Goal: Feedback & Contribution: Contribute content

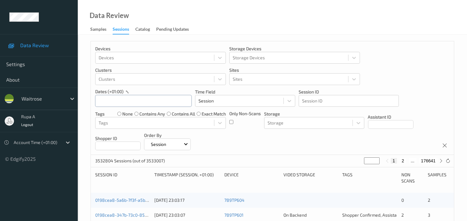
click at [156, 104] on input "text" at bounding box center [143, 101] width 96 height 12
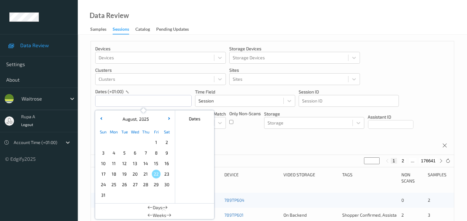
click at [126, 175] on span "19" at bounding box center [124, 174] width 9 height 9
type input "19/08/2025 00:00 -> 19/08/2025 23:59"
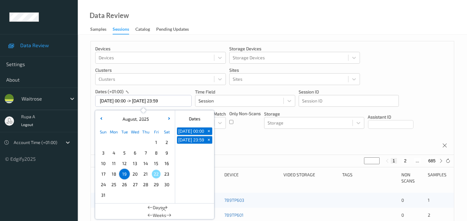
click at [243, 145] on div "Devices Devices Storage Devices Storage Devices Clusters Clusters Sites Sites d…" at bounding box center [272, 98] width 363 height 114
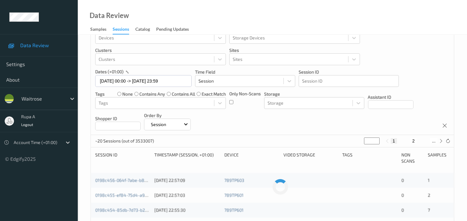
scroll to position [35, 0]
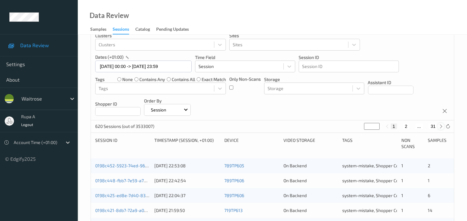
click at [439, 128] on icon at bounding box center [440, 126] width 5 height 5
type input "*"
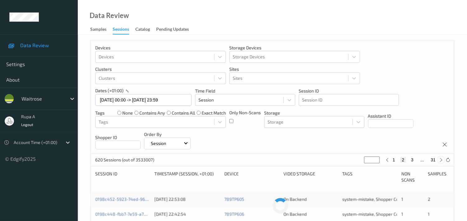
scroll to position [0, 0]
click at [439, 162] on icon at bounding box center [440, 161] width 5 height 5
type input "*"
click at [439, 162] on icon at bounding box center [440, 161] width 5 height 5
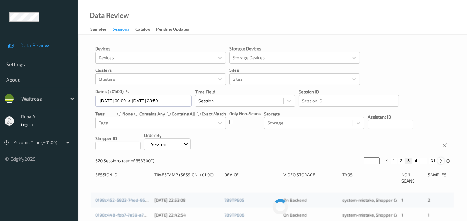
type input "*"
click at [439, 162] on icon at bounding box center [440, 161] width 5 height 5
type input "*"
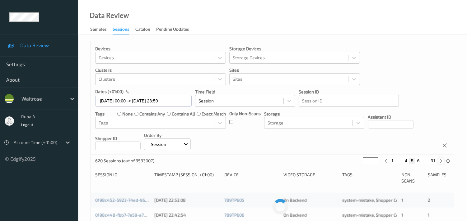
click at [439, 162] on icon at bounding box center [440, 161] width 5 height 5
type input "*"
click at [439, 162] on icon at bounding box center [440, 161] width 5 height 5
type input "*"
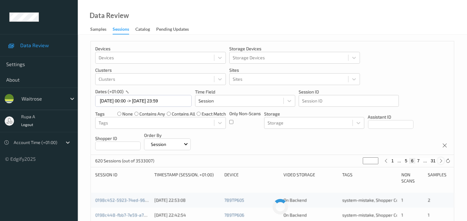
type input "*"
click at [439, 162] on icon at bounding box center [440, 161] width 5 height 5
type input "*"
click at [439, 162] on icon at bounding box center [440, 161] width 5 height 5
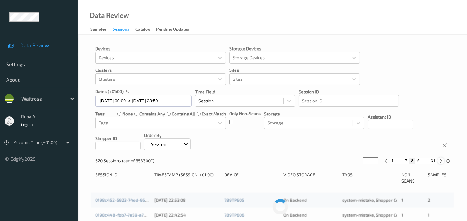
type input "*"
click at [439, 162] on icon at bounding box center [440, 161] width 5 height 5
type input "**"
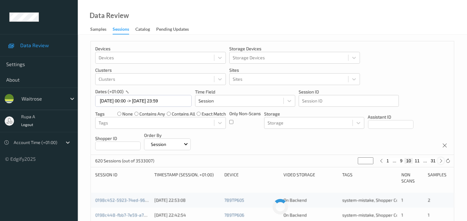
click at [439, 162] on icon at bounding box center [440, 161] width 5 height 5
type input "**"
click at [439, 162] on icon at bounding box center [440, 161] width 5 height 5
type input "**"
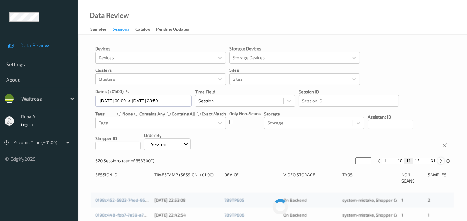
type input "**"
click at [439, 162] on icon at bounding box center [440, 161] width 5 height 5
type input "**"
click at [439, 162] on icon at bounding box center [440, 161] width 5 height 5
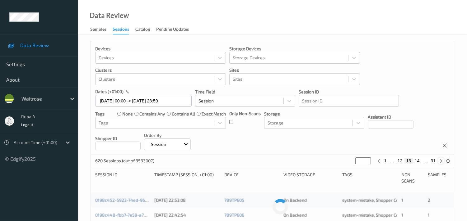
type input "**"
click at [439, 162] on icon at bounding box center [440, 161] width 5 height 5
type input "**"
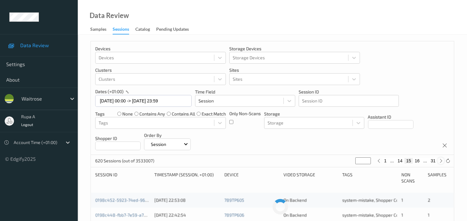
click at [439, 162] on icon at bounding box center [440, 161] width 5 height 5
type input "**"
click at [439, 162] on icon at bounding box center [440, 161] width 5 height 5
type input "**"
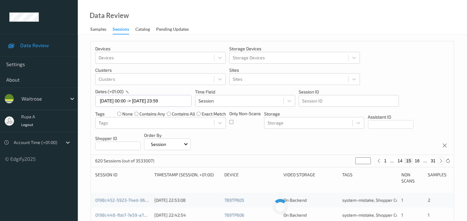
type input "**"
click at [439, 162] on icon at bounding box center [440, 161] width 5 height 5
type input "**"
click at [439, 162] on icon at bounding box center [440, 161] width 5 height 5
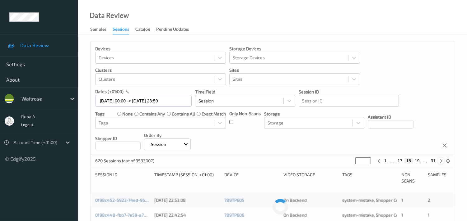
type input "**"
click at [439, 162] on icon at bounding box center [440, 161] width 5 height 5
type input "**"
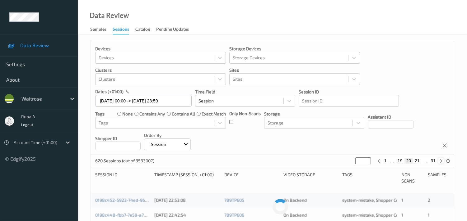
click at [439, 162] on icon at bounding box center [440, 161] width 5 height 5
type input "**"
click at [439, 162] on icon at bounding box center [440, 161] width 5 height 5
type input "**"
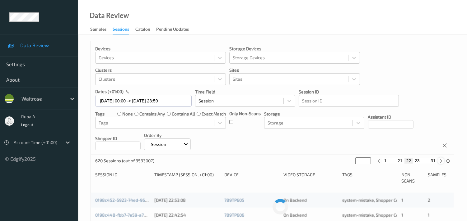
type input "**"
click at [439, 162] on icon at bounding box center [440, 161] width 5 height 5
type input "**"
click at [439, 162] on icon at bounding box center [440, 161] width 5 height 5
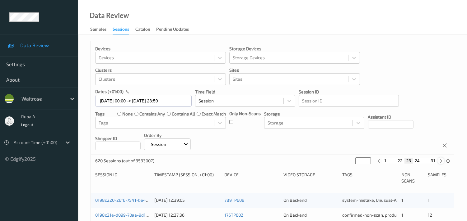
type input "**"
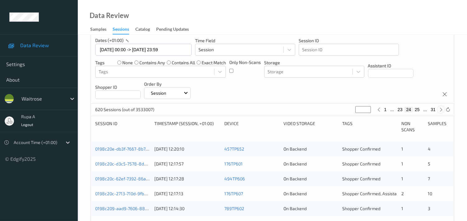
scroll to position [69, 0]
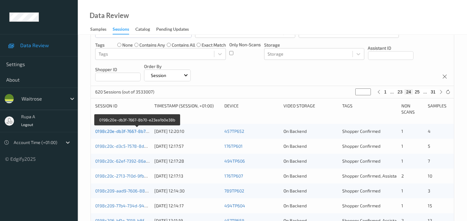
click at [134, 131] on link "0198c20e-db3f-7667-8b70-e23ea1b0e38b" at bounding box center [137, 131] width 84 height 5
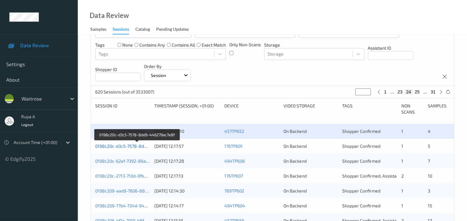
click at [130, 145] on link "0198c20c-d3c5-7578-8dd9-446279ac7e8f" at bounding box center [137, 146] width 85 height 5
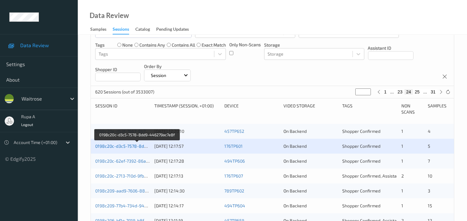
click at [124, 147] on link "0198c20c-d3c5-7578-8dd9-446279ac7e8f" at bounding box center [137, 146] width 85 height 5
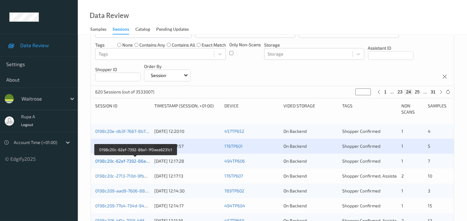
click at [115, 163] on link "0198c20c-62ef-7392-86a1-1f0aea6231c1" at bounding box center [135, 161] width 81 height 5
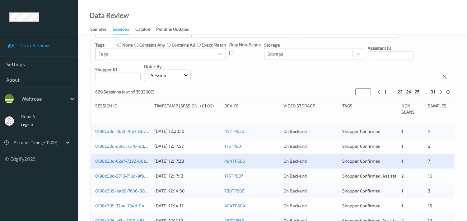
click at [123, 175] on link "0198c20c-2713-710d-9fb9-7f15330b3fa1" at bounding box center [134, 176] width 79 height 5
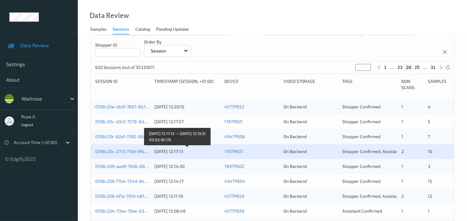
scroll to position [104, 0]
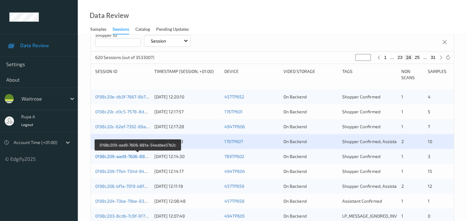
click at [125, 158] on link "0198c209-aad9-7606-881a-54eddee57b2c" at bounding box center [138, 156] width 86 height 5
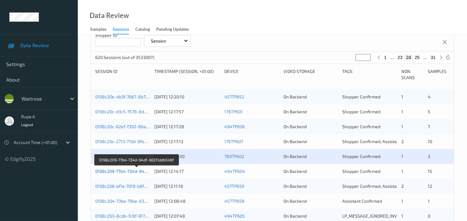
click at [131, 171] on link "0198c209-77b4-734d-94df-66311ddb548f" at bounding box center [136, 171] width 83 height 5
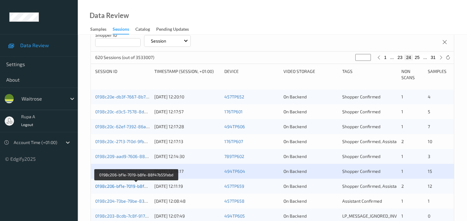
click at [121, 186] on link "0198c206-bf1e-7019-b8fe-88f47b55fabd" at bounding box center [136, 186] width 82 height 5
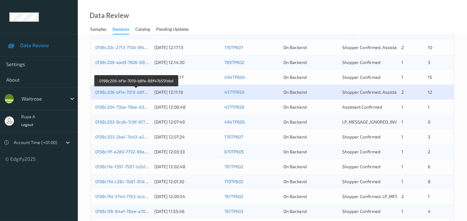
scroll to position [157, 0]
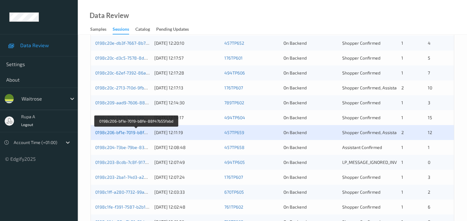
click at [137, 134] on link "0198c206-bf1e-7019-b8fe-88f47b55fabd" at bounding box center [136, 132] width 82 height 5
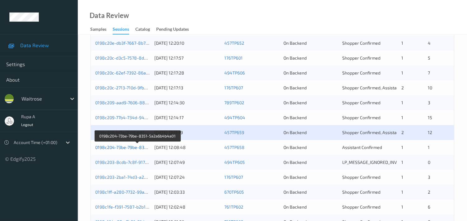
click at [132, 148] on link "0198c204-73be-79be-8351-5a2a6b4b4a01" at bounding box center [137, 147] width 85 height 5
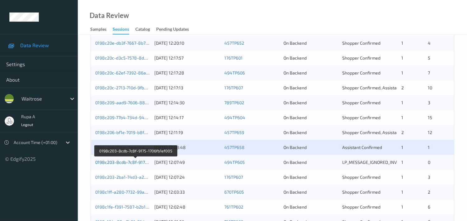
click at [136, 163] on link "0198c203-8cdb-7c8f-9175-1706fb1ef005" at bounding box center [135, 162] width 81 height 5
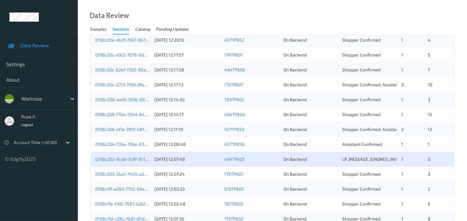
scroll to position [226, 0]
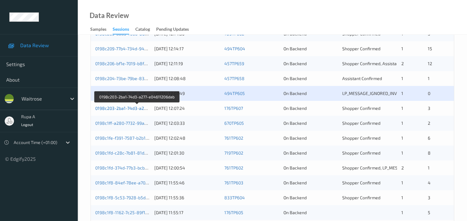
click at [135, 107] on link "0198c203-2ba1-74d3-a277-e04611206dab" at bounding box center [137, 108] width 84 height 5
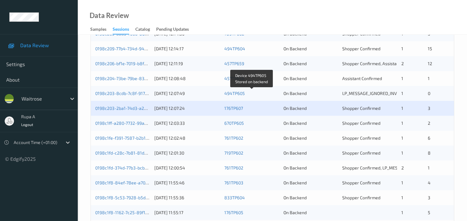
scroll to position [0, 0]
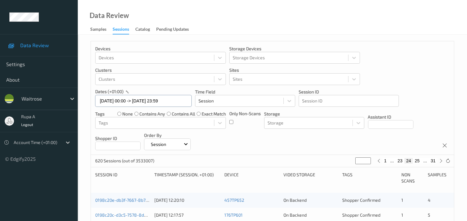
click at [148, 100] on input "19/08/2025 00:00 -> 19/08/2025 23:59" at bounding box center [143, 101] width 96 height 12
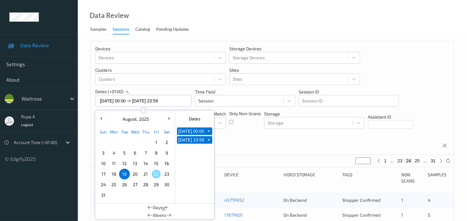
click at [136, 175] on span "20" at bounding box center [135, 174] width 9 height 9
type input "20/08/2025 00:00"
type input "*"
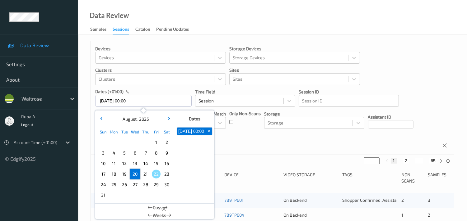
click at [135, 176] on span "20" at bounding box center [135, 174] width 9 height 9
type input "20/08/2025 00:00 -> 20/08/2025 23:59"
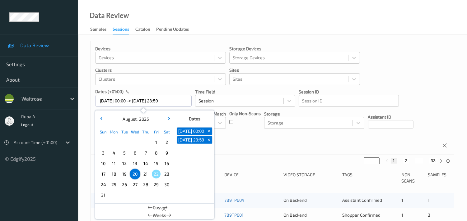
click at [251, 144] on div "Devices Devices Storage Devices Storage Devices Clusters Clusters Sites Sites d…" at bounding box center [272, 98] width 363 height 114
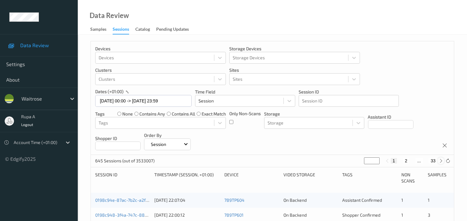
click at [440, 160] on icon at bounding box center [440, 161] width 5 height 5
type input "*"
click at [441, 160] on icon at bounding box center [440, 161] width 5 height 5
type input "*"
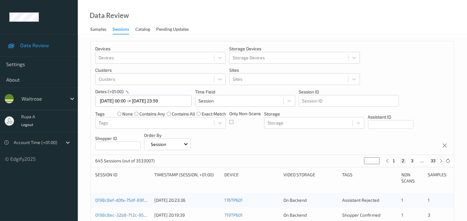
type input "*"
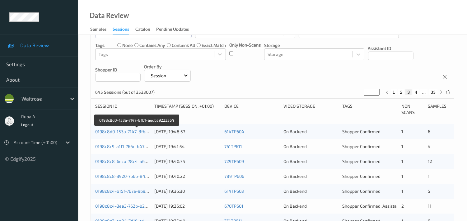
scroll to position [69, 0]
click at [142, 130] on link "0198c8d0-153a-7147-8fb1-aedb59223364" at bounding box center [137, 131] width 84 height 5
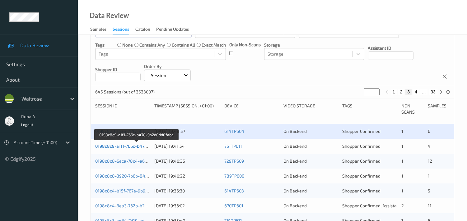
click at [138, 144] on link "0198c8c9-a1f1-766c-b478-9a2d0dd0feba" at bounding box center [136, 146] width 83 height 5
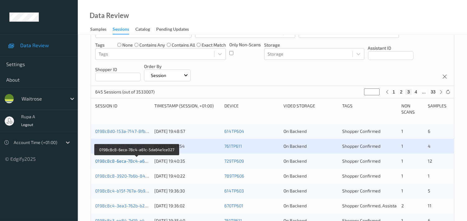
click at [139, 162] on link "0198c8c8-6eca-78c4-a61c-5da64e1ce027" at bounding box center [137, 161] width 84 height 5
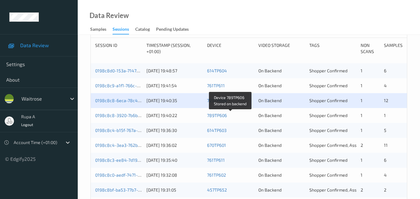
scroll to position [131, 0]
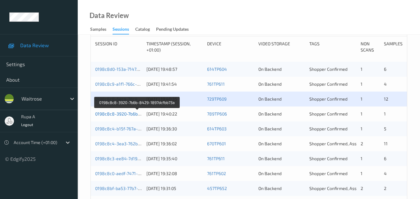
click at [128, 114] on link "0198c8c8-3920-7b6b-8429-1897dcfbb73a" at bounding box center [137, 113] width 85 height 5
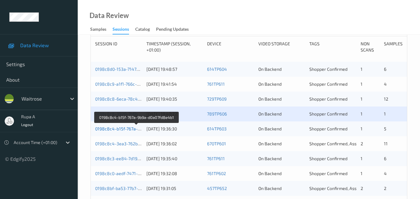
click at [123, 128] on link "0198c8c4-b15f-767a-9b9a-d0a07fd8e4b1" at bounding box center [136, 128] width 83 height 5
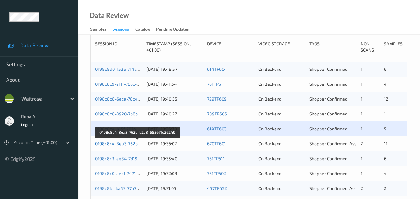
click at [131, 146] on link "0198c8c4-3ea3-762b-b2a3-655671e26249" at bounding box center [138, 143] width 86 height 5
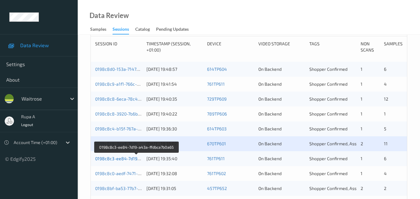
click at [129, 158] on link "0198c8c3-ee84-7d19-a43a-ffdbca7b0a65" at bounding box center [137, 158] width 84 height 5
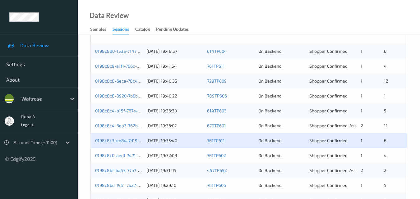
scroll to position [162, 0]
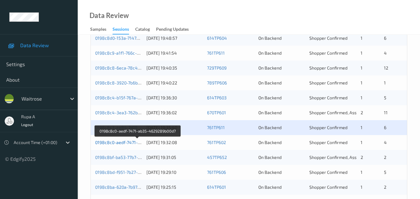
click at [123, 140] on link "0198c8c0-aedf-7471-ab35-4629289b00d7" at bounding box center [137, 142] width 85 height 5
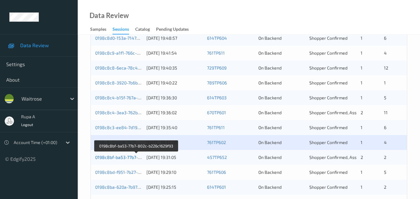
click at [134, 159] on link "0198c8bf-ba53-77b7-802c-b226c1629f93" at bounding box center [136, 157] width 83 height 5
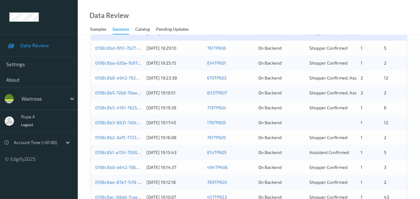
scroll to position [256, 0]
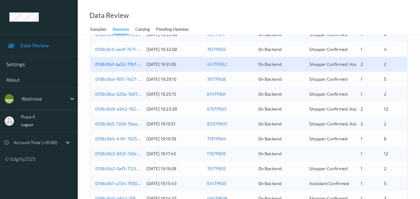
click at [117, 64] on link "0198c8bf-ba53-77b7-802c-b226c1629f93" at bounding box center [136, 64] width 83 height 5
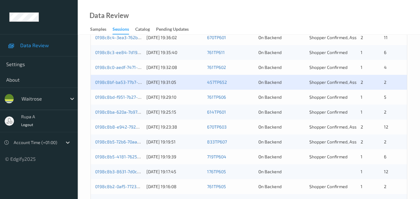
scroll to position [225, 0]
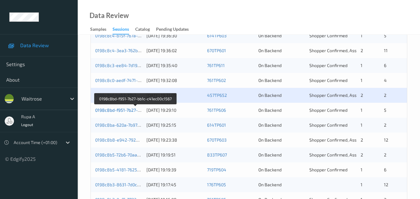
click at [121, 109] on link "0198c8bd-f951-7b27-bb1c-c41ec00c1567" at bounding box center [135, 110] width 81 height 5
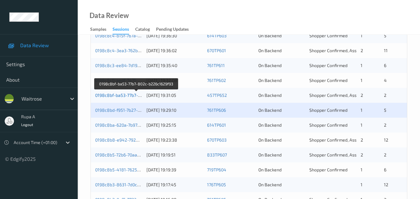
click at [114, 96] on link "0198c8bf-ba53-77b7-802c-b226c1629f93" at bounding box center [136, 95] width 83 height 5
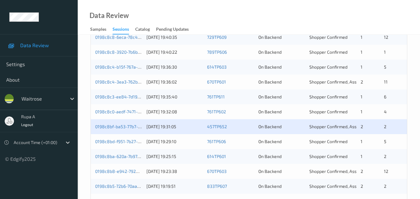
scroll to position [193, 0]
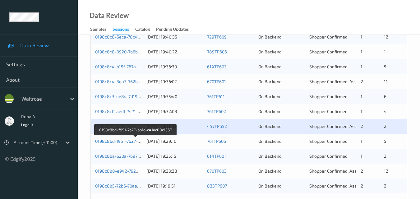
click at [131, 140] on link "0198c8bd-f951-7b27-bb1c-c41ec00c1567" at bounding box center [135, 141] width 81 height 5
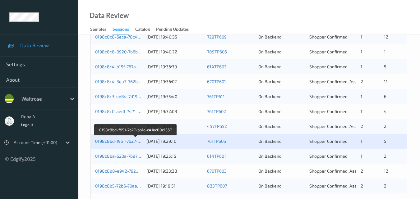
click at [117, 141] on link "0198c8bd-f951-7b27-bb1c-c41ec00c1567" at bounding box center [135, 141] width 81 height 5
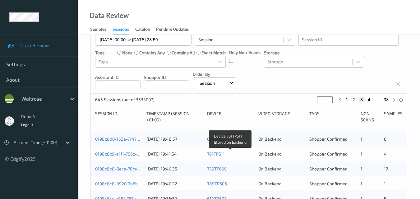
scroll to position [7, 0]
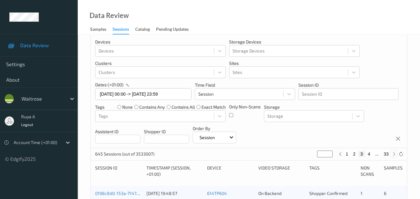
click at [394, 157] on div at bounding box center [394, 154] width 7 height 7
type input "*"
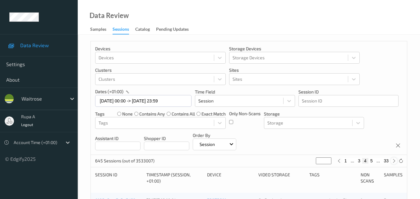
click at [394, 164] on icon at bounding box center [394, 161] width 5 height 5
type input "*"
click at [394, 164] on icon at bounding box center [394, 161] width 5 height 5
type input "*"
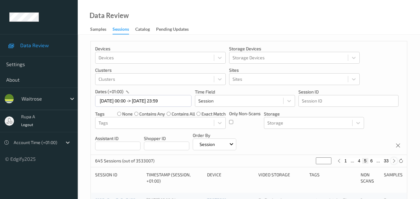
type input "*"
click at [394, 164] on icon at bounding box center [394, 161] width 5 height 5
type input "*"
click at [394, 164] on icon at bounding box center [394, 161] width 5 height 5
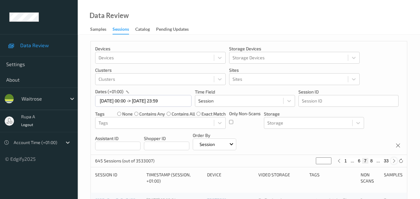
type input "*"
click at [394, 164] on icon at bounding box center [394, 161] width 5 height 5
type input "*"
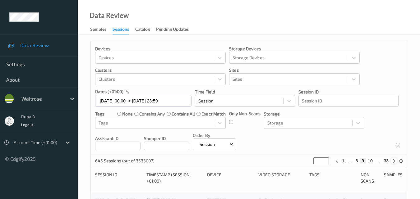
click at [394, 164] on icon at bounding box center [394, 161] width 5 height 5
type input "**"
click at [394, 164] on icon at bounding box center [394, 161] width 5 height 5
type input "**"
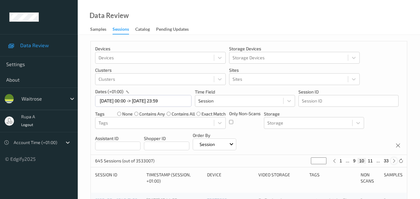
type input "**"
click at [394, 164] on icon at bounding box center [394, 161] width 5 height 5
type input "**"
click at [394, 164] on icon at bounding box center [394, 161] width 5 height 5
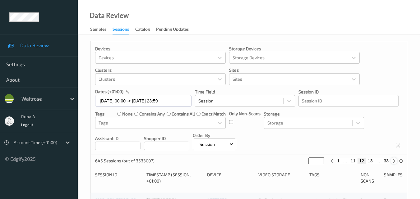
type input "**"
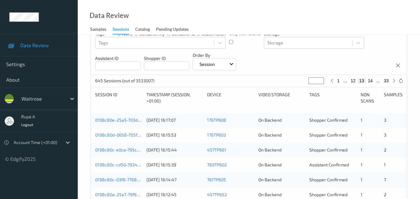
scroll to position [93, 0]
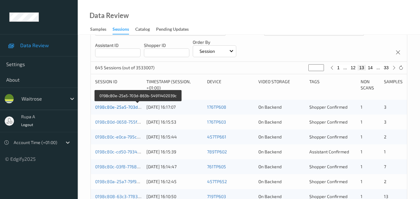
click at [129, 107] on link "0198c80e-25a5-703d-863b-54911402039c" at bounding box center [138, 106] width 86 height 5
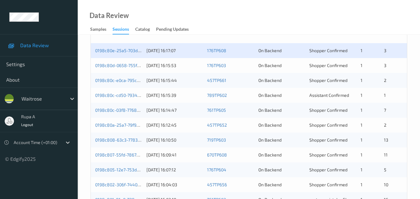
scroll to position [38, 0]
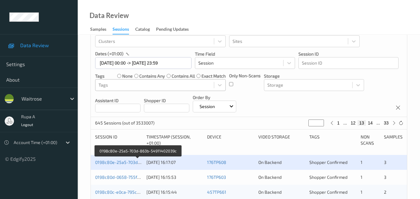
drag, startPoint x: 121, startPoint y: 164, endPoint x: 153, endPoint y: 86, distance: 84.5
click at [121, 164] on link "0198c80e-25a5-703d-863b-54911402039c" at bounding box center [138, 162] width 86 height 5
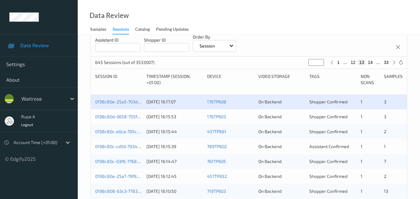
scroll to position [100, 0]
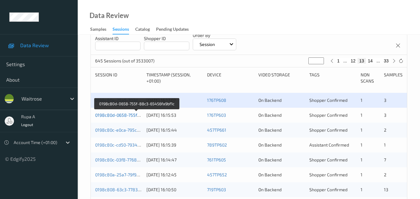
click at [132, 117] on link "0198c80d-0658-755f-88c3-65456fa9bf1c" at bounding box center [136, 115] width 83 height 5
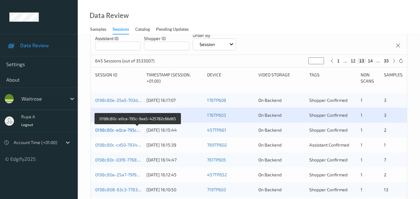
click at [127, 132] on link "0198c80c-e0ca-795c-9aa5-425782c66d85" at bounding box center [138, 130] width 86 height 5
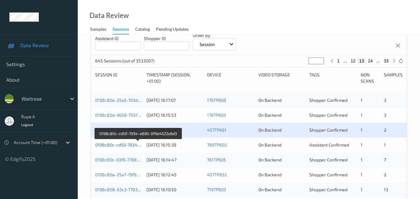
click at [119, 144] on link "0198c80c-cd50-7934-a890-0f9a4522a6d3" at bounding box center [138, 144] width 86 height 5
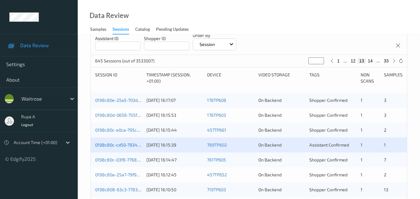
click at [122, 142] on div "0198c80c-cd50-7934-a890-0f9a4522a6d3 20/08/2025 16:15:39 789TP602 On Backend As…" at bounding box center [249, 145] width 316 height 15
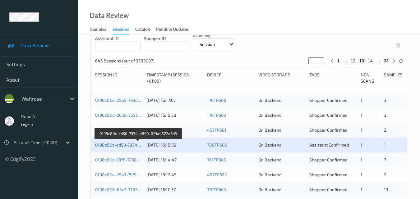
click at [128, 146] on link "0198c80c-cd50-7934-a890-0f9a4522a6d3" at bounding box center [138, 144] width 86 height 5
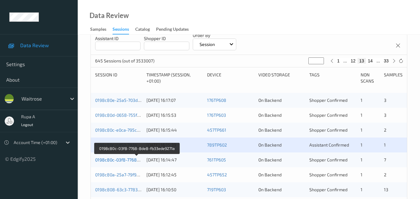
click at [132, 161] on link "0198c80c-03f8-7768-8de8-fb33ede9271a" at bounding box center [137, 159] width 84 height 5
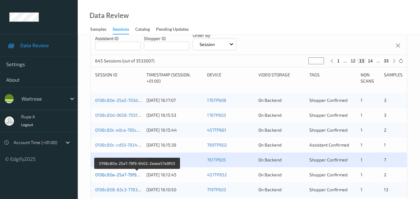
click at [128, 174] on link "0198c80a-25a7-79f9-9402-2aaee57a9f03" at bounding box center [137, 174] width 84 height 5
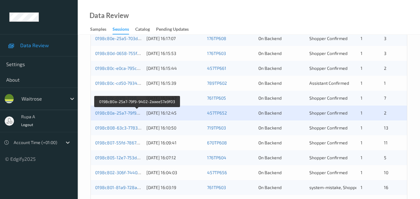
scroll to position [162, 0]
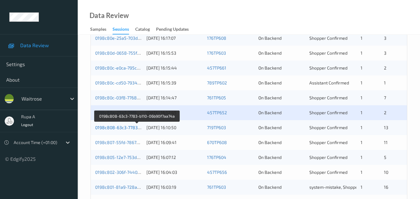
click at [119, 129] on link "0198c808-63c3-7783-b110-06b90f7aa74a" at bounding box center [137, 127] width 84 height 5
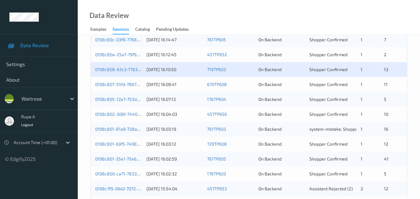
scroll to position [225, 0]
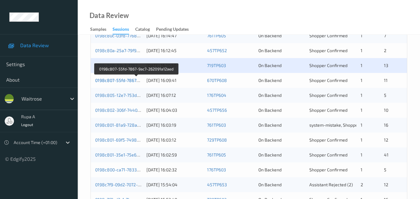
click at [132, 78] on link "0198c807-55fd-7867-9ac7-262091a12aed" at bounding box center [136, 80] width 83 height 5
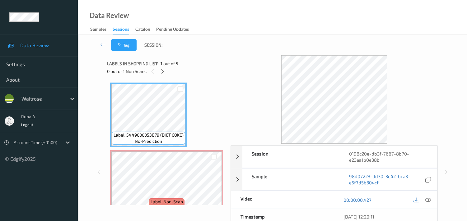
click at [225, 48] on div "Tag Session:" at bounding box center [272, 45] width 364 height 21
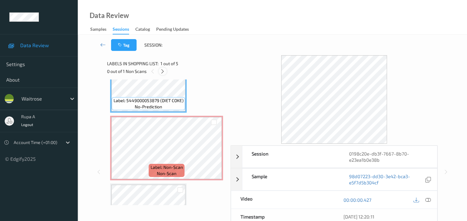
click at [161, 72] on icon at bounding box center [162, 72] width 5 height 6
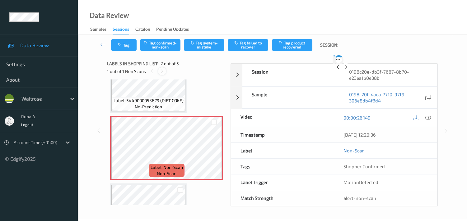
scroll to position [3, 0]
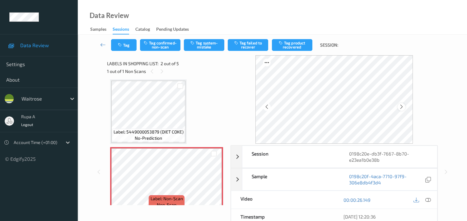
click at [404, 110] on div at bounding box center [401, 107] width 8 height 8
click at [404, 105] on icon at bounding box center [401, 107] width 5 height 6
click at [404, 108] on icon at bounding box center [401, 107] width 5 height 6
click at [429, 200] on icon at bounding box center [428, 200] width 6 height 6
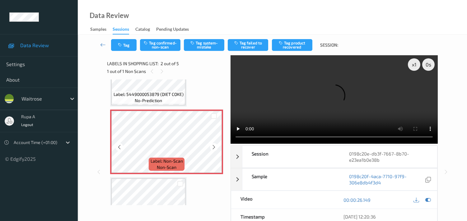
scroll to position [72, 0]
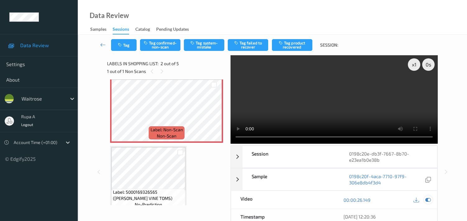
click at [430, 201] on icon at bounding box center [428, 200] width 6 height 6
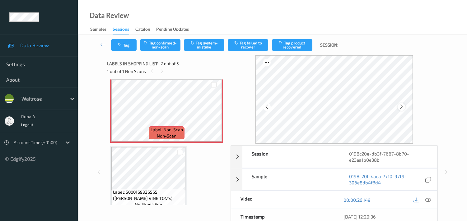
click at [404, 106] on icon at bounding box center [401, 107] width 5 height 6
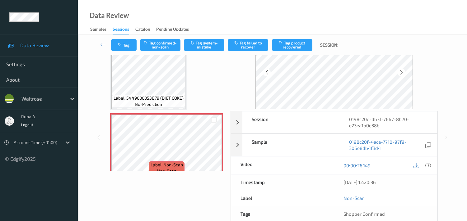
scroll to position [0, 0]
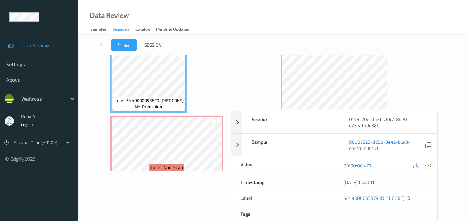
click at [430, 166] on icon at bounding box center [428, 166] width 6 height 6
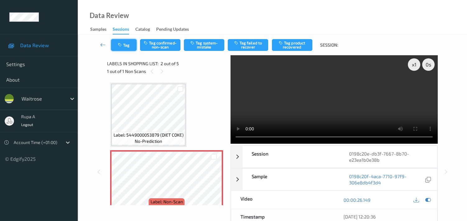
click at [128, 48] on button "Tag" at bounding box center [124, 45] width 26 height 12
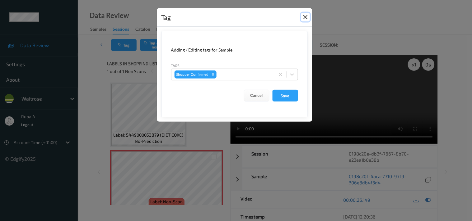
click at [305, 19] on button "Close" at bounding box center [305, 17] width 9 height 9
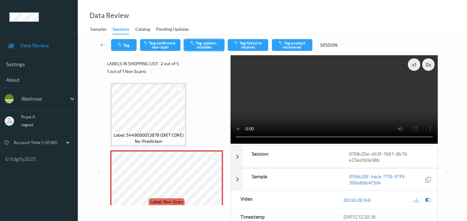
click at [207, 44] on button "Tag system-mistake" at bounding box center [204, 45] width 40 height 12
click at [125, 48] on button "Tag" at bounding box center [124, 45] width 26 height 12
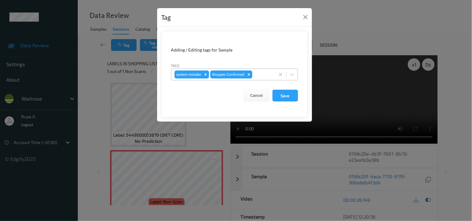
click at [258, 74] on div at bounding box center [262, 74] width 18 height 7
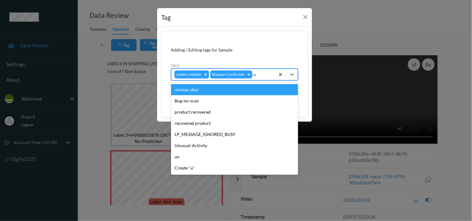
type input "un"
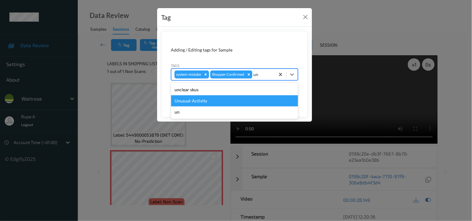
click at [223, 99] on div "Unusual-Activity" at bounding box center [234, 100] width 127 height 11
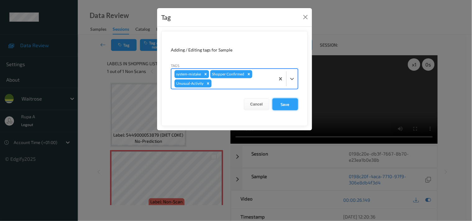
click at [289, 106] on button "Save" at bounding box center [285, 105] width 26 height 12
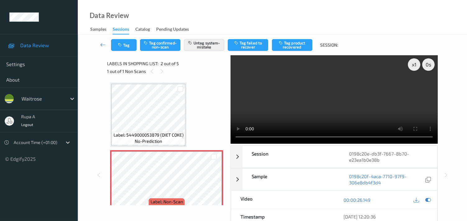
click at [218, 27] on div "Data Review Samples Sessions Catalog Pending Updates" at bounding box center [272, 17] width 389 height 35
click at [210, 21] on div "Data Review Samples Sessions Catalog Pending Updates" at bounding box center [272, 17] width 389 height 35
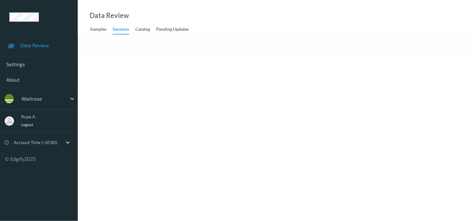
click at [233, 63] on body "Data Review Settings About waitrose rupa a Logout Account Time (+01:00) © Edgif…" at bounding box center [236, 110] width 472 height 221
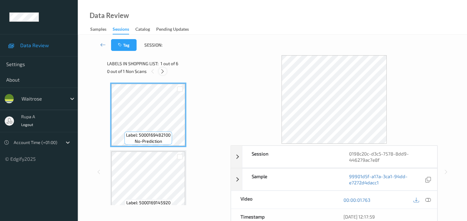
click at [160, 70] on icon at bounding box center [162, 72] width 5 height 6
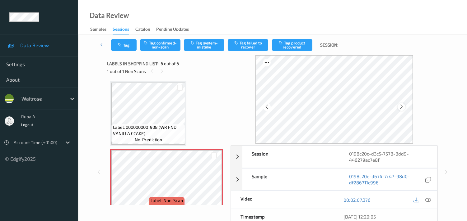
click at [403, 108] on icon at bounding box center [401, 107] width 5 height 6
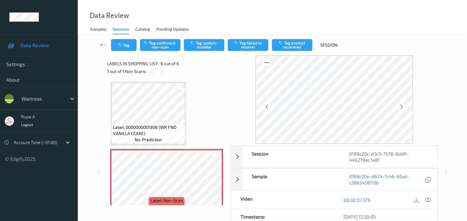
click at [403, 108] on icon at bounding box center [401, 107] width 5 height 6
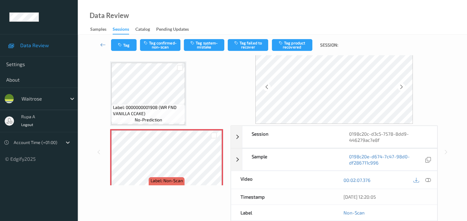
scroll to position [35, 0]
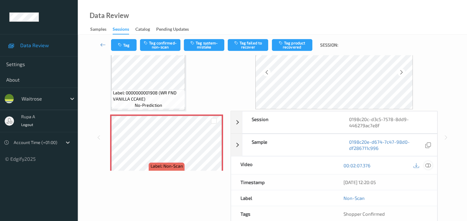
click at [428, 167] on icon at bounding box center [428, 166] width 6 height 6
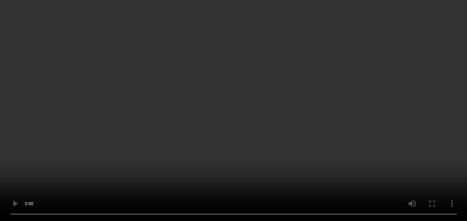
scroll to position [237, 0]
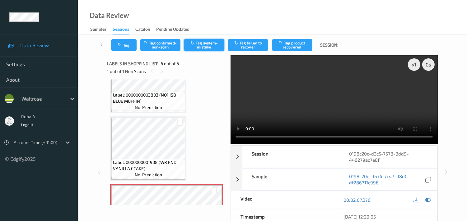
click at [202, 46] on button "Tag system-mistake" at bounding box center [204, 45] width 40 height 12
click at [126, 44] on button "Tag" at bounding box center [124, 45] width 26 height 12
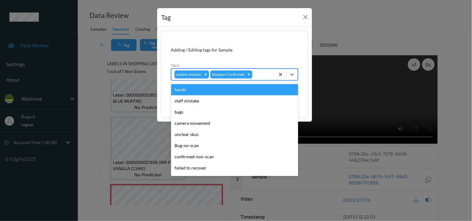
click at [271, 79] on div "system-mistake Shopper Confirmed" at bounding box center [223, 74] width 104 height 11
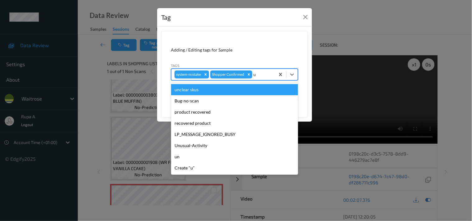
type input "un"
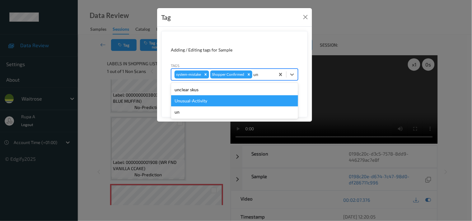
click at [203, 101] on div "Unusual-Activity" at bounding box center [234, 100] width 127 height 11
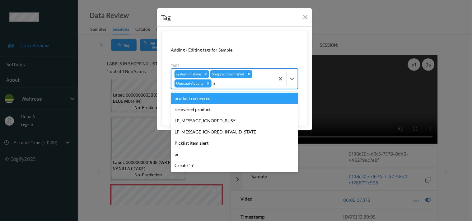
type input "pi"
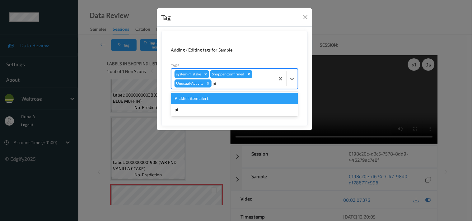
click at [219, 97] on div "Picklist item alert" at bounding box center [234, 98] width 127 height 11
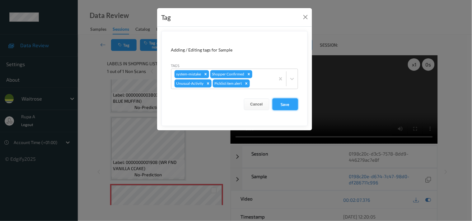
click at [290, 102] on button "Save" at bounding box center [285, 105] width 26 height 12
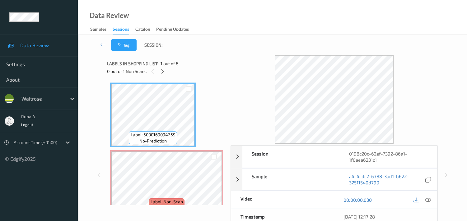
click at [220, 58] on div "Labels in shopping list: 1 out of 8 0 out of 1 Non Scans" at bounding box center [166, 67] width 119 height 24
click at [164, 72] on icon at bounding box center [162, 72] width 5 height 6
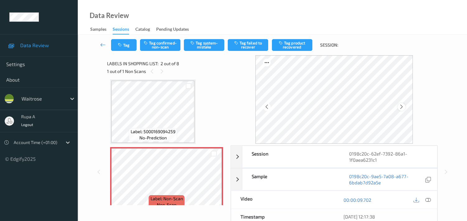
click at [401, 106] on icon at bounding box center [401, 107] width 5 height 6
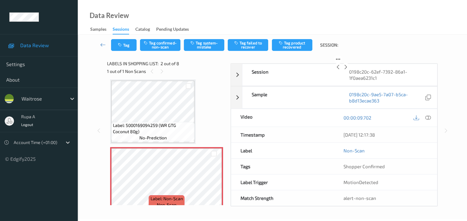
click at [348, 70] on icon at bounding box center [345, 67] width 5 height 6
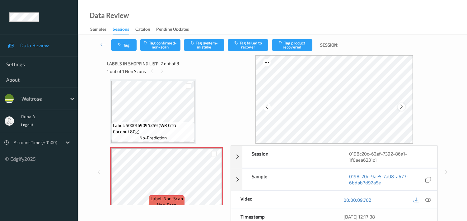
click at [402, 104] on icon at bounding box center [401, 107] width 5 height 6
click at [403, 105] on icon at bounding box center [401, 107] width 5 height 6
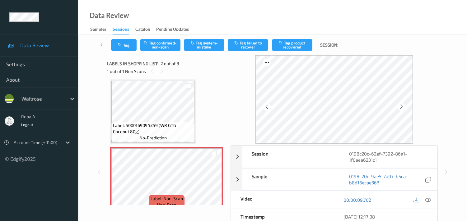
click at [403, 105] on icon at bounding box center [401, 107] width 5 height 6
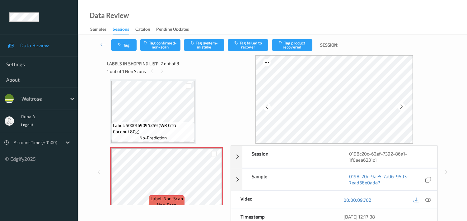
click at [403, 105] on icon at bounding box center [401, 107] width 5 height 6
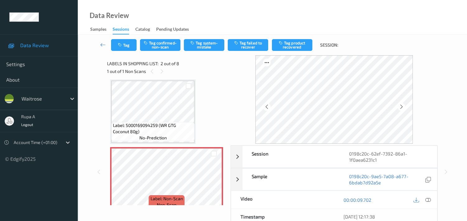
click at [403, 105] on icon at bounding box center [401, 107] width 5 height 6
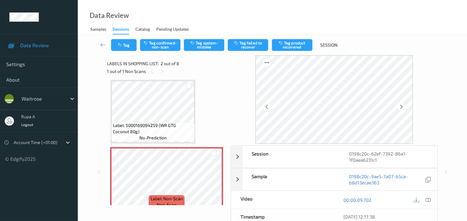
click at [403, 105] on icon at bounding box center [401, 107] width 5 height 6
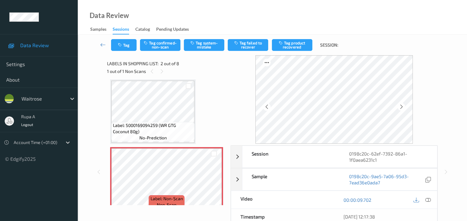
click at [403, 105] on icon at bounding box center [401, 107] width 5 height 6
click at [402, 107] on icon at bounding box center [401, 107] width 5 height 6
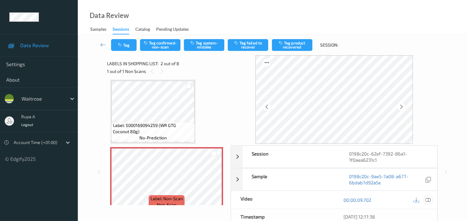
click at [424, 198] on div at bounding box center [428, 200] width 8 height 8
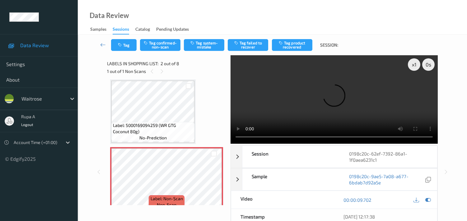
drag, startPoint x: 425, startPoint y: 201, endPoint x: 225, endPoint y: 168, distance: 203.6
click at [426, 201] on icon at bounding box center [428, 200] width 6 height 6
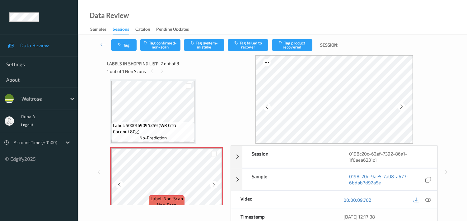
scroll to position [38, 0]
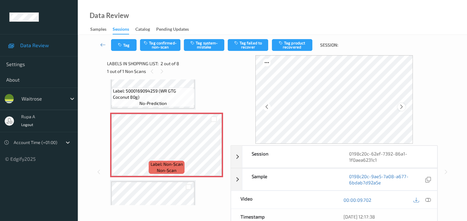
click at [404, 108] on icon at bounding box center [401, 107] width 5 height 6
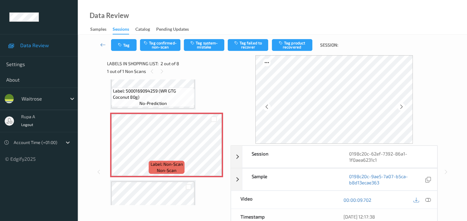
click at [404, 108] on icon at bounding box center [401, 107] width 5 height 6
click at [429, 201] on icon at bounding box center [428, 200] width 6 height 6
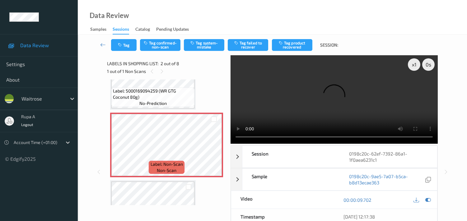
click at [206, 78] on div "Labels in shopping list: 2 out of 8 1 out of 1 Non Scans" at bounding box center [166, 67] width 119 height 24
click at [207, 40] on button "Tag system-mistake" at bounding box center [204, 45] width 40 height 12
click at [124, 49] on button "Tag" at bounding box center [124, 45] width 26 height 12
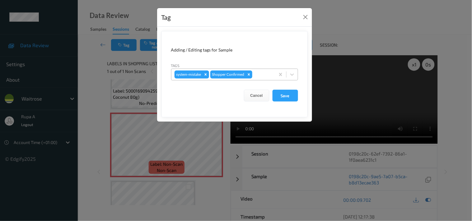
click at [264, 76] on div at bounding box center [262, 74] width 18 height 7
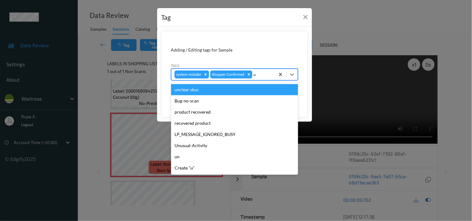
type input "un"
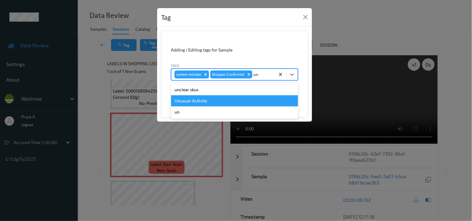
click at [218, 103] on div "Unusual-Activity" at bounding box center [234, 100] width 127 height 11
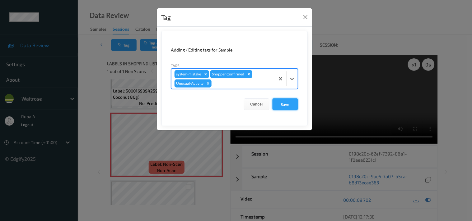
click at [289, 106] on button "Save" at bounding box center [285, 105] width 26 height 12
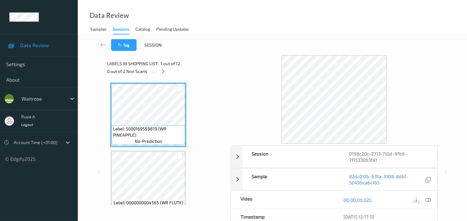
click at [248, 75] on div at bounding box center [333, 99] width 207 height 89
click at [163, 70] on icon at bounding box center [162, 72] width 5 height 6
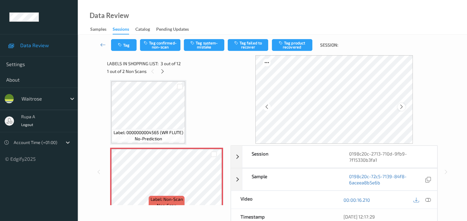
click at [401, 107] on icon at bounding box center [401, 107] width 5 height 6
click at [403, 109] on icon at bounding box center [401, 107] width 5 height 6
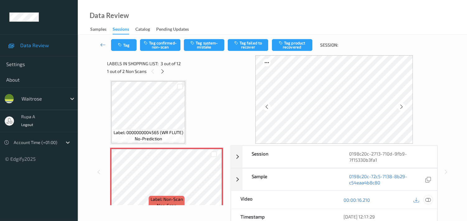
click at [425, 200] on icon at bounding box center [428, 200] width 6 height 6
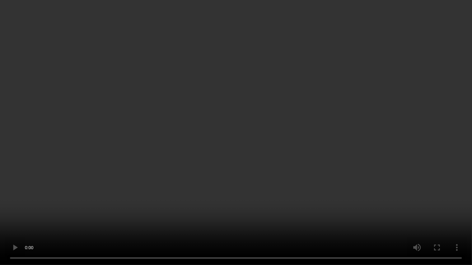
click at [1, 221] on video at bounding box center [236, 132] width 472 height 265
click at [89, 140] on video at bounding box center [236, 132] width 472 height 265
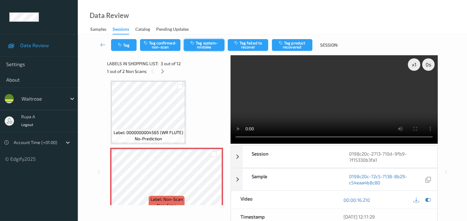
click at [216, 44] on button "Tag system-mistake" at bounding box center [204, 45] width 40 height 12
click at [123, 48] on button "Tag" at bounding box center [124, 45] width 26 height 12
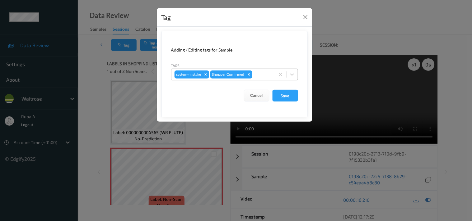
click at [257, 76] on div at bounding box center [262, 74] width 18 height 7
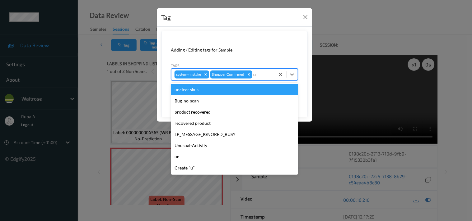
type input "un"
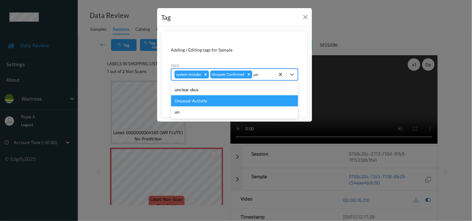
click at [213, 102] on div "Unusual-Activity" at bounding box center [234, 100] width 127 height 11
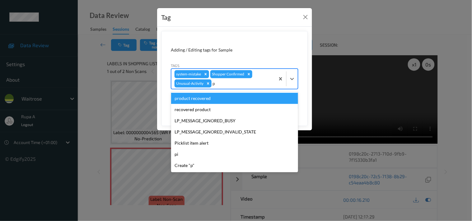
type input "pi"
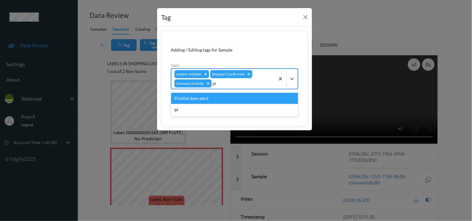
click at [213, 100] on div "Picklist item alert" at bounding box center [234, 98] width 127 height 11
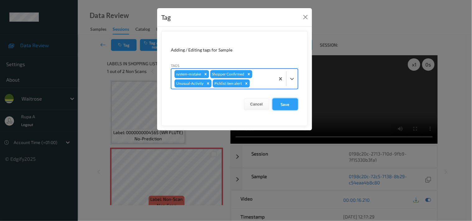
click at [278, 102] on button "Save" at bounding box center [285, 105] width 26 height 12
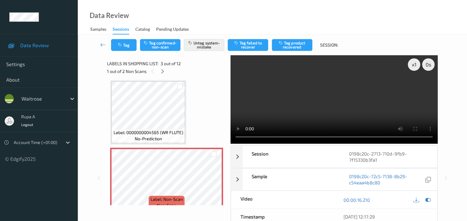
click at [215, 17] on div "Data Review Samples Sessions Catalog Pending Updates" at bounding box center [272, 17] width 389 height 35
click at [128, 45] on button "Tag" at bounding box center [124, 45] width 26 height 12
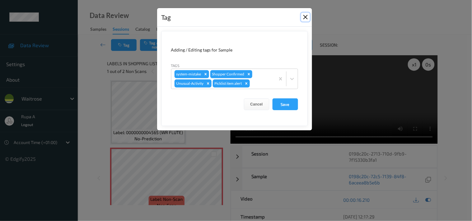
click at [306, 14] on button "Close" at bounding box center [305, 17] width 9 height 9
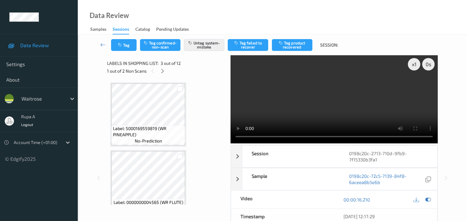
scroll to position [0, 0]
click at [160, 71] on icon at bounding box center [162, 72] width 5 height 6
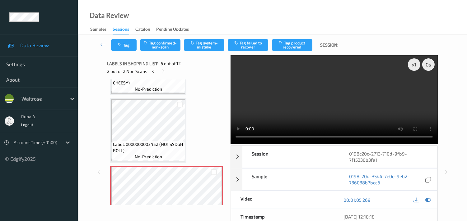
scroll to position [272, 0]
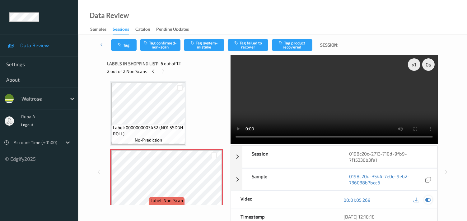
click at [430, 200] on icon at bounding box center [428, 200] width 6 height 6
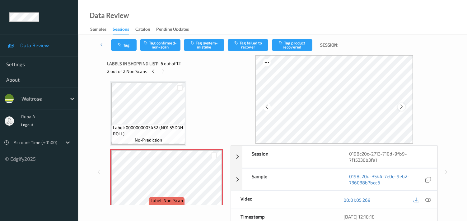
click at [400, 108] on icon at bounding box center [401, 107] width 5 height 6
click at [151, 70] on icon at bounding box center [153, 72] width 5 height 6
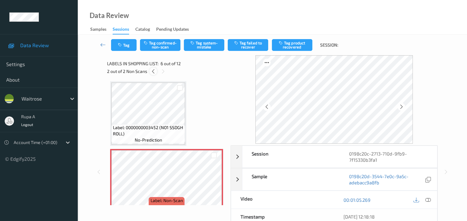
scroll to position [70, 0]
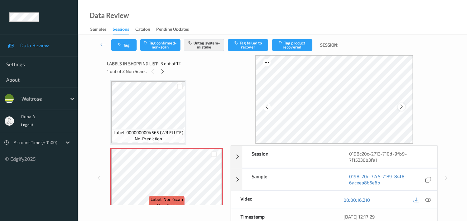
click at [404, 107] on icon at bounding box center [401, 107] width 5 height 6
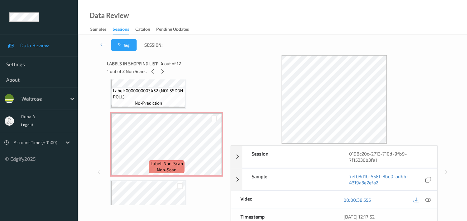
scroll to position [311, 0]
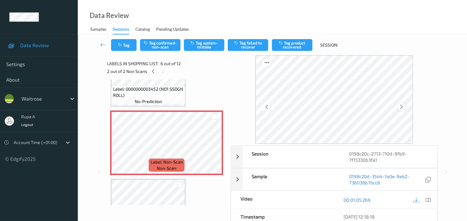
click at [403, 110] on div at bounding box center [401, 107] width 8 height 8
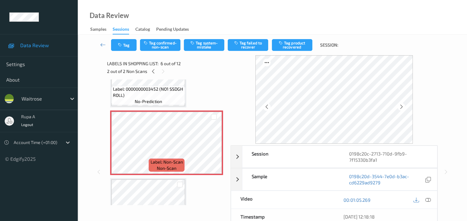
click at [403, 110] on div at bounding box center [401, 107] width 8 height 8
click at [426, 200] on icon at bounding box center [428, 200] width 6 height 6
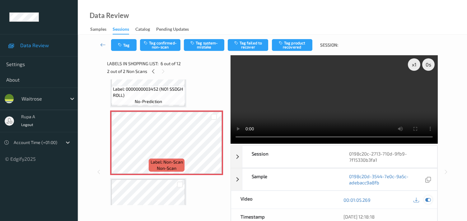
click at [427, 204] on div at bounding box center [428, 200] width 8 height 8
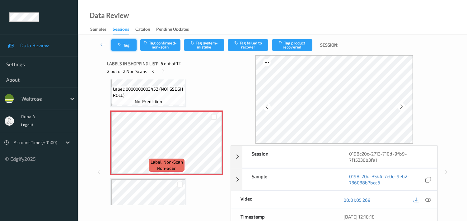
click at [129, 49] on button "Tag" at bounding box center [124, 45] width 26 height 12
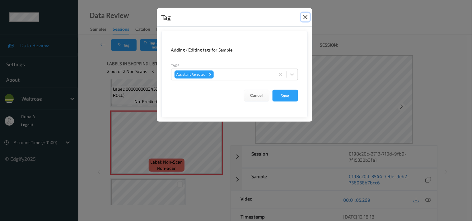
click at [302, 16] on button "Close" at bounding box center [305, 17] width 9 height 9
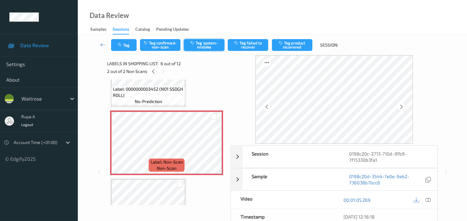
click at [209, 44] on button "Tag system-mistake" at bounding box center [204, 45] width 40 height 12
click at [134, 48] on button "Tag" at bounding box center [124, 45] width 26 height 12
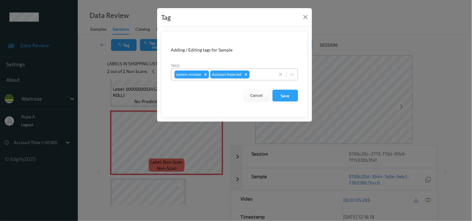
click at [272, 78] on div "system-mistake Assistant Rejected" at bounding box center [223, 74] width 104 height 11
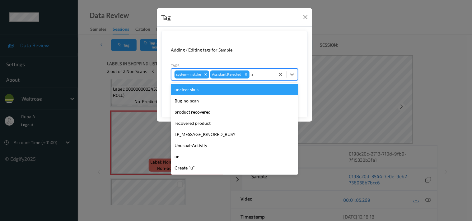
type input "un"
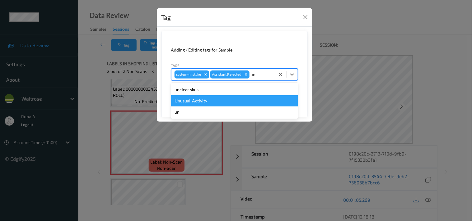
click at [202, 102] on div "Unusual-Activity" at bounding box center [234, 100] width 127 height 11
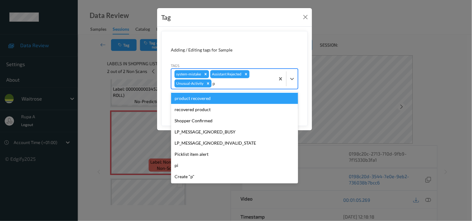
type input "pi"
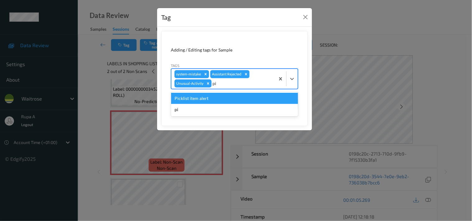
click at [200, 98] on div "Picklist item alert" at bounding box center [234, 98] width 127 height 11
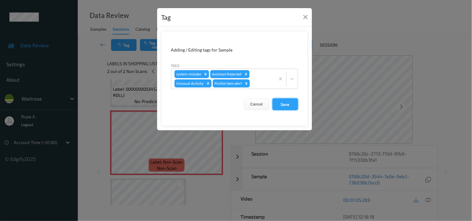
click at [274, 103] on button "Save" at bounding box center [285, 105] width 26 height 12
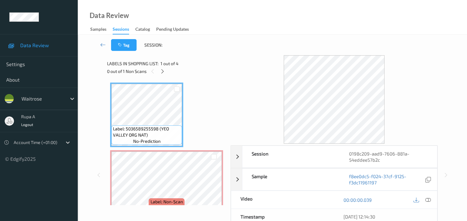
click at [243, 27] on div "Data Review Samples Sessions Catalog Pending Updates" at bounding box center [272, 17] width 389 height 35
click at [164, 70] on icon at bounding box center [162, 72] width 5 height 6
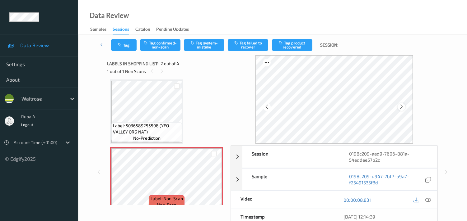
click at [400, 108] on icon at bounding box center [401, 107] width 5 height 6
click at [240, 93] on div at bounding box center [333, 99] width 207 height 89
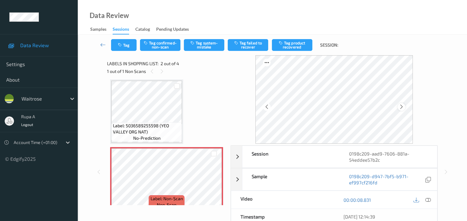
click at [404, 104] on icon at bounding box center [401, 107] width 5 height 6
click at [430, 200] on icon at bounding box center [428, 200] width 6 height 6
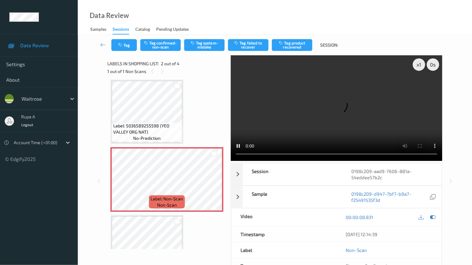
click at [231, 161] on video at bounding box center [336, 108] width 211 height 106
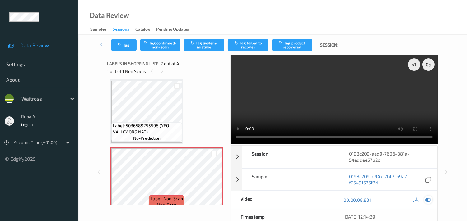
click at [427, 201] on icon at bounding box center [428, 200] width 6 height 6
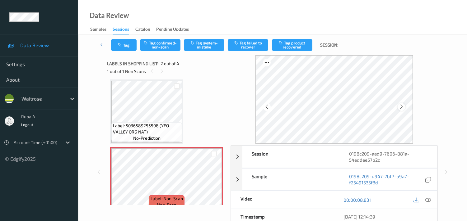
click at [400, 108] on div at bounding box center [401, 107] width 8 height 8
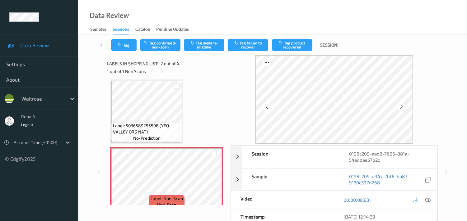
click at [400, 108] on div at bounding box center [401, 107] width 8 height 8
click at [429, 197] on div at bounding box center [428, 200] width 8 height 8
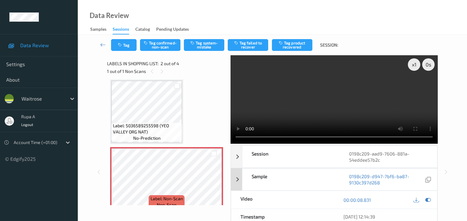
click at [426, 199] on icon at bounding box center [428, 200] width 6 height 6
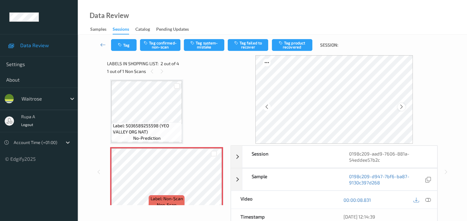
click at [405, 106] on div at bounding box center [401, 107] width 8 height 8
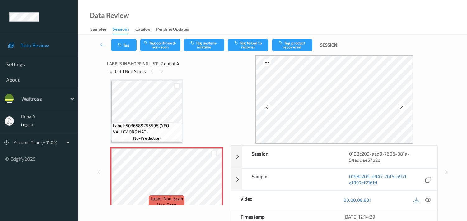
click at [405, 106] on div at bounding box center [401, 107] width 8 height 8
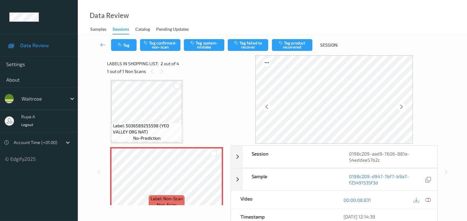
click at [405, 106] on div at bounding box center [401, 107] width 8 height 8
click at [429, 197] on icon at bounding box center [428, 200] width 6 height 6
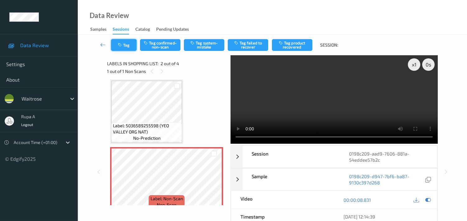
click at [128, 49] on button "Tag" at bounding box center [124, 45] width 26 height 12
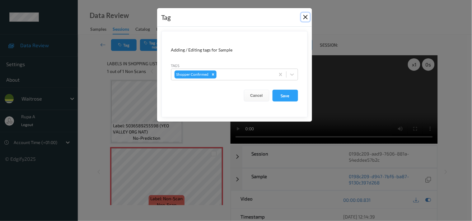
click at [305, 16] on button "Close" at bounding box center [305, 17] width 9 height 9
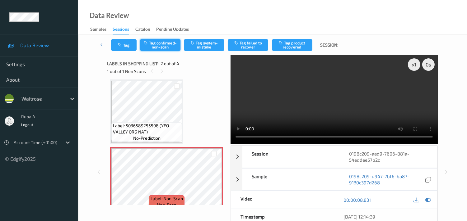
click at [160, 43] on button "Tag confirmed-non-scan" at bounding box center [160, 45] width 40 height 12
click at [247, 49] on button "Tag failed to recover" at bounding box center [248, 45] width 40 height 12
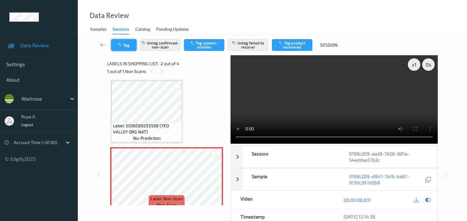
click at [119, 44] on icon "button" at bounding box center [120, 45] width 5 height 4
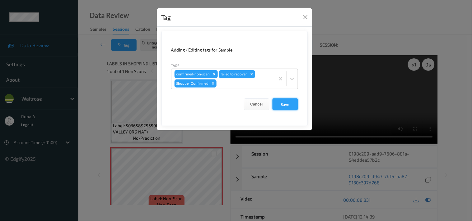
click at [275, 105] on button "Save" at bounding box center [285, 105] width 26 height 12
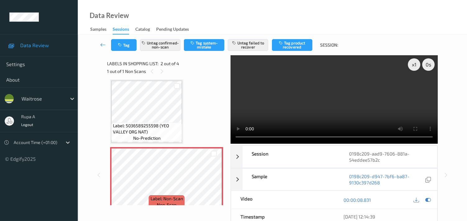
click at [231, 29] on div "Data Review Samples Sessions Catalog Pending Updates" at bounding box center [272, 17] width 389 height 35
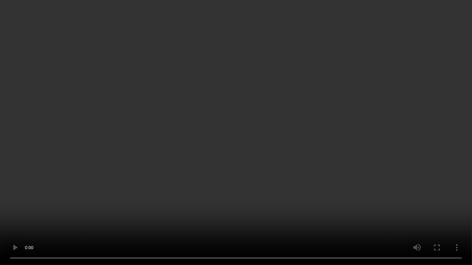
click at [349, 186] on video at bounding box center [236, 132] width 472 height 265
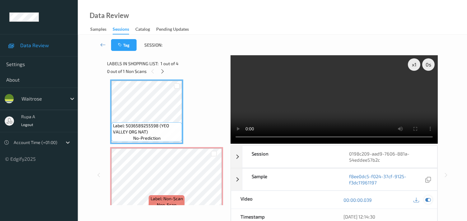
click at [427, 201] on icon at bounding box center [428, 200] width 6 height 6
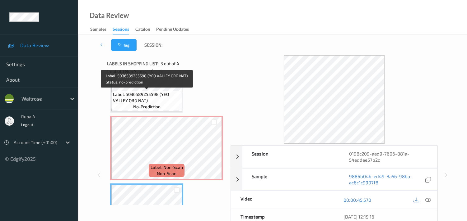
scroll to position [0, 0]
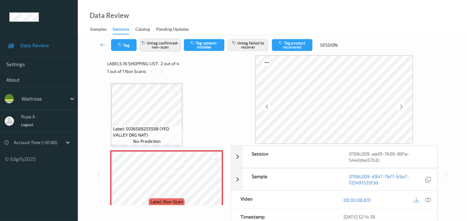
click at [157, 47] on button "Untag confirmed-non-scan" at bounding box center [160, 45] width 40 height 12
click at [252, 46] on button "Untag failed to recover" at bounding box center [248, 45] width 40 height 12
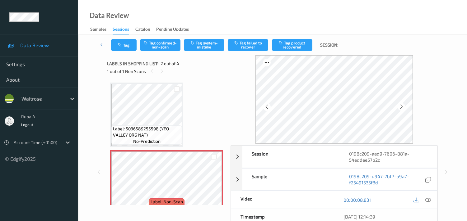
click at [128, 51] on div "Tag Tag confirmed-non-scan Tag system-mistake Tag failed to recover Tag product…" at bounding box center [272, 45] width 364 height 21
click at [128, 49] on button "Tag" at bounding box center [124, 45] width 26 height 12
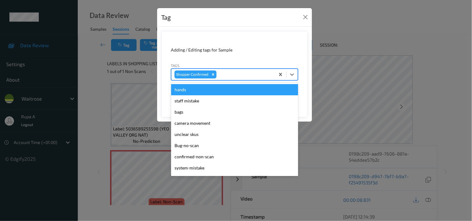
click at [246, 75] on div at bounding box center [245, 74] width 54 height 7
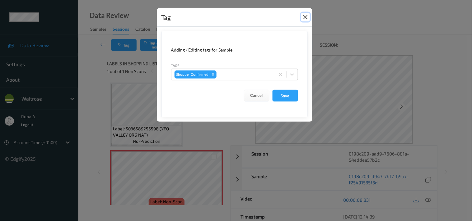
click at [308, 16] on button "Close" at bounding box center [305, 17] width 9 height 9
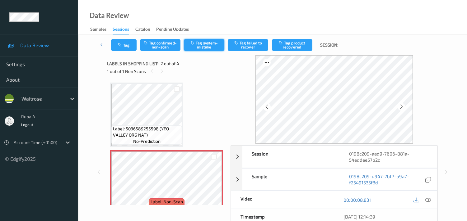
click at [218, 48] on button "Tag system-mistake" at bounding box center [204, 45] width 40 height 12
click at [114, 47] on button "Tag" at bounding box center [124, 45] width 26 height 12
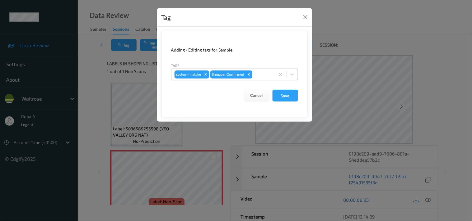
click at [267, 77] on div at bounding box center [262, 74] width 18 height 7
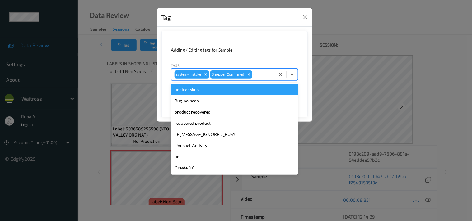
type input "un"
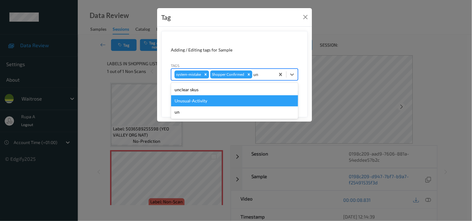
click at [246, 99] on div "Unusual-Activity" at bounding box center [234, 100] width 127 height 11
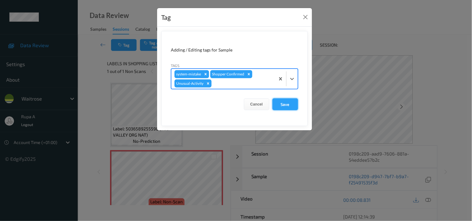
click at [291, 107] on button "Save" at bounding box center [285, 105] width 26 height 12
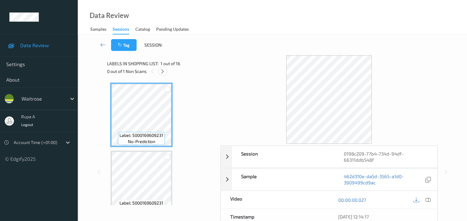
click at [162, 71] on icon at bounding box center [162, 72] width 5 height 6
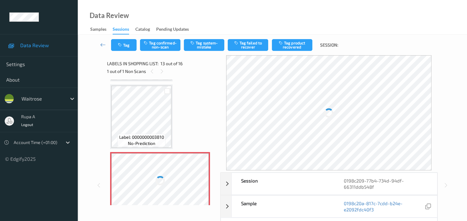
scroll to position [744, 0]
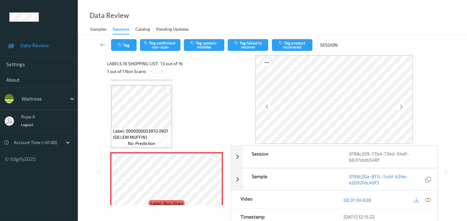
click at [414, 108] on div at bounding box center [333, 99] width 207 height 89
click at [404, 106] on icon at bounding box center [401, 107] width 5 height 6
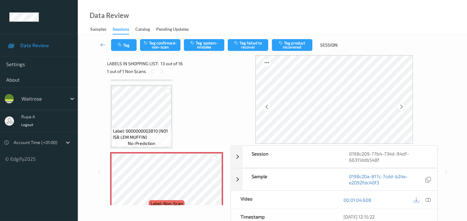
click at [405, 106] on div at bounding box center [401, 107] width 8 height 8
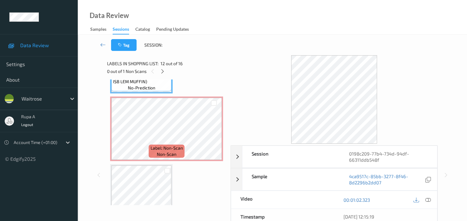
scroll to position [813, 0]
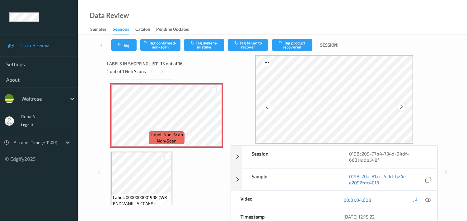
click at [404, 106] on icon at bounding box center [401, 107] width 5 height 6
click at [432, 201] on div at bounding box center [428, 200] width 8 height 8
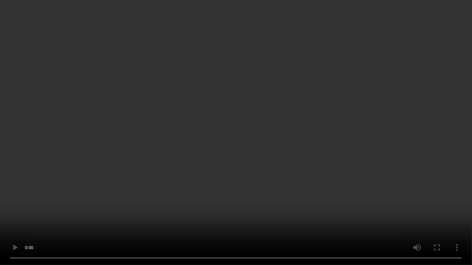
click at [452, 125] on video at bounding box center [236, 132] width 472 height 265
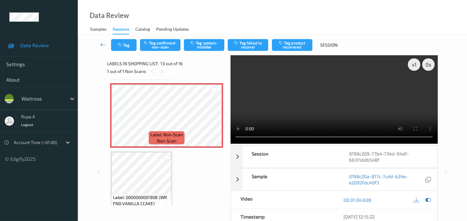
click at [109, 44] on link at bounding box center [103, 45] width 16 height 12
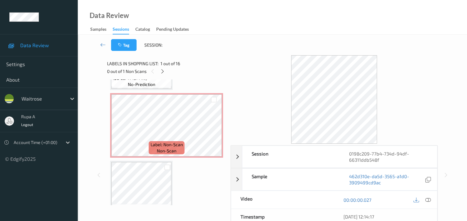
scroll to position [829, 0]
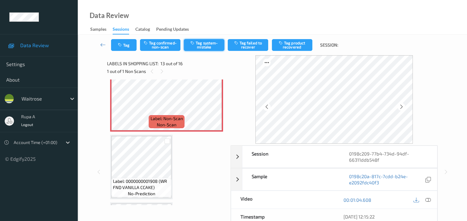
click at [196, 45] on button "Tag system-mistake" at bounding box center [204, 45] width 40 height 12
click at [116, 47] on button "Tag" at bounding box center [124, 45] width 26 height 12
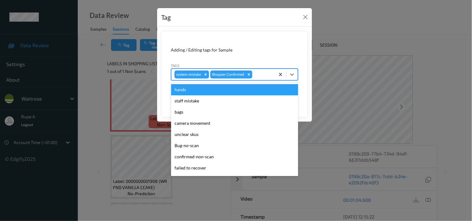
click at [266, 77] on div at bounding box center [262, 74] width 18 height 7
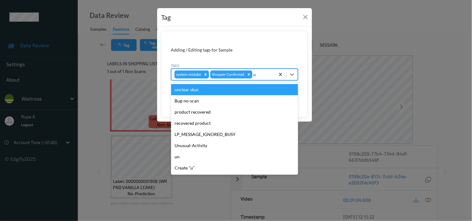
type input "un"
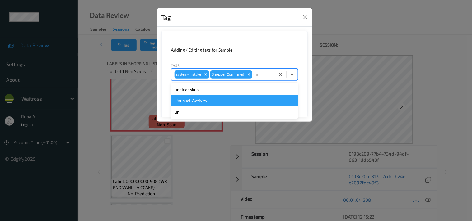
click at [224, 100] on div "Unusual-Activity" at bounding box center [234, 100] width 127 height 11
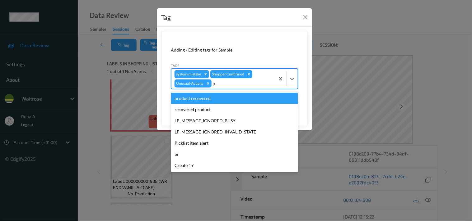
type input "pi"
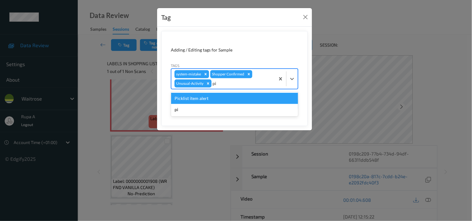
click at [224, 97] on div "Picklist item alert" at bounding box center [234, 98] width 127 height 11
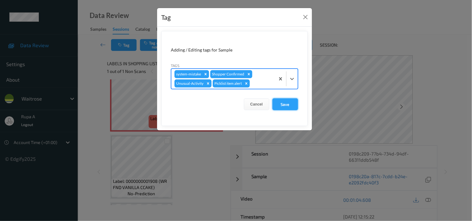
click at [288, 102] on button "Save" at bounding box center [285, 105] width 26 height 12
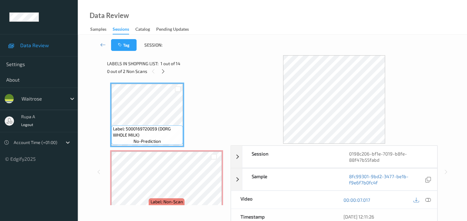
click at [243, 51] on div "Tag Session:" at bounding box center [272, 45] width 364 height 21
click at [165, 74] on div at bounding box center [163, 71] width 8 height 8
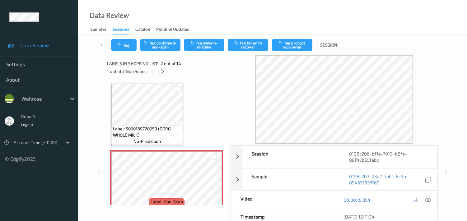
click at [162, 70] on icon at bounding box center [162, 72] width 5 height 6
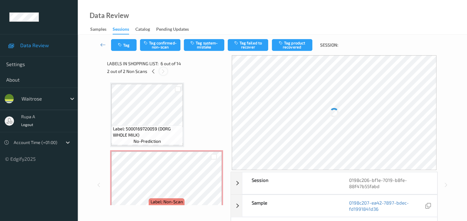
scroll to position [272, 0]
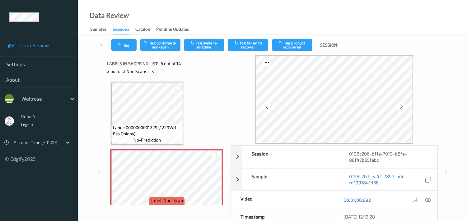
click at [153, 72] on icon at bounding box center [153, 72] width 5 height 6
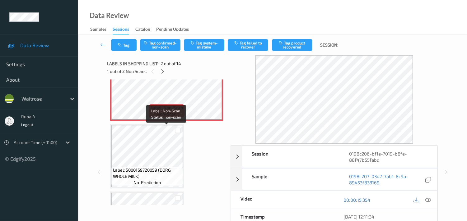
scroll to position [141, 0]
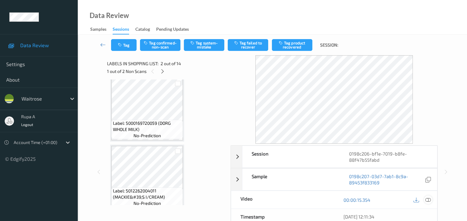
click at [428, 197] on icon at bounding box center [428, 200] width 6 height 6
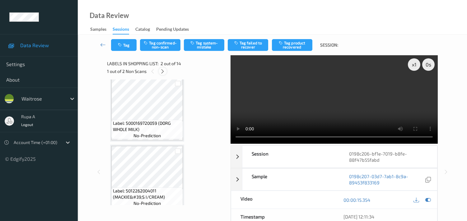
click at [162, 72] on icon at bounding box center [162, 72] width 5 height 6
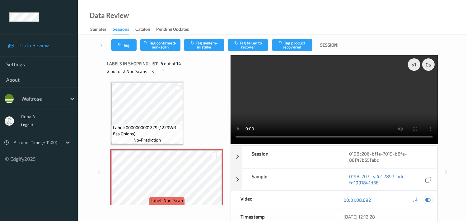
click at [430, 202] on icon at bounding box center [428, 200] width 6 height 6
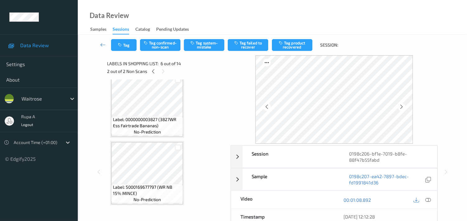
scroll to position [820, 0]
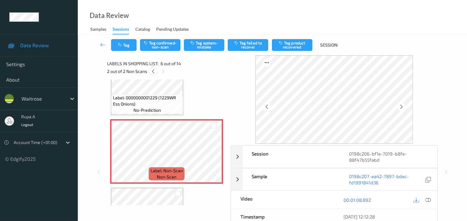
click at [153, 73] on icon at bounding box center [153, 72] width 5 height 6
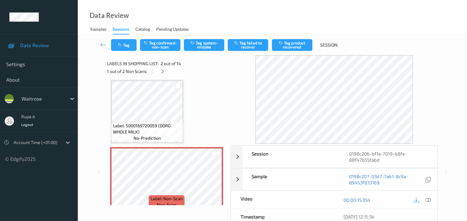
scroll to position [0, 0]
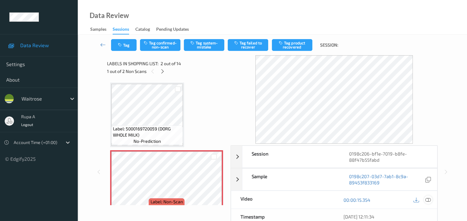
click at [428, 198] on icon at bounding box center [428, 200] width 6 height 6
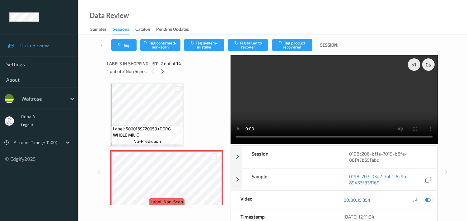
click at [428, 204] on div at bounding box center [428, 200] width 8 height 8
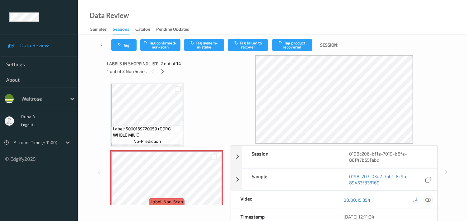
click at [428, 201] on icon at bounding box center [428, 200] width 6 height 6
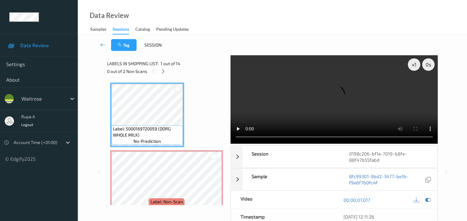
scroll to position [35, 0]
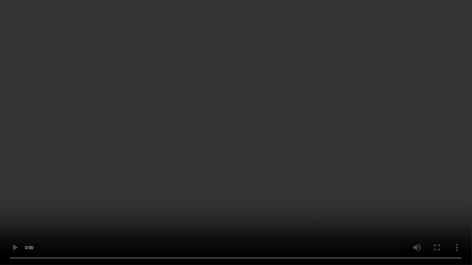
click at [398, 199] on video at bounding box center [236, 132] width 472 height 265
click at [75, 166] on video at bounding box center [236, 132] width 472 height 265
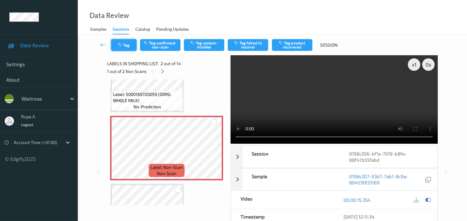
click at [123, 46] on icon "button" at bounding box center [120, 45] width 5 height 4
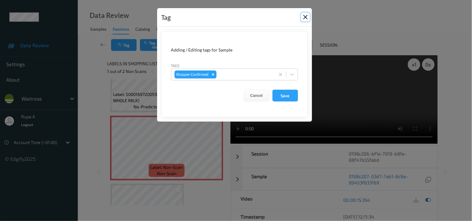
click at [306, 17] on button "Close" at bounding box center [305, 17] width 9 height 9
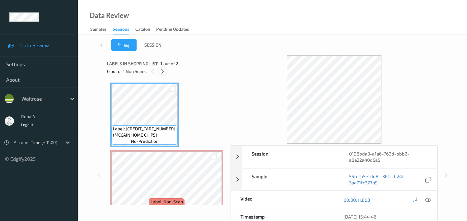
click at [161, 71] on icon at bounding box center [162, 72] width 5 height 6
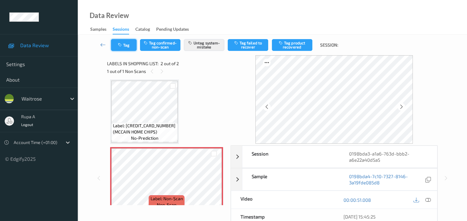
click at [131, 49] on button "Tag" at bounding box center [124, 45] width 26 height 12
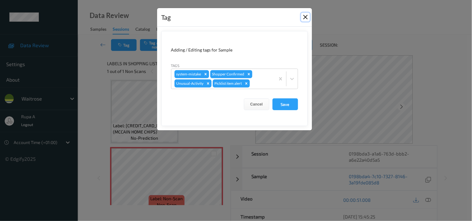
click at [306, 17] on button "Close" at bounding box center [305, 17] width 9 height 9
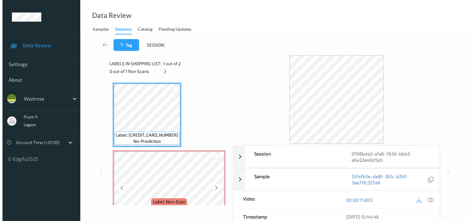
scroll to position [12, 0]
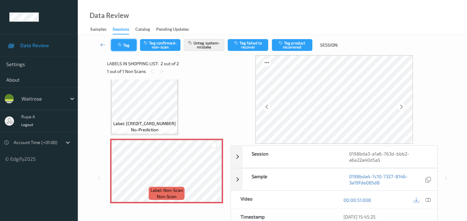
click at [124, 49] on button "Tag" at bounding box center [124, 45] width 26 height 12
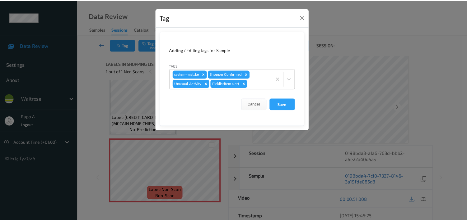
scroll to position [5, 0]
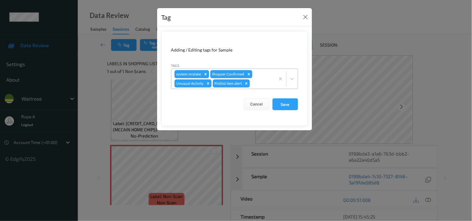
click at [206, 74] on icon "Remove system-mistake" at bounding box center [205, 74] width 4 height 4
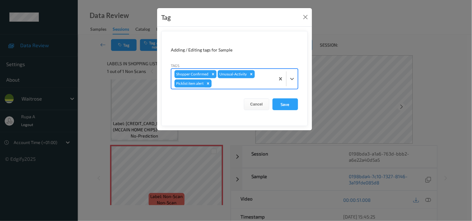
click at [210, 84] on icon "Remove Picklist item alert" at bounding box center [208, 83] width 4 height 4
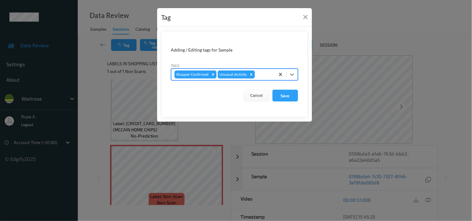
click at [250, 74] on icon "Remove Unusual-Activity" at bounding box center [251, 74] width 4 height 4
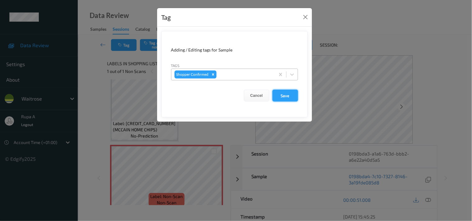
click at [289, 95] on button "Save" at bounding box center [285, 96] width 26 height 12
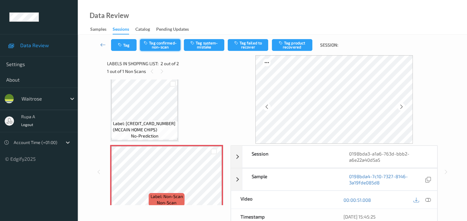
click at [160, 48] on button "Tag confirmed-non-scan" at bounding box center [160, 45] width 40 height 12
click at [263, 49] on button "Tag failed to recover" at bounding box center [248, 45] width 40 height 12
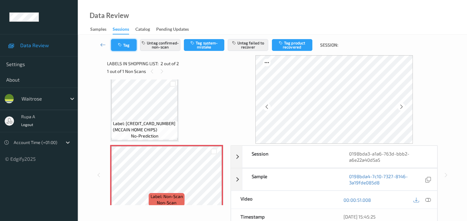
click at [115, 45] on button "Tag" at bounding box center [124, 45] width 26 height 12
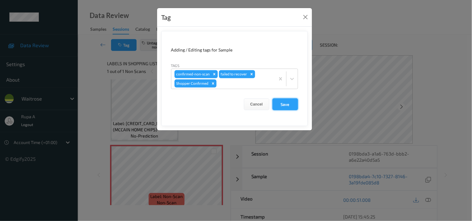
click at [290, 106] on button "Save" at bounding box center [285, 105] width 26 height 12
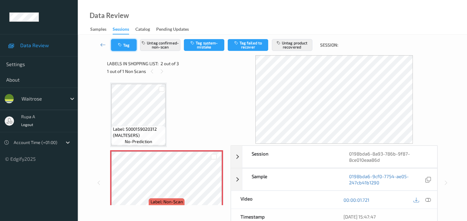
click at [118, 44] on icon "button" at bounding box center [120, 45] width 5 height 4
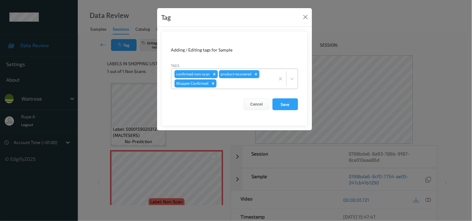
click at [213, 72] on icon "Remove confirmed-non-scan" at bounding box center [214, 74] width 4 height 4
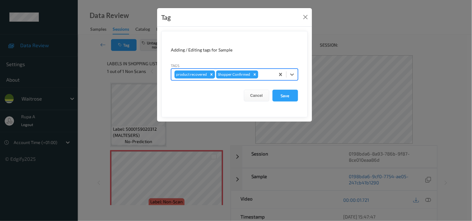
click at [209, 76] on icon "Remove product recovered" at bounding box center [211, 74] width 4 height 4
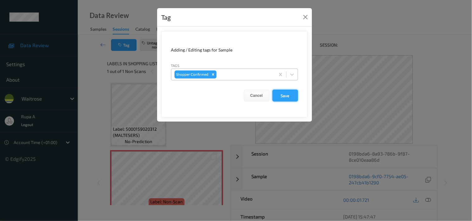
click at [291, 96] on button "Save" at bounding box center [285, 96] width 26 height 12
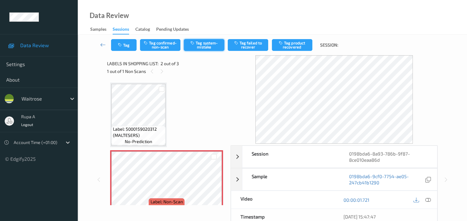
click at [211, 47] on button "Tag system-mistake" at bounding box center [204, 45] width 40 height 12
click at [133, 51] on div "Tag Tag confirmed-non-scan Untag system-mistake Tag failed to recover Tag produ…" at bounding box center [272, 45] width 364 height 21
click at [117, 44] on button "Tag" at bounding box center [124, 45] width 26 height 12
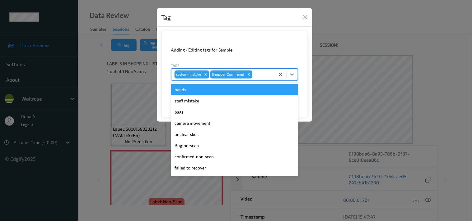
click at [265, 75] on div at bounding box center [262, 74] width 18 height 7
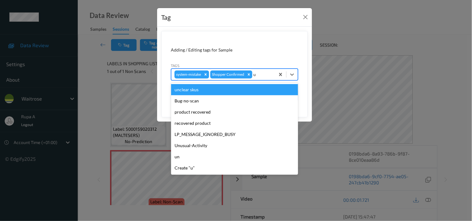
type input "un"
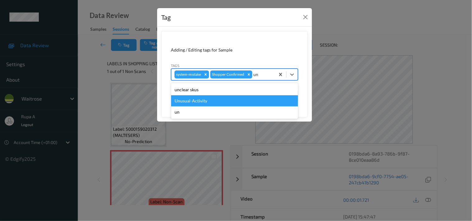
click at [201, 100] on div "Unusual-Activity" at bounding box center [234, 100] width 127 height 11
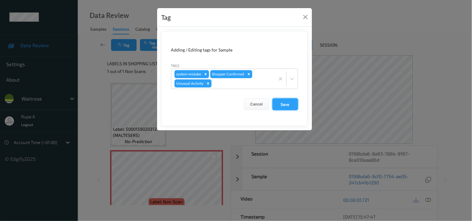
click at [287, 106] on button "Save" at bounding box center [285, 105] width 26 height 12
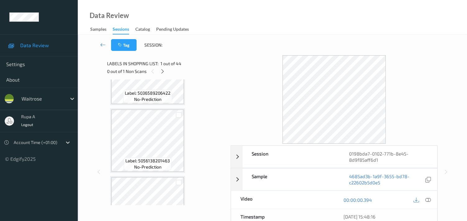
scroll to position [518, 0]
click at [189, 71] on div "0 out of 1 Non Scans" at bounding box center [166, 71] width 119 height 8
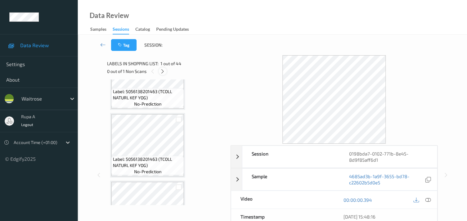
click at [163, 71] on icon at bounding box center [162, 72] width 5 height 6
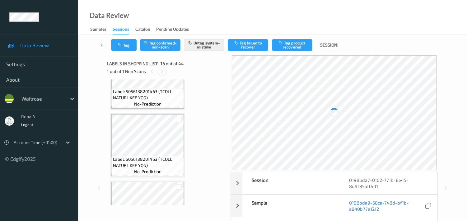
scroll to position [946, 0]
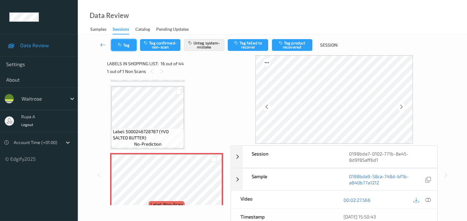
click at [115, 45] on button "Tag" at bounding box center [124, 45] width 26 height 12
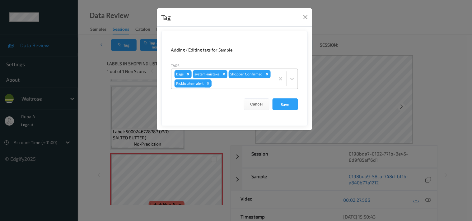
click at [207, 83] on icon "Remove Picklist item alert" at bounding box center [208, 83] width 4 height 4
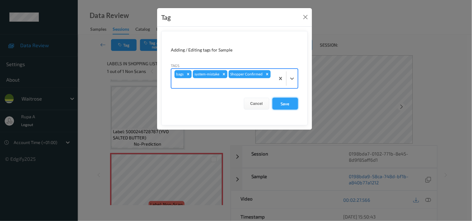
click at [287, 104] on button "Save" at bounding box center [285, 104] width 26 height 12
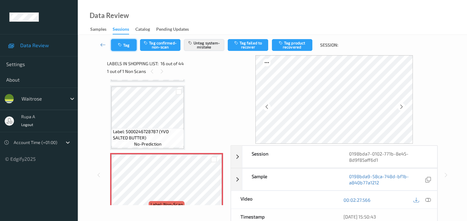
click at [125, 44] on button "Tag" at bounding box center [124, 45] width 26 height 12
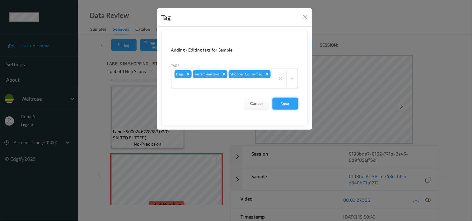
click at [293, 106] on button "Save" at bounding box center [285, 104] width 26 height 12
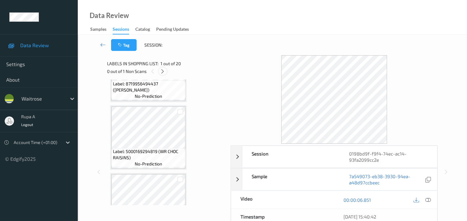
click at [161, 71] on icon at bounding box center [162, 72] width 5 height 6
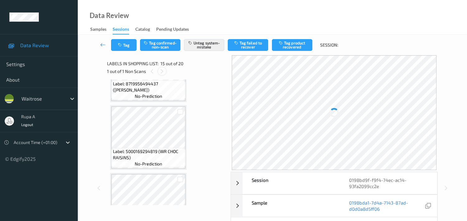
scroll to position [879, 0]
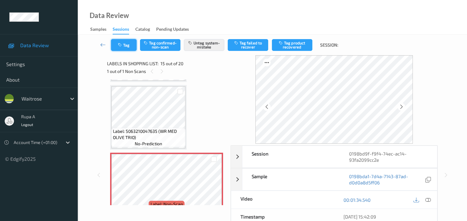
click at [125, 47] on button "Tag" at bounding box center [124, 45] width 26 height 12
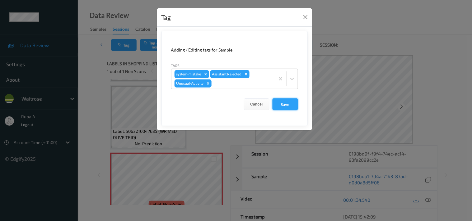
click at [284, 103] on button "Save" at bounding box center [285, 105] width 26 height 12
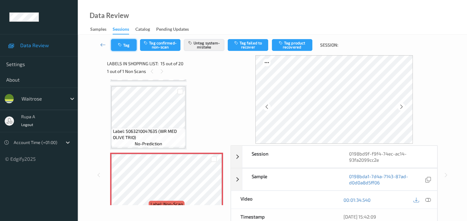
click at [130, 47] on button "Tag" at bounding box center [124, 45] width 26 height 12
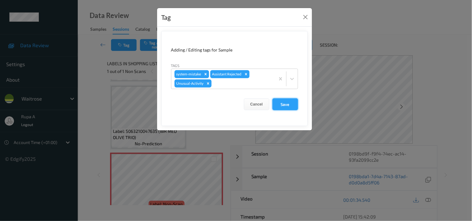
click at [294, 100] on button "Save" at bounding box center [285, 105] width 26 height 12
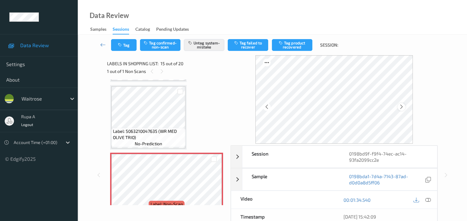
click at [400, 106] on div at bounding box center [401, 107] width 8 height 8
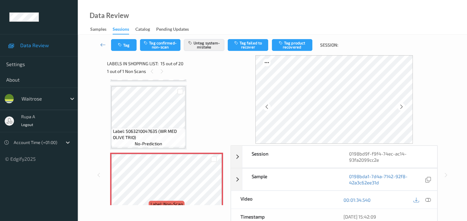
click at [400, 106] on div at bounding box center [401, 107] width 8 height 8
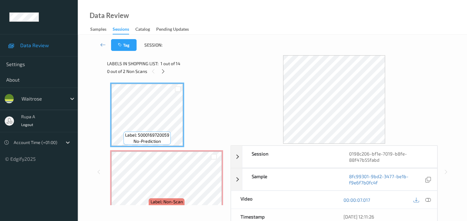
click at [178, 80] on div "Label: 5000169720059 no-prediction Label: Non-Scan non-scan Label: 500016972005…" at bounding box center [166, 143] width 119 height 126
click at [160, 72] on icon at bounding box center [162, 72] width 5 height 6
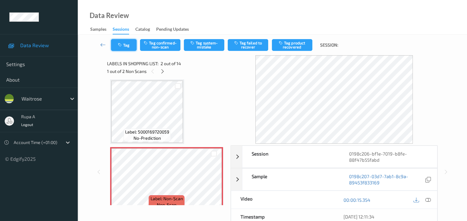
click at [125, 47] on button "Tag" at bounding box center [124, 45] width 26 height 12
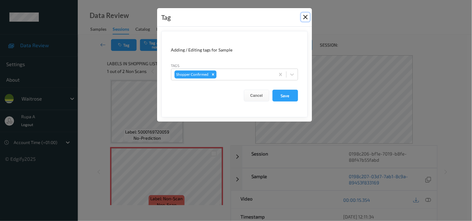
click at [305, 16] on button "Close" at bounding box center [305, 17] width 9 height 9
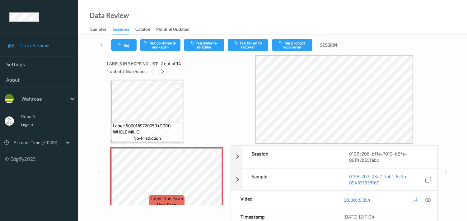
click at [160, 72] on icon at bounding box center [162, 72] width 5 height 6
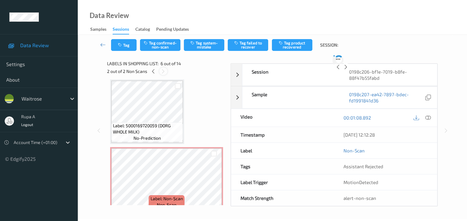
scroll to position [272, 0]
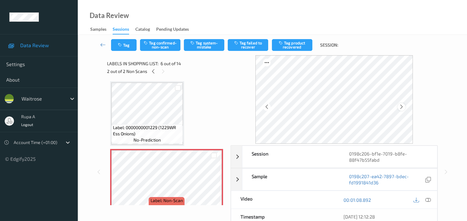
click at [401, 106] on icon at bounding box center [401, 107] width 5 height 6
click at [402, 106] on icon at bounding box center [401, 107] width 5 height 6
click at [403, 105] on icon at bounding box center [401, 107] width 5 height 6
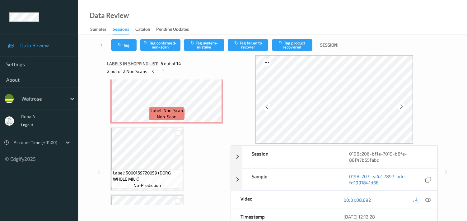
scroll to position [65, 0]
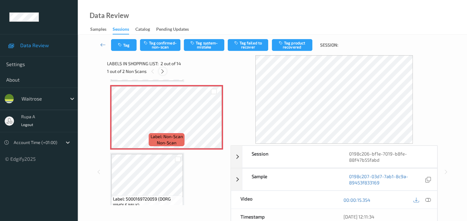
click at [164, 73] on icon at bounding box center [162, 72] width 5 height 6
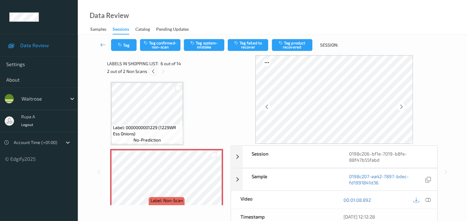
click at [153, 72] on icon at bounding box center [153, 72] width 5 height 6
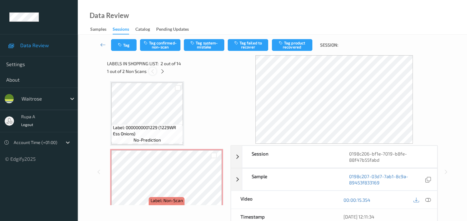
scroll to position [3, 0]
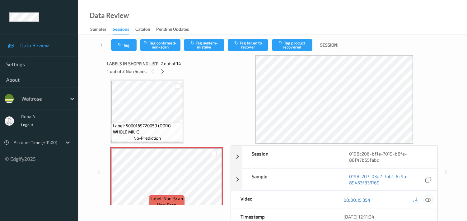
click at [428, 203] on icon at bounding box center [428, 200] width 6 height 6
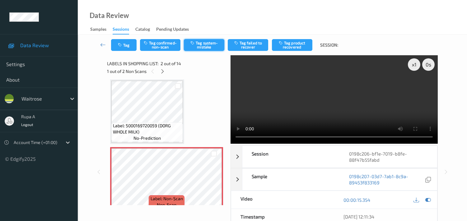
click at [219, 47] on button "Tag system-mistake" at bounding box center [204, 45] width 40 height 12
click at [122, 45] on icon "button" at bounding box center [120, 45] width 5 height 4
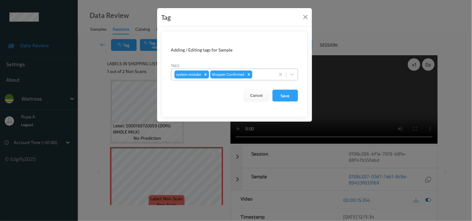
click at [263, 77] on div at bounding box center [262, 74] width 18 height 7
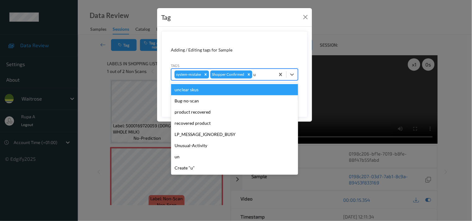
type input "un"
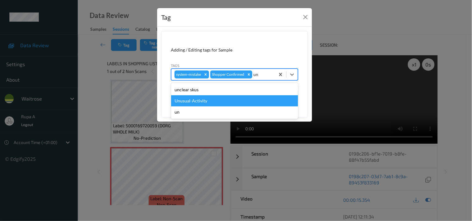
click at [216, 104] on div "Unusual-Activity" at bounding box center [234, 100] width 127 height 11
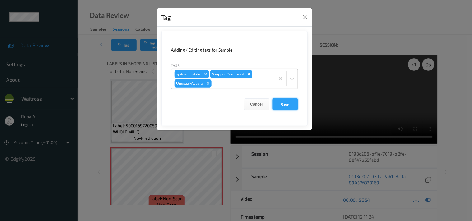
click at [294, 106] on button "Save" at bounding box center [285, 105] width 26 height 12
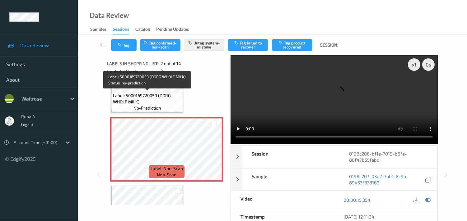
scroll to position [72, 0]
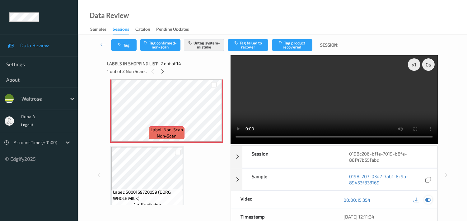
click at [430, 197] on icon at bounding box center [428, 200] width 6 height 6
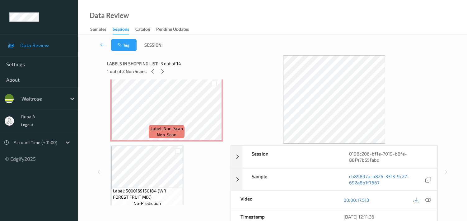
scroll to position [349, 0]
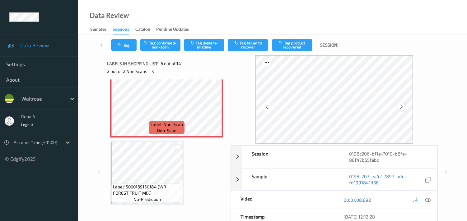
click at [404, 104] on icon at bounding box center [401, 107] width 5 height 6
click at [430, 203] on icon at bounding box center [428, 200] width 6 height 6
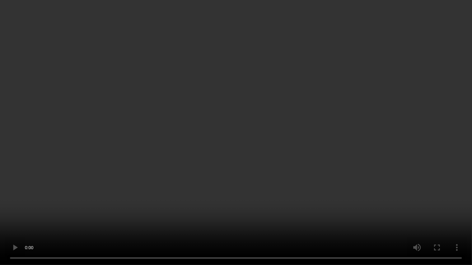
click at [413, 95] on video at bounding box center [236, 132] width 472 height 265
click at [446, 118] on video at bounding box center [236, 132] width 472 height 265
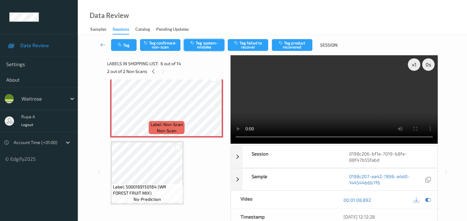
click at [200, 47] on button "Tag system-mistake" at bounding box center [204, 45] width 40 height 12
click at [125, 47] on button "Tag" at bounding box center [124, 45] width 26 height 12
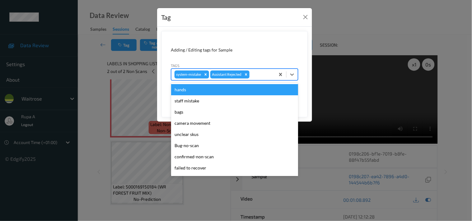
click at [262, 75] on div at bounding box center [261, 74] width 21 height 7
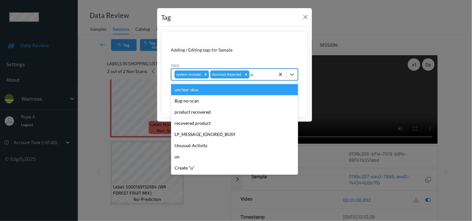
type input "un"
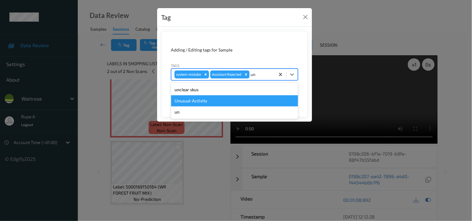
click at [222, 99] on div "Unusual-Activity" at bounding box center [234, 100] width 127 height 11
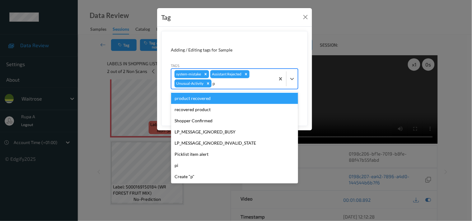
type input "pi"
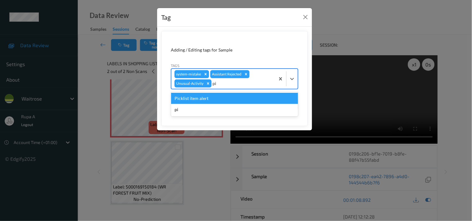
click at [221, 98] on div "Picklist item alert" at bounding box center [234, 98] width 127 height 11
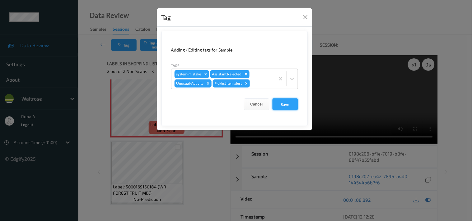
click at [276, 104] on button "Save" at bounding box center [285, 105] width 26 height 12
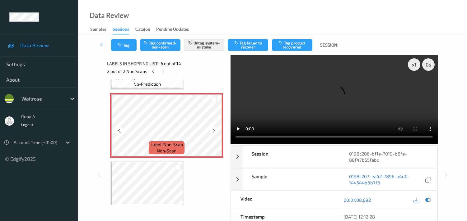
scroll to position [314, 0]
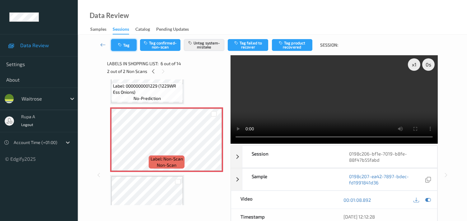
click at [124, 49] on button "Tag" at bounding box center [124, 45] width 26 height 12
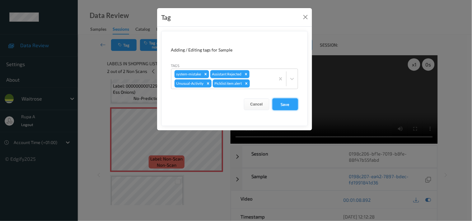
click at [285, 102] on button "Save" at bounding box center [285, 105] width 26 height 12
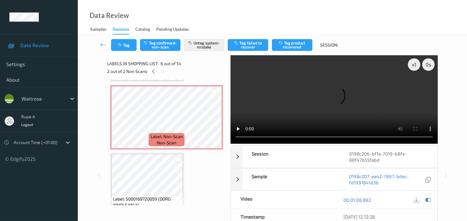
scroll to position [3, 0]
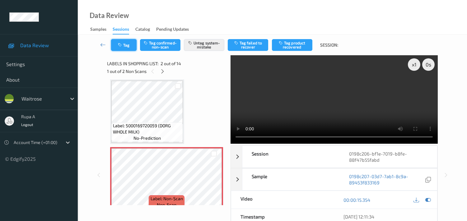
click at [128, 44] on button "Tag" at bounding box center [124, 45] width 26 height 12
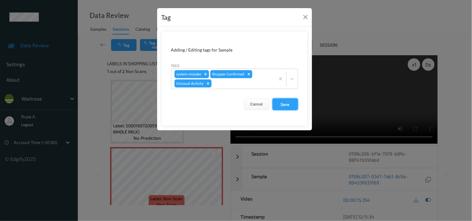
click at [285, 107] on button "Save" at bounding box center [285, 105] width 26 height 12
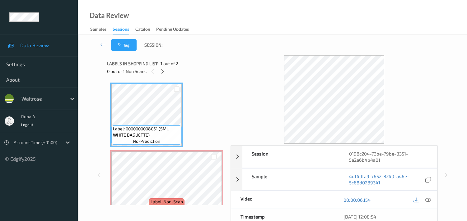
drag, startPoint x: 223, startPoint y: 55, endPoint x: 221, endPoint y: 59, distance: 4.3
click at [223, 55] on div "Tag Session: Session 0198c204-73be-79be-8351-5a2a6b4b4a01 Session ID 0198c204-7…" at bounding box center [272, 165] width 364 height 260
click at [162, 70] on icon at bounding box center [162, 72] width 5 height 6
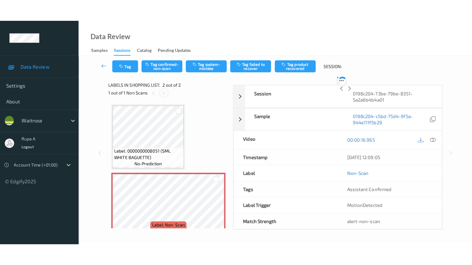
scroll to position [3, 0]
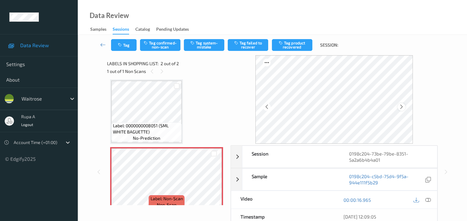
click at [404, 109] on icon at bounding box center [401, 107] width 5 height 6
click at [404, 108] on icon at bounding box center [401, 107] width 5 height 6
click at [403, 104] on icon at bounding box center [401, 107] width 5 height 6
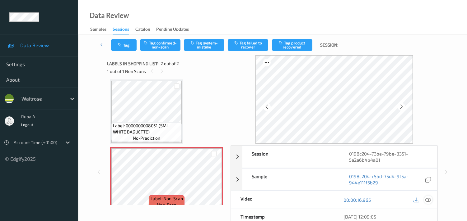
click at [428, 200] on icon at bounding box center [428, 200] width 6 height 6
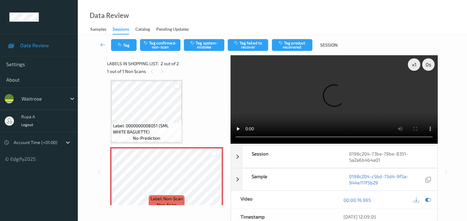
scroll to position [0, 0]
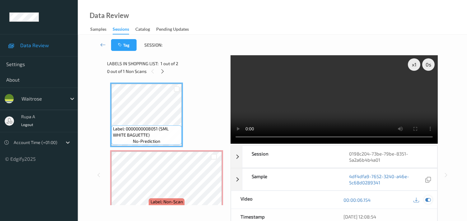
click at [431, 201] on div at bounding box center [428, 200] width 8 height 8
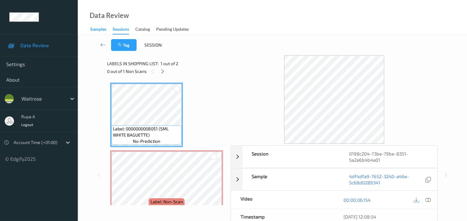
click at [95, 32] on div "Samples" at bounding box center [98, 30] width 16 height 8
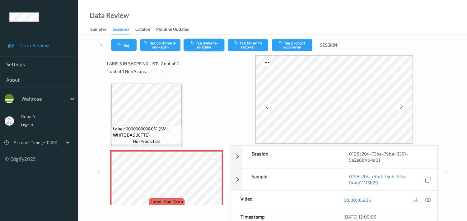
click at [210, 45] on button "Tag system-mistake" at bounding box center [204, 45] width 40 height 12
click at [116, 48] on button "Tag" at bounding box center [124, 45] width 26 height 12
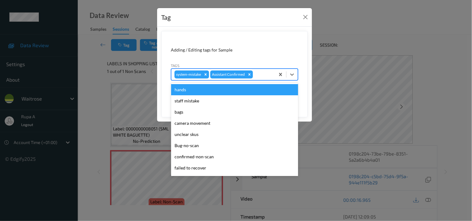
click at [257, 75] on div at bounding box center [263, 74] width 18 height 7
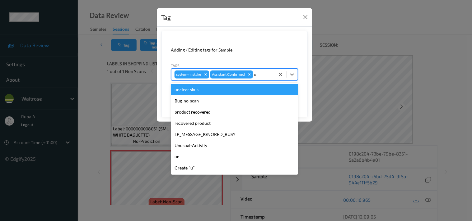
type input "un"
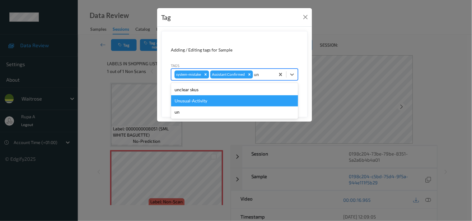
click at [238, 98] on div "Unusual-Activity" at bounding box center [234, 100] width 127 height 11
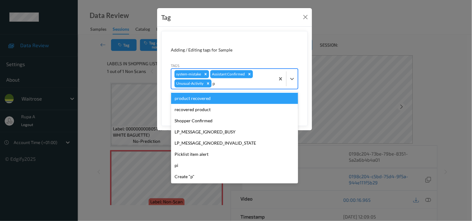
type input "pi"
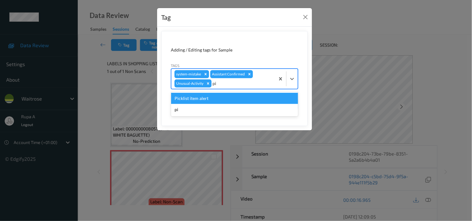
drag, startPoint x: 238, startPoint y: 98, endPoint x: 238, endPoint y: 90, distance: 7.5
click at [238, 90] on form "Adding / Editing tags for Sample Tags option Unusual-Activity, selected. option…" at bounding box center [234, 78] width 146 height 95
click at [231, 97] on div "Picklist item alert" at bounding box center [234, 98] width 127 height 11
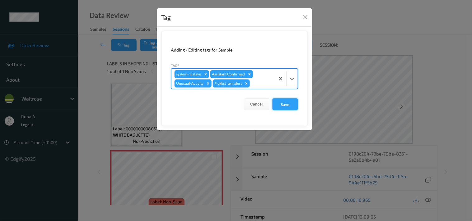
click at [291, 104] on button "Save" at bounding box center [285, 105] width 26 height 12
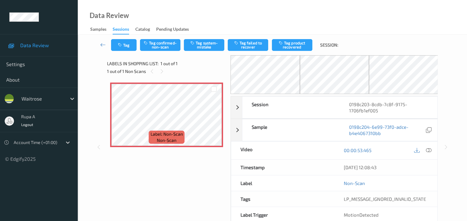
click at [225, 20] on div "Data Review Samples Sessions Catalog Pending Updates" at bounding box center [272, 17] width 389 height 35
click at [212, 122] on icon at bounding box center [213, 121] width 5 height 6
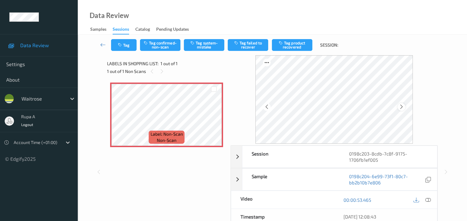
click at [403, 110] on div at bounding box center [401, 107] width 8 height 8
click at [430, 200] on icon at bounding box center [428, 200] width 6 height 6
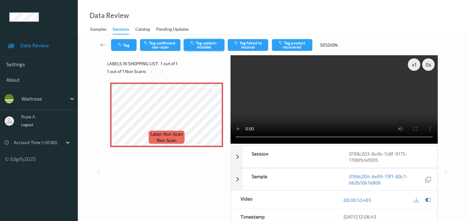
click at [209, 46] on button "Tag system-mistake" at bounding box center [204, 45] width 40 height 12
click at [124, 49] on button "Tag" at bounding box center [124, 45] width 26 height 12
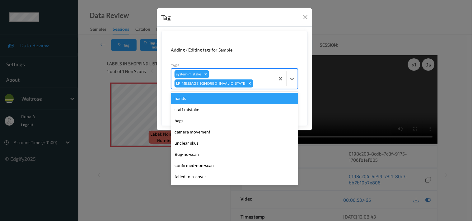
click at [260, 82] on div at bounding box center [262, 83] width 17 height 7
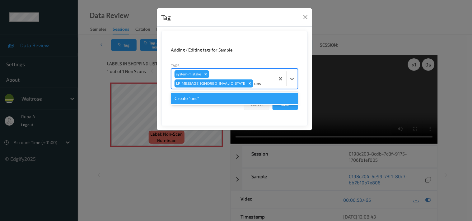
click at [260, 81] on input "uns" at bounding box center [258, 84] width 8 height 6
type input "un"
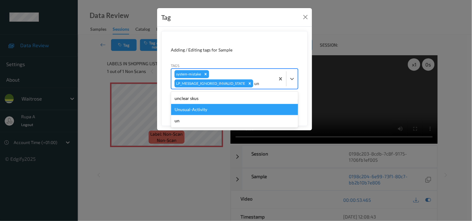
click at [215, 112] on div "Unusual-Activity" at bounding box center [234, 109] width 127 height 11
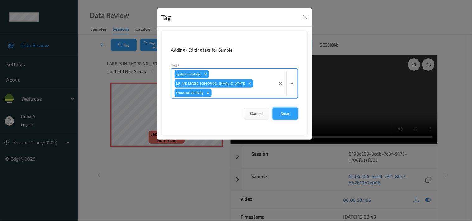
click at [282, 110] on button "Save" at bounding box center [285, 114] width 26 height 12
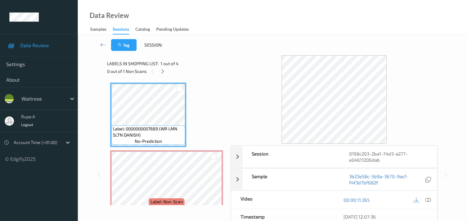
click at [184, 62] on div "Labels in shopping list: 1 out of 4" at bounding box center [166, 64] width 119 height 8
click at [163, 70] on icon at bounding box center [162, 72] width 5 height 6
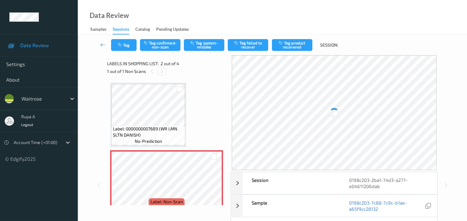
scroll to position [3, 0]
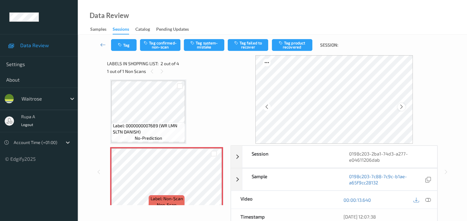
click at [402, 106] on icon at bounding box center [401, 107] width 5 height 6
click at [429, 203] on icon at bounding box center [428, 200] width 6 height 6
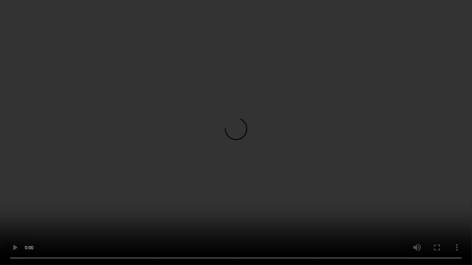
click at [305, 132] on video at bounding box center [236, 132] width 472 height 265
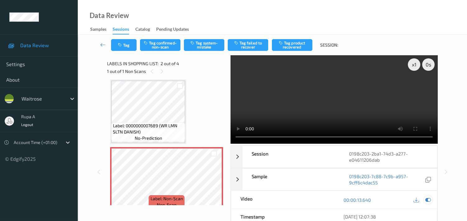
click at [428, 202] on icon at bounding box center [428, 200] width 6 height 6
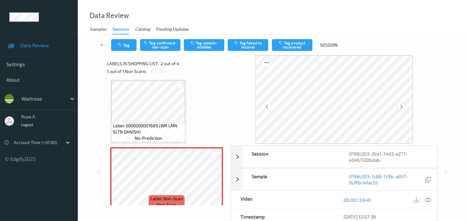
click at [403, 105] on icon at bounding box center [401, 107] width 5 height 6
click at [160, 45] on button "Tag confirmed-non-scan" at bounding box center [160, 45] width 40 height 12
click at [116, 44] on button "Tag" at bounding box center [124, 45] width 26 height 12
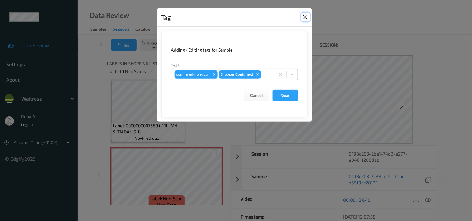
click at [305, 17] on button "Close" at bounding box center [305, 17] width 9 height 9
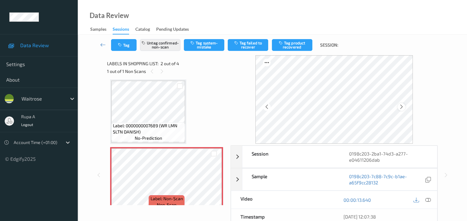
click at [401, 104] on div at bounding box center [401, 107] width 8 height 8
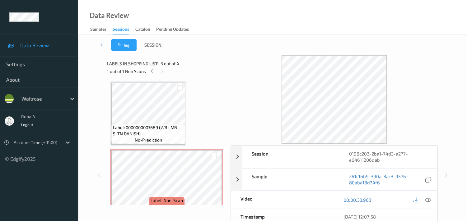
scroll to position [0, 0]
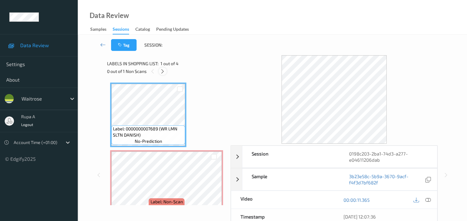
click at [163, 71] on icon at bounding box center [162, 72] width 5 height 6
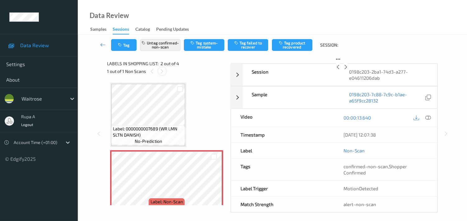
scroll to position [3, 0]
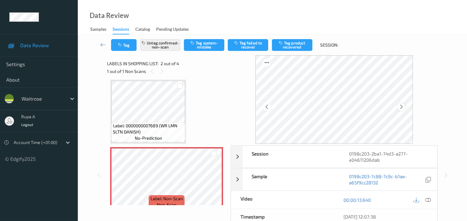
click at [401, 107] on icon at bounding box center [401, 107] width 5 height 6
click at [401, 108] on icon at bounding box center [401, 107] width 5 height 6
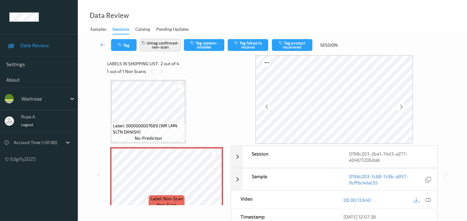
click at [162, 42] on button "Untag confirmed-non-scan" at bounding box center [160, 45] width 40 height 12
click at [401, 104] on icon at bounding box center [401, 107] width 5 height 6
click at [402, 104] on div at bounding box center [401, 107] width 8 height 8
click at [428, 203] on icon at bounding box center [428, 200] width 6 height 6
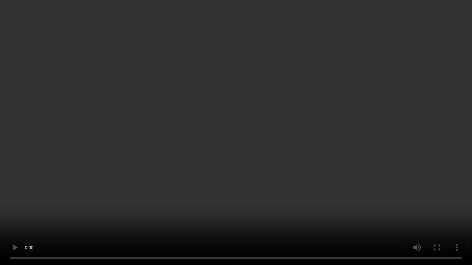
click at [364, 108] on video at bounding box center [236, 132] width 472 height 265
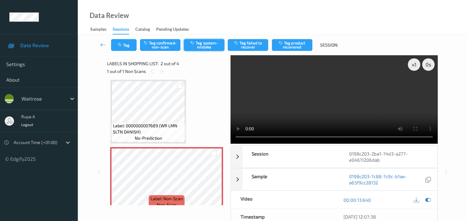
click at [198, 47] on button "Tag system-mistake" at bounding box center [204, 45] width 40 height 12
click at [118, 43] on icon "button" at bounding box center [120, 45] width 5 height 4
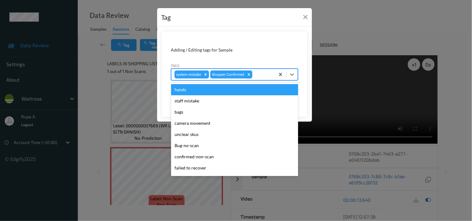
drag, startPoint x: 255, startPoint y: 76, endPoint x: 250, endPoint y: 77, distance: 5.1
click at [253, 76] on div "system-mistake Shopper Confirmed" at bounding box center [223, 74] width 104 height 11
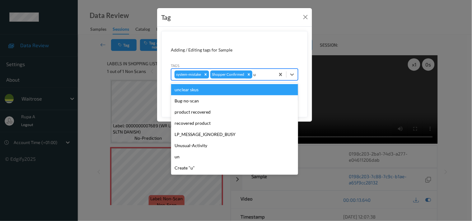
type input "un"
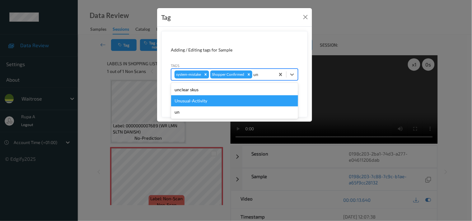
click at [233, 100] on div "Unusual-Activity" at bounding box center [234, 100] width 127 height 11
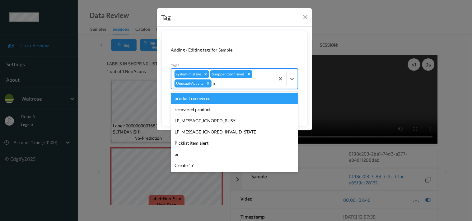
type input "pi"
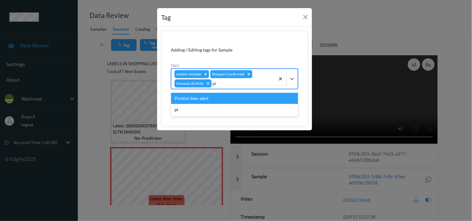
click at [233, 100] on div "Picklist item alert" at bounding box center [234, 98] width 127 height 11
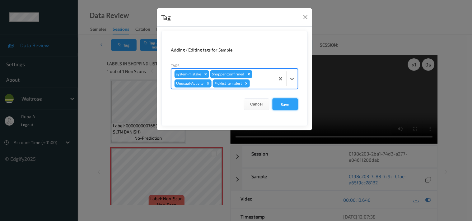
click at [289, 107] on button "Save" at bounding box center [285, 105] width 26 height 12
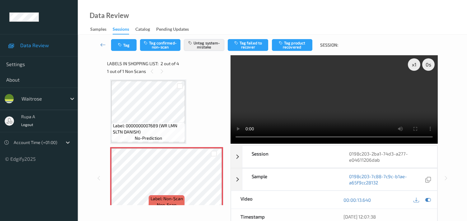
click at [203, 75] on div "1 out of 1 Non Scans" at bounding box center [166, 71] width 119 height 8
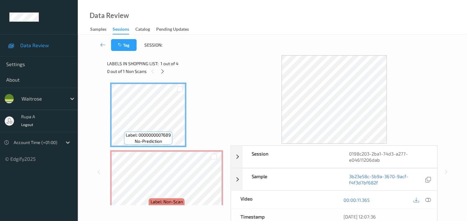
click at [274, 26] on div "Data Review Samples Sessions Catalog Pending Updates" at bounding box center [272, 17] width 389 height 35
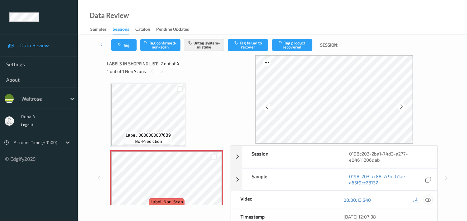
click at [426, 200] on icon at bounding box center [428, 200] width 6 height 6
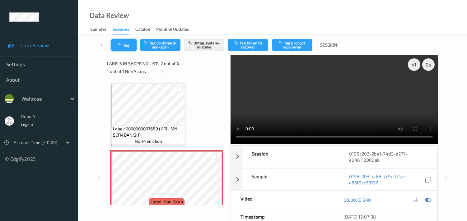
click at [116, 44] on button "Tag" at bounding box center [124, 45] width 26 height 12
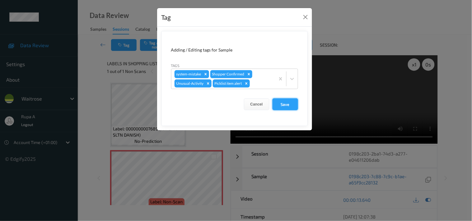
click at [284, 106] on button "Save" at bounding box center [285, 105] width 26 height 12
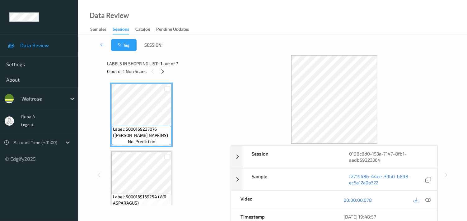
click at [164, 72] on icon at bounding box center [162, 72] width 5 height 6
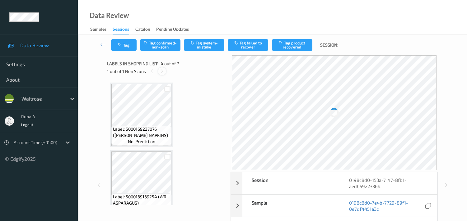
scroll to position [138, 0]
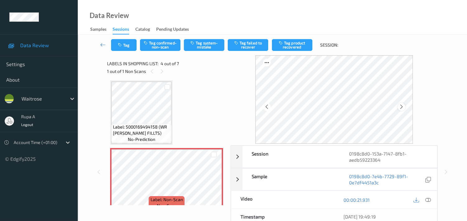
click at [404, 104] on icon at bounding box center [401, 107] width 5 height 6
click at [429, 201] on icon at bounding box center [428, 200] width 6 height 6
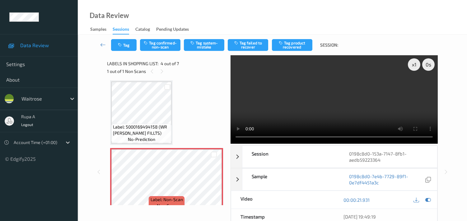
click at [208, 92] on div "Label: 5000169237076 (JL WHITE NAPKINS) no-prediction Label: 5000169169254 (WR …" at bounding box center [166, 180] width 113 height 471
click at [425, 201] on icon at bounding box center [428, 200] width 6 height 6
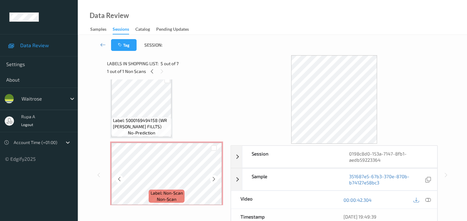
scroll to position [138, 0]
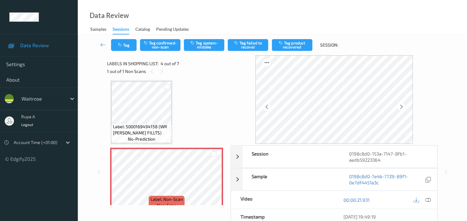
click at [425, 198] on icon at bounding box center [428, 200] width 6 height 6
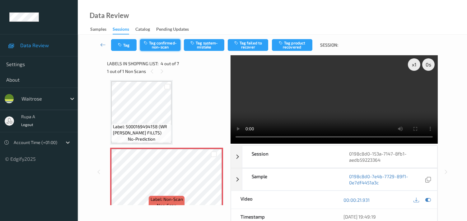
click at [157, 45] on button "Tag confirmed-non-scan" at bounding box center [160, 45] width 40 height 12
click at [244, 47] on button "Tag failed to recover" at bounding box center [248, 45] width 40 height 12
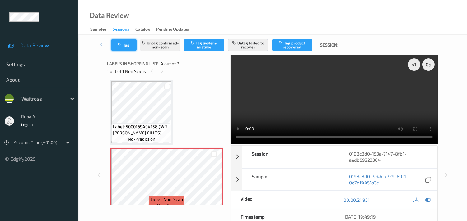
click at [126, 50] on button "Tag" at bounding box center [124, 45] width 26 height 12
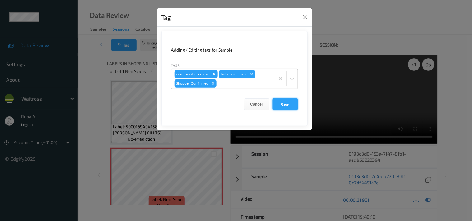
click at [287, 101] on button "Save" at bounding box center [285, 105] width 26 height 12
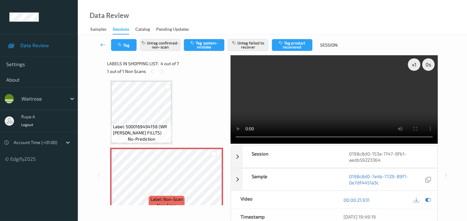
click at [275, 107] on video at bounding box center [333, 99] width 207 height 89
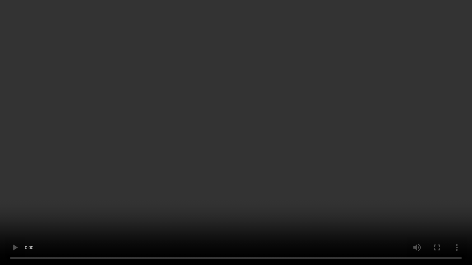
click at [466, 135] on video at bounding box center [236, 132] width 472 height 265
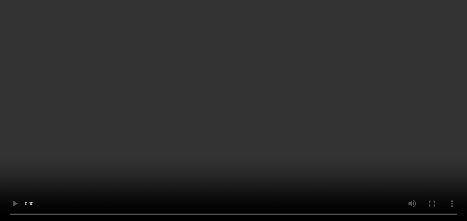
scroll to position [173, 0]
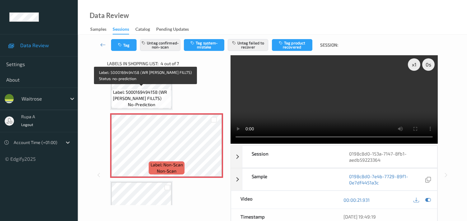
click at [136, 98] on span "Label: 5000169494158 (WR SCOT TROUT FILLTS)" at bounding box center [141, 95] width 57 height 12
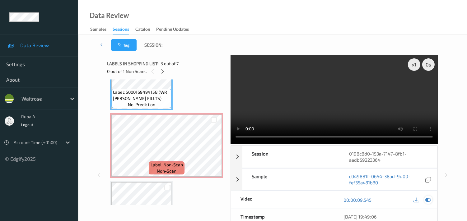
click at [427, 200] on icon at bounding box center [428, 200] width 6 height 6
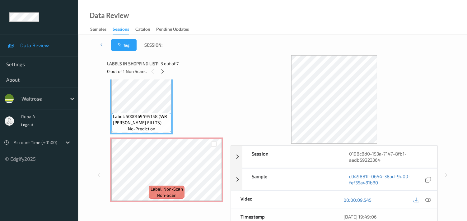
scroll to position [207, 0]
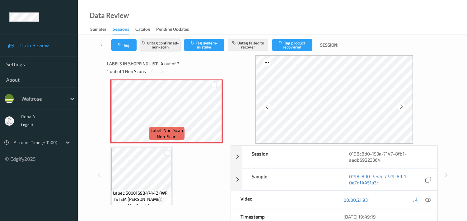
click at [153, 44] on button "Untag confirmed-non-scan" at bounding box center [160, 45] width 40 height 12
click at [252, 48] on button "Untag failed to recover" at bounding box center [248, 45] width 40 height 12
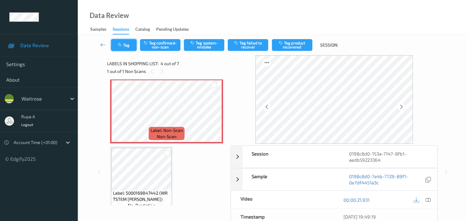
click at [129, 43] on button "Tag" at bounding box center [124, 45] width 26 height 12
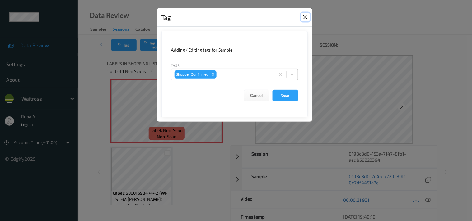
click at [306, 17] on button "Close" at bounding box center [305, 17] width 9 height 9
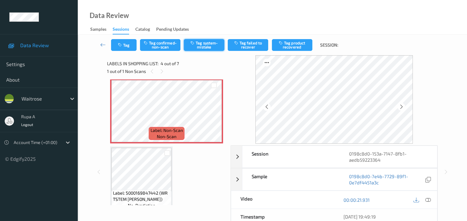
click at [209, 48] on button "Tag system-mistake" at bounding box center [204, 45] width 40 height 12
click at [134, 47] on button "Tag" at bounding box center [124, 45] width 26 height 12
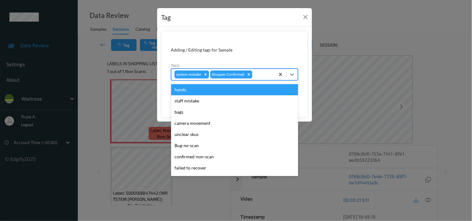
click at [262, 76] on div at bounding box center [262, 74] width 18 height 7
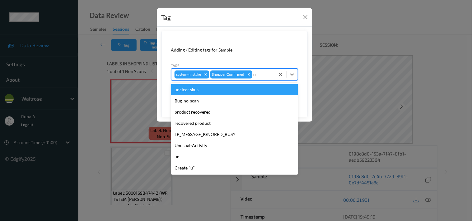
type input "un"
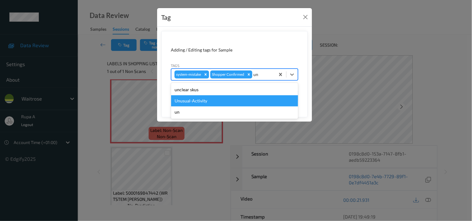
click at [202, 102] on div "Unusual-Activity" at bounding box center [234, 100] width 127 height 11
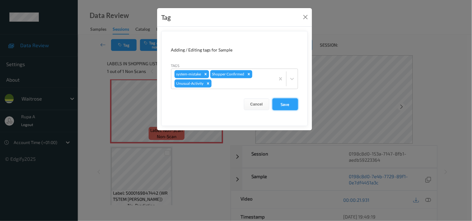
click at [279, 105] on button "Save" at bounding box center [285, 105] width 26 height 12
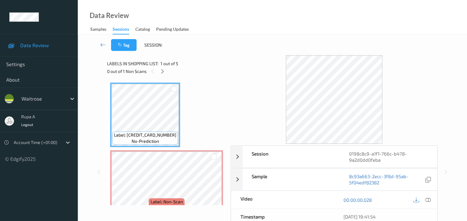
click at [243, 58] on div at bounding box center [333, 99] width 207 height 89
click at [159, 73] on div at bounding box center [163, 71] width 8 height 8
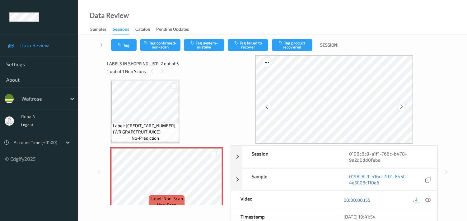
click at [401, 109] on icon at bounding box center [401, 107] width 5 height 6
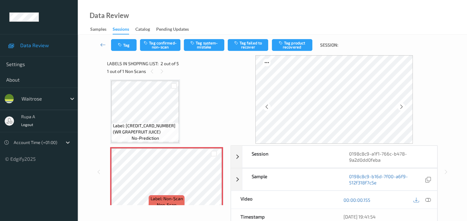
click at [401, 109] on icon at bounding box center [401, 107] width 5 height 6
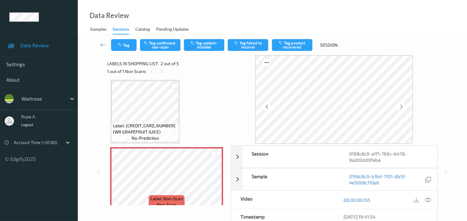
click at [401, 109] on icon at bounding box center [401, 107] width 5 height 6
click at [430, 198] on icon at bounding box center [428, 200] width 6 height 6
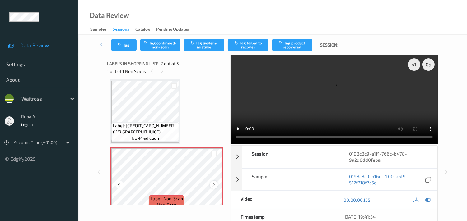
click at [213, 183] on icon at bounding box center [213, 185] width 5 height 6
click at [430, 197] on icon at bounding box center [428, 200] width 6 height 6
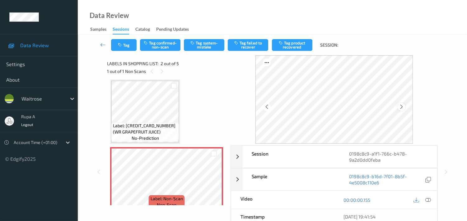
click at [400, 106] on icon at bounding box center [401, 107] width 5 height 6
click at [401, 106] on icon at bounding box center [401, 107] width 5 height 6
click at [429, 199] on icon at bounding box center [428, 200] width 6 height 6
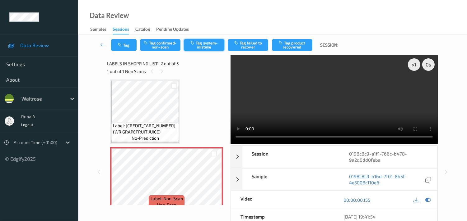
click at [209, 48] on button "Tag system-mistake" at bounding box center [204, 45] width 40 height 12
click at [120, 49] on button "Tag" at bounding box center [124, 45] width 26 height 12
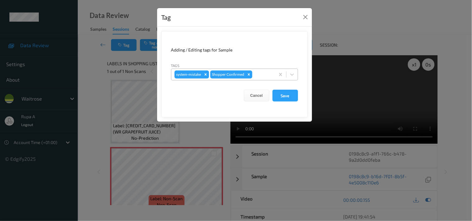
click at [262, 75] on div at bounding box center [262, 74] width 18 height 7
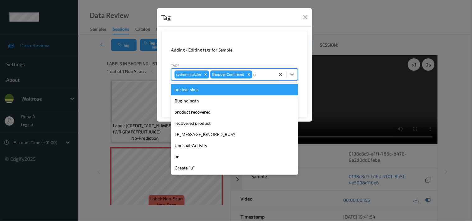
type input "un"
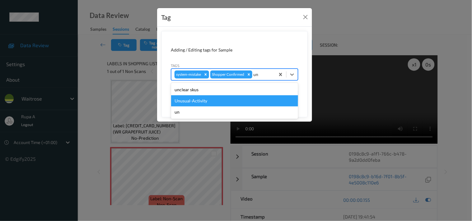
click at [217, 101] on div "Unusual-Activity" at bounding box center [234, 100] width 127 height 11
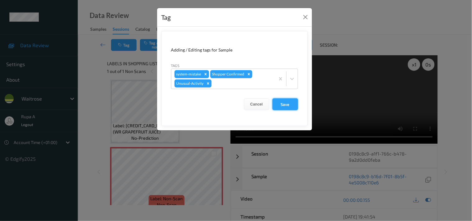
click at [286, 106] on button "Save" at bounding box center [285, 105] width 26 height 12
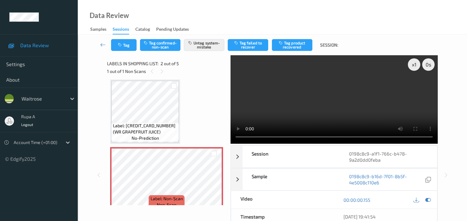
click at [214, 23] on div "Data Review Samples Sessions Catalog Pending Updates" at bounding box center [272, 17] width 389 height 35
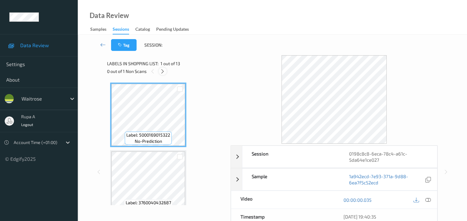
click at [207, 65] on div "Labels in shopping list: 1 out of 13" at bounding box center [166, 64] width 119 height 8
click at [160, 74] on div at bounding box center [163, 71] width 8 height 8
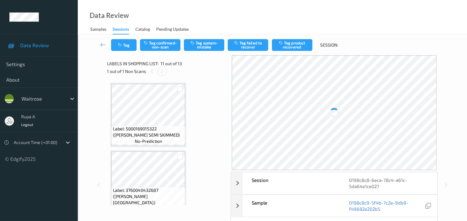
scroll to position [610, 0]
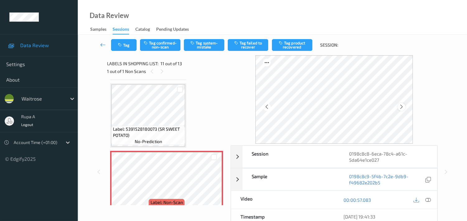
click at [401, 104] on div at bounding box center [401, 107] width 8 height 8
click at [401, 105] on icon at bounding box center [401, 107] width 5 height 6
click at [429, 201] on icon at bounding box center [428, 200] width 6 height 6
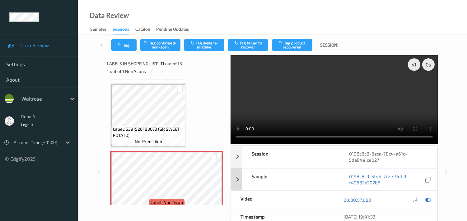
click at [426, 201] on icon at bounding box center [428, 200] width 6 height 6
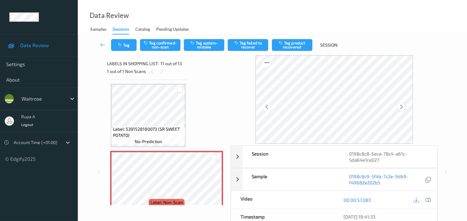
click at [402, 107] on icon at bounding box center [401, 107] width 5 height 6
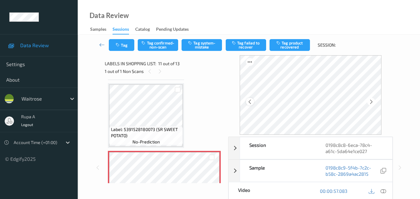
click at [252, 101] on icon at bounding box center [249, 102] width 5 height 6
click at [372, 104] on icon at bounding box center [371, 102] width 5 height 6
click at [385, 188] on icon at bounding box center [384, 191] width 6 height 6
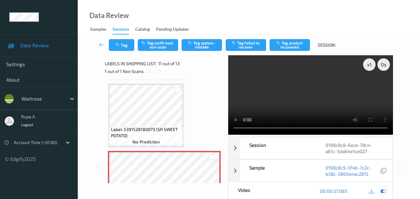
click at [382, 191] on icon at bounding box center [384, 191] width 6 height 6
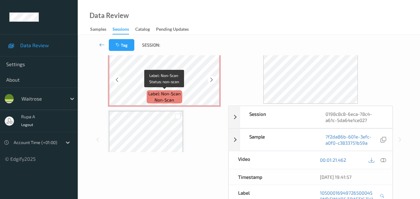
scroll to position [656, 0]
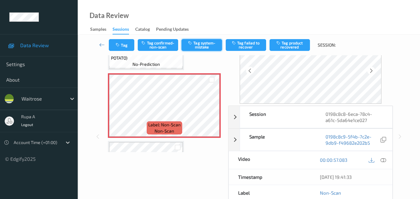
click at [199, 48] on button "Tag system-mistake" at bounding box center [202, 45] width 40 height 12
click at [121, 44] on icon "button" at bounding box center [118, 45] width 5 height 4
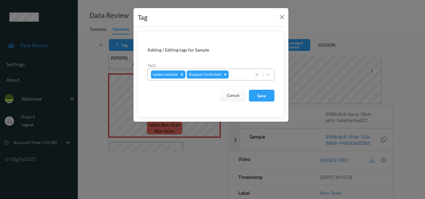
click at [236, 72] on div at bounding box center [239, 74] width 18 height 7
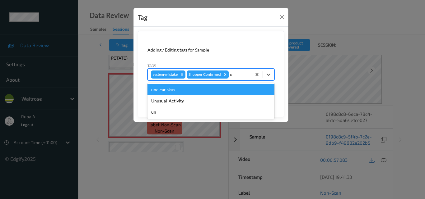
type input "un"
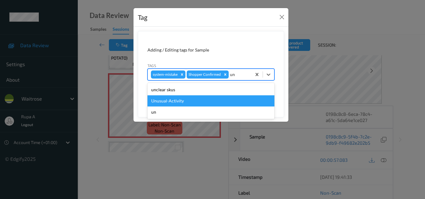
click at [192, 103] on div "Unusual-Activity" at bounding box center [210, 100] width 127 height 11
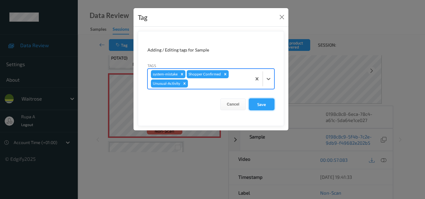
click at [273, 105] on button "Save" at bounding box center [262, 105] width 26 height 12
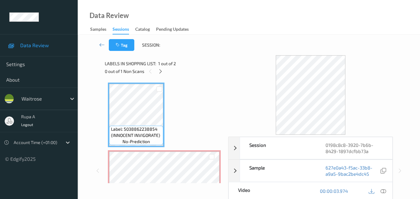
click at [156, 73] on div "0 out of 1 Non Scans" at bounding box center [164, 71] width 119 height 8
click at [162, 72] on icon at bounding box center [160, 72] width 5 height 6
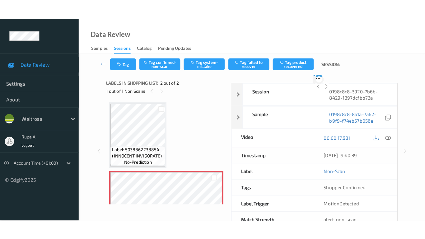
scroll to position [3, 0]
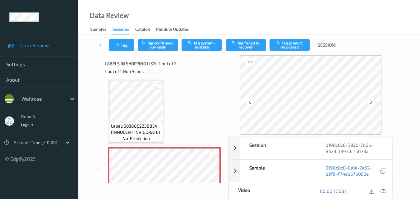
click at [369, 103] on div at bounding box center [371, 102] width 8 height 8
click at [373, 102] on icon at bounding box center [371, 102] width 5 height 6
click at [384, 191] on icon at bounding box center [384, 191] width 6 height 6
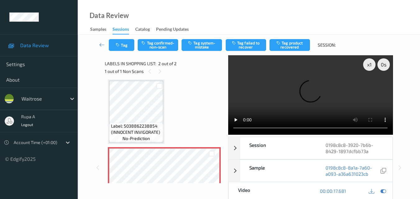
scroll to position [0, 0]
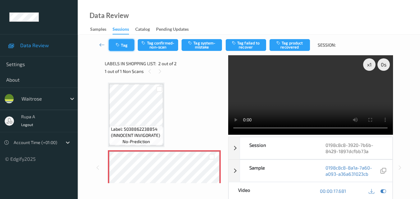
click at [120, 46] on icon "button" at bounding box center [118, 45] width 5 height 4
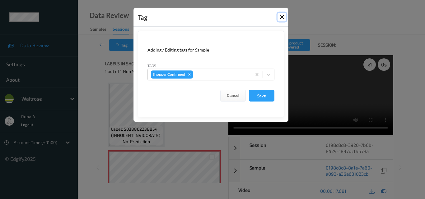
click at [282, 14] on button "Close" at bounding box center [281, 17] width 9 height 9
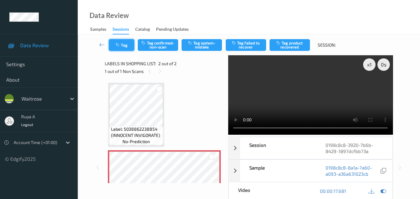
click at [127, 42] on button "Tag" at bounding box center [122, 45] width 26 height 12
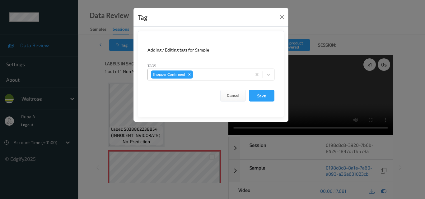
click at [225, 75] on div at bounding box center [221, 74] width 54 height 7
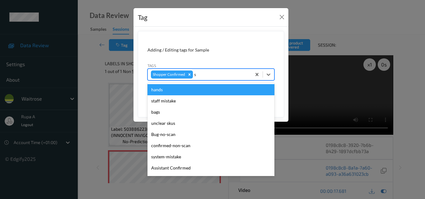
type input "sy"
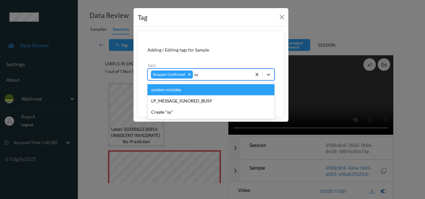
click at [211, 90] on div "system-mistake" at bounding box center [210, 89] width 127 height 11
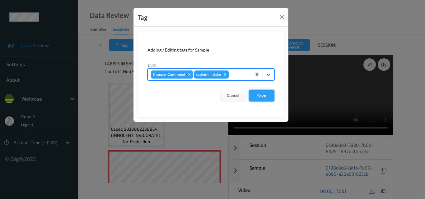
click at [257, 96] on button "Save" at bounding box center [262, 96] width 26 height 12
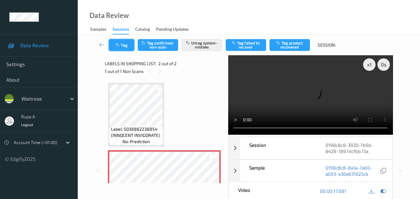
click at [124, 47] on button "Tag" at bounding box center [122, 45] width 26 height 12
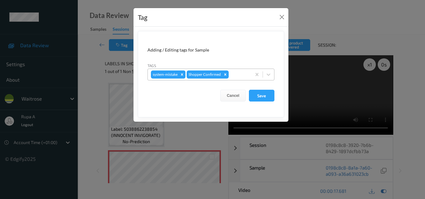
click at [183, 75] on icon "Remove system-mistake" at bounding box center [182, 74] width 2 height 2
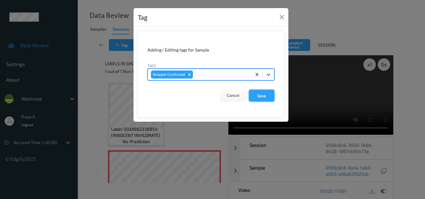
click at [260, 93] on button "Save" at bounding box center [262, 96] width 26 height 12
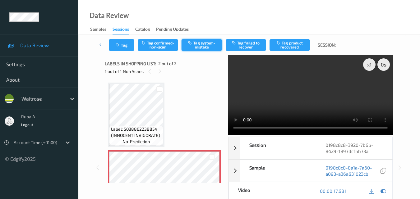
click at [202, 48] on button "Tag system-mistake" at bounding box center [202, 45] width 40 height 12
click at [127, 44] on button "Tag" at bounding box center [122, 45] width 26 height 12
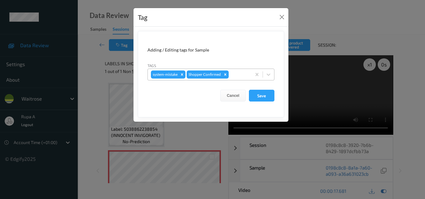
click at [231, 72] on div at bounding box center [239, 74] width 18 height 7
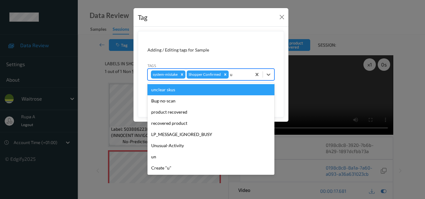
type input "un"
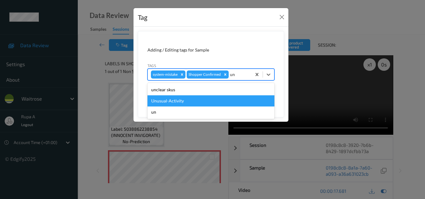
click at [181, 102] on div "Unusual-Activity" at bounding box center [210, 100] width 127 height 11
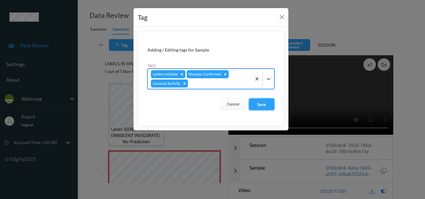
click at [252, 103] on button "Save" at bounding box center [262, 105] width 26 height 12
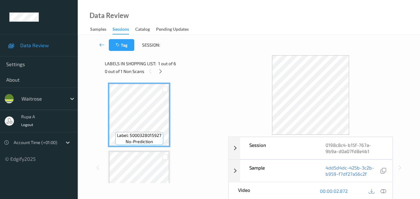
click at [246, 0] on div "Data Review Samples Sessions Catalog Pending Updates" at bounding box center [249, 17] width 342 height 35
click at [187, 63] on div "Labels in shopping list: 1 out of 6" at bounding box center [164, 64] width 119 height 8
click at [165, 70] on div "0 out of 1 Non Scans" at bounding box center [164, 71] width 119 height 8
click at [163, 71] on icon at bounding box center [160, 72] width 5 height 6
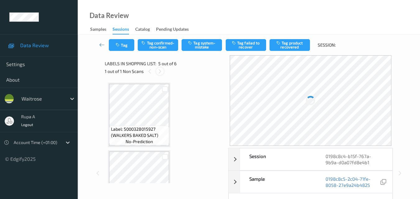
scroll to position [206, 0]
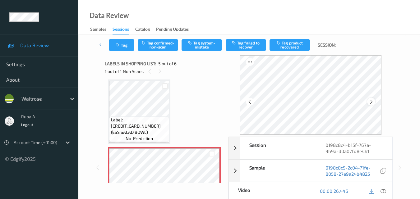
click at [373, 103] on icon at bounding box center [371, 102] width 5 height 6
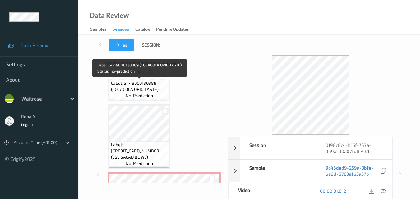
scroll to position [151, 0]
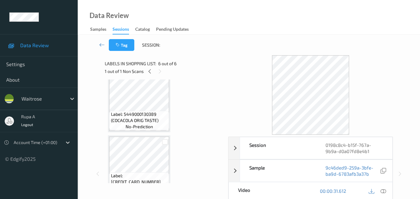
click at [146, 74] on div "1 out of 1 Non Scans" at bounding box center [164, 71] width 119 height 8
click at [149, 73] on icon at bounding box center [149, 72] width 5 height 6
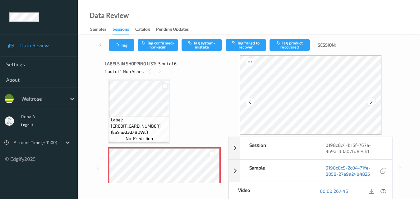
click at [375, 103] on div at bounding box center [371, 102] width 8 height 8
click at [371, 104] on icon at bounding box center [371, 102] width 5 height 6
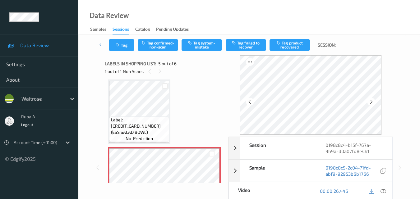
click at [371, 104] on icon at bounding box center [371, 102] width 5 height 6
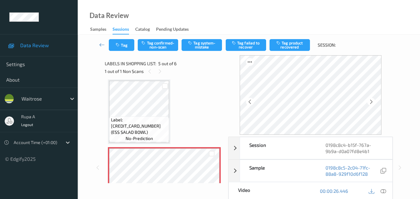
click at [371, 104] on icon at bounding box center [371, 102] width 5 height 6
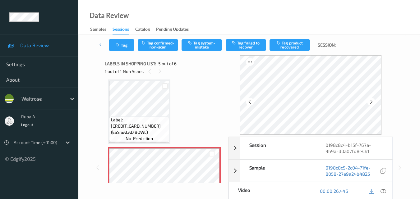
click at [371, 104] on icon at bounding box center [371, 102] width 5 height 6
click at [383, 192] on icon at bounding box center [384, 191] width 6 height 6
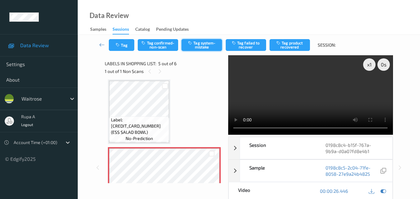
click at [205, 49] on button "Tag system-mistake" at bounding box center [202, 45] width 40 height 12
click at [127, 49] on button "Tag" at bounding box center [122, 45] width 26 height 12
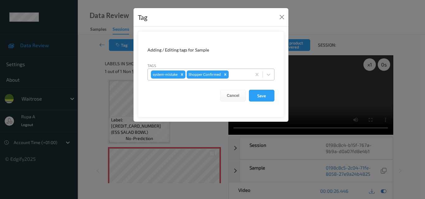
click at [241, 73] on div at bounding box center [239, 74] width 18 height 7
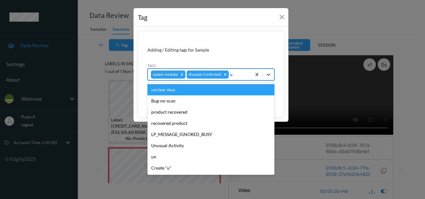
type input "un"
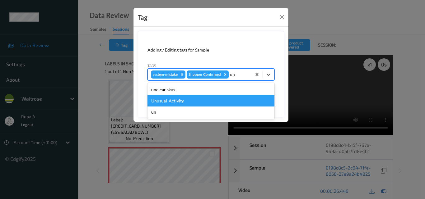
click at [185, 101] on div "Unusual-Activity" at bounding box center [210, 100] width 127 height 11
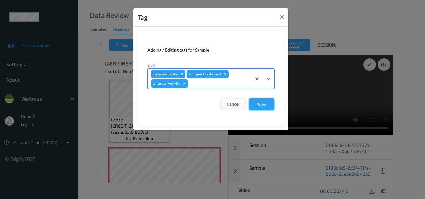
click at [257, 106] on button "Save" at bounding box center [262, 105] width 26 height 12
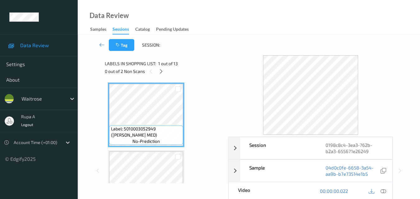
click at [190, 56] on div "Labels in shopping list: 1 out of 13 0 out of 2 Non Scans" at bounding box center [164, 67] width 119 height 24
click at [160, 72] on icon at bounding box center [161, 72] width 5 height 6
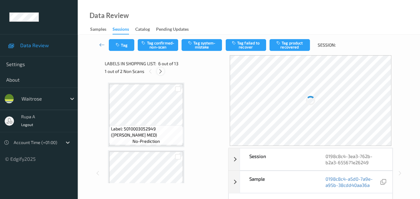
scroll to position [274, 0]
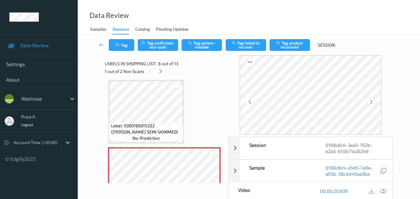
click at [374, 98] on div at bounding box center [371, 102] width 8 height 8
click at [375, 99] on div at bounding box center [371, 102] width 8 height 8
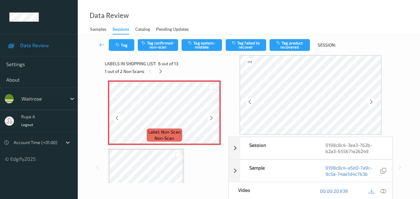
scroll to position [336, 0]
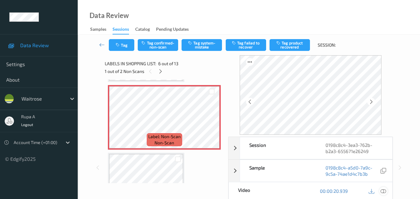
click at [383, 192] on icon at bounding box center [384, 191] width 6 height 6
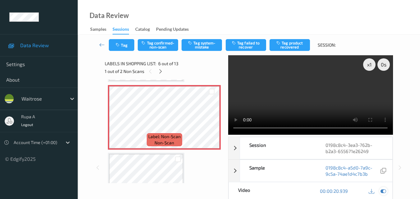
click at [383, 192] on icon at bounding box center [384, 191] width 6 height 6
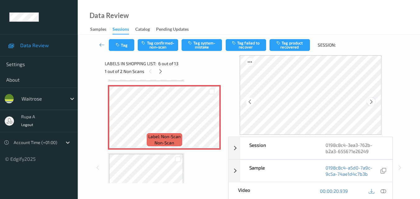
click at [371, 104] on icon at bounding box center [371, 102] width 5 height 6
click at [379, 191] on div at bounding box center [383, 191] width 8 height 8
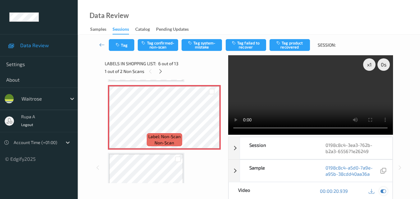
click at [383, 191] on icon at bounding box center [384, 191] width 6 height 6
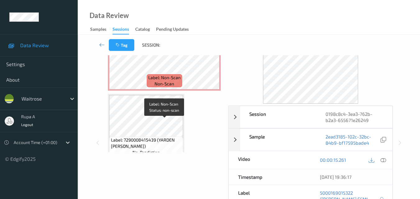
scroll to position [368, 0]
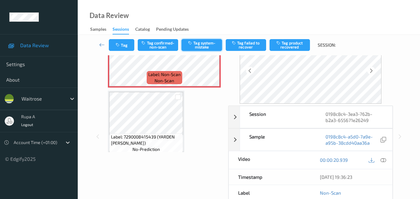
click at [202, 43] on button "Tag system-mistake" at bounding box center [202, 45] width 40 height 12
click at [123, 45] on button "Tag" at bounding box center [122, 45] width 26 height 12
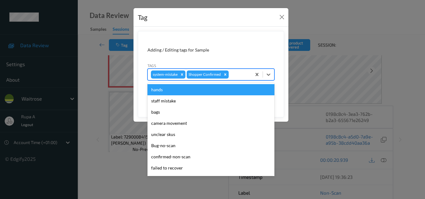
click at [249, 75] on div "system-mistake Shopper Confirmed" at bounding box center [200, 74] width 104 height 11
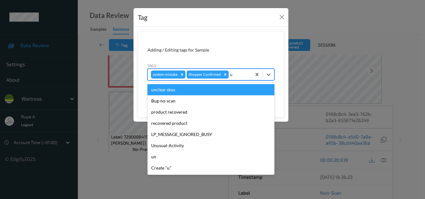
type input "un"
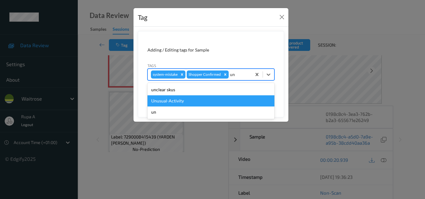
click at [191, 101] on div "Unusual-Activity" at bounding box center [210, 100] width 127 height 11
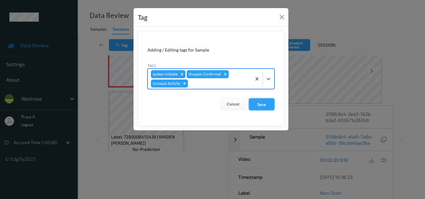
click at [262, 109] on button "Save" at bounding box center [262, 105] width 26 height 12
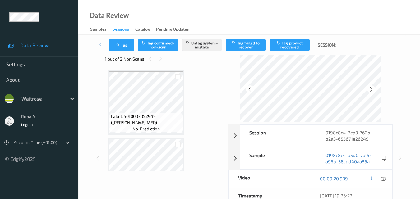
scroll to position [0, 0]
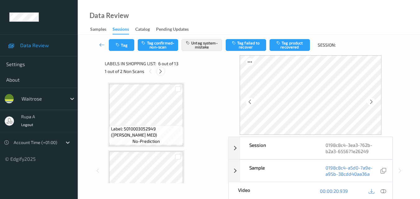
click at [162, 72] on icon at bounding box center [160, 72] width 5 height 6
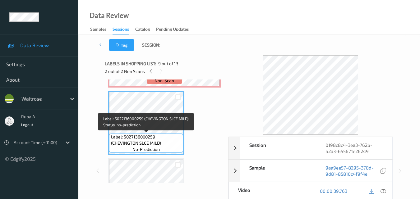
scroll to position [503, 0]
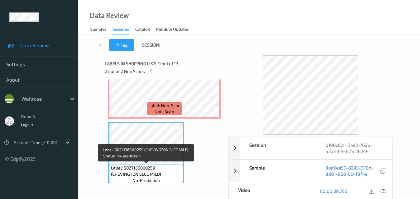
click at [133, 175] on span "Label: 5027136000259 (CHEVINGTON SLCE MILD)" at bounding box center [146, 171] width 71 height 12
click at [139, 171] on span "Label: 5027136000259 (CHEVINGTON SLCE MILD)" at bounding box center [146, 171] width 71 height 12
click at [141, 174] on span "Label: 5027136000259 (CHEVINGTON SLCE MILD)" at bounding box center [146, 171] width 71 height 12
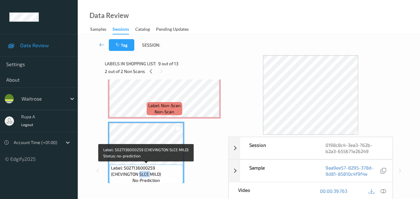
click at [141, 174] on span "Label: 5027136000259 (CHEVINGTON SLCE MILD)" at bounding box center [146, 171] width 71 height 12
click at [119, 175] on span "Label: 5027136000259 (CHEVINGTON SLCE MILD)" at bounding box center [146, 171] width 71 height 12
drag, startPoint x: 113, startPoint y: 174, endPoint x: 159, endPoint y: 174, distance: 45.7
click at [159, 174] on span "Label: 5027136000259 (CHEVINGTON SLCE MILD)" at bounding box center [146, 171] width 71 height 12
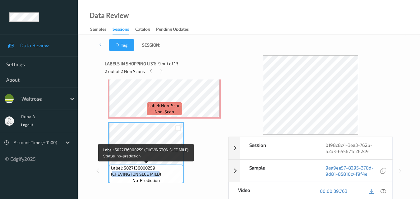
copy span "CHEVINGTON SLCE MILD"
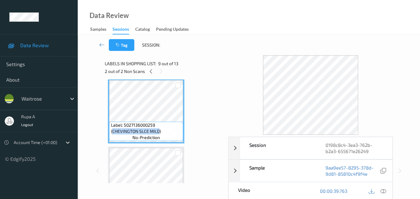
scroll to position [534, 0]
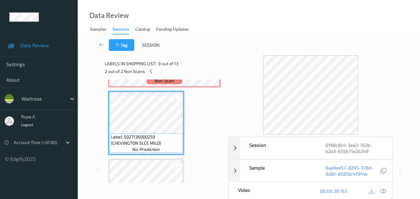
click at [212, 59] on div "Labels in shopping list: 9 out of 13 2 out of 2 Non Scans" at bounding box center [164, 67] width 119 height 24
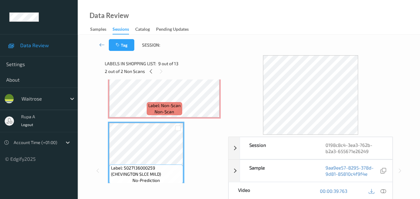
scroll to position [472, 0]
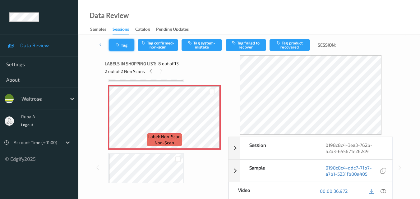
click at [128, 48] on button "Tag" at bounding box center [122, 45] width 26 height 12
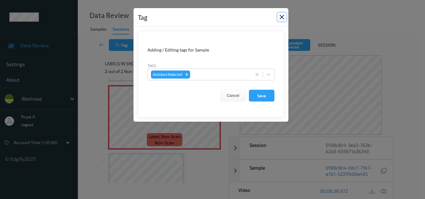
click at [282, 15] on button "Close" at bounding box center [281, 17] width 9 height 9
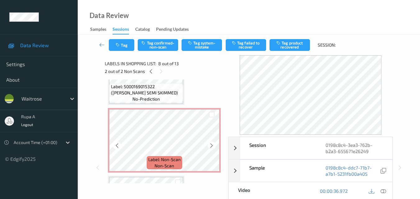
scroll to position [317, 0]
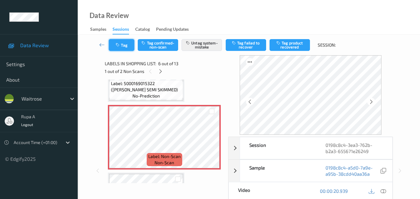
click at [127, 44] on button "Tag" at bounding box center [122, 45] width 26 height 12
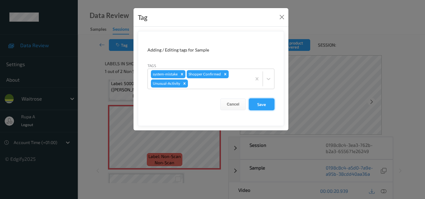
click at [265, 107] on button "Save" at bounding box center [262, 105] width 26 height 12
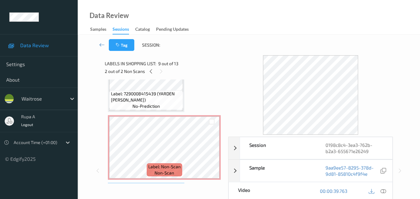
scroll to position [441, 0]
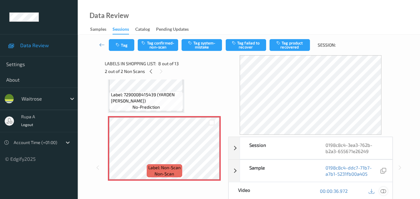
click at [384, 192] on icon at bounding box center [384, 191] width 6 height 6
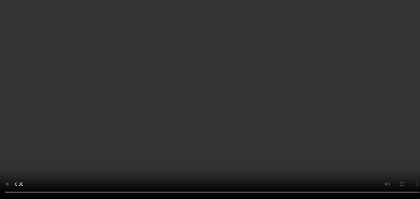
scroll to position [503, 0]
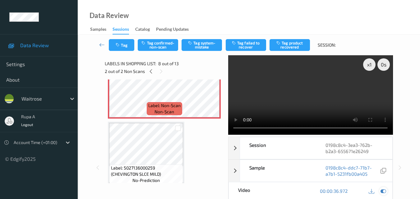
click at [384, 190] on icon at bounding box center [384, 191] width 6 height 6
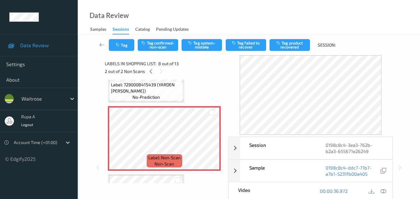
scroll to position [441, 0]
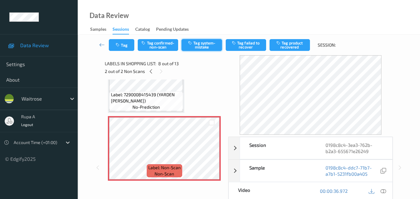
click at [207, 51] on button "Tag system-mistake" at bounding box center [202, 45] width 40 height 12
click at [130, 48] on button "Tag" at bounding box center [122, 45] width 26 height 12
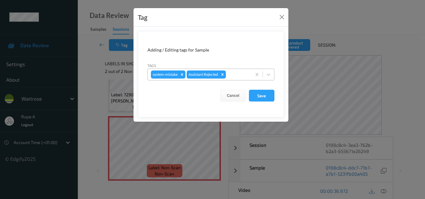
click at [239, 76] on div at bounding box center [237, 74] width 21 height 7
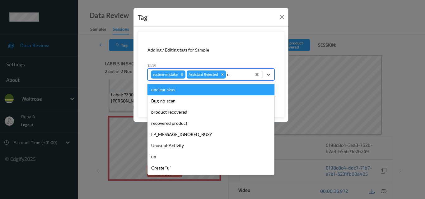
type input "un"
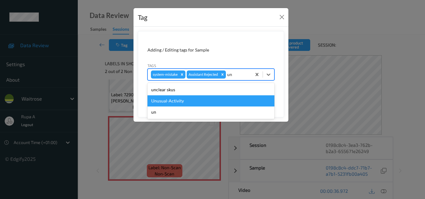
click at [184, 103] on div "Unusual-Activity" at bounding box center [210, 100] width 127 height 11
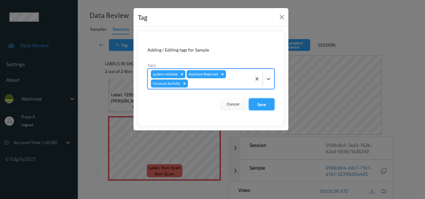
click at [262, 104] on button "Save" at bounding box center [262, 105] width 26 height 12
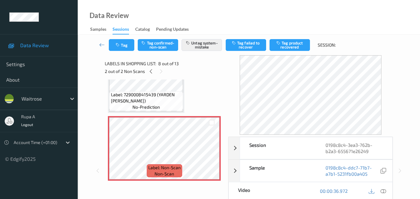
click at [210, 80] on div "Label: 5010003052949 (HOVIS BOB MED) no-prediction Label: 5000127062092 (KELLOG…" at bounding box center [164, 81] width 113 height 878
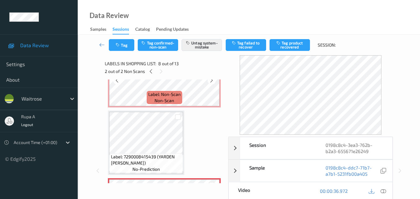
scroll to position [317, 0]
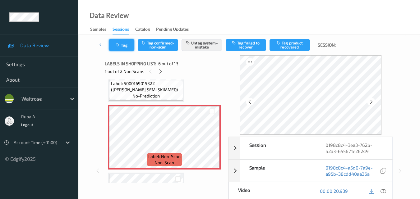
click at [127, 44] on button "Tag" at bounding box center [122, 45] width 26 height 12
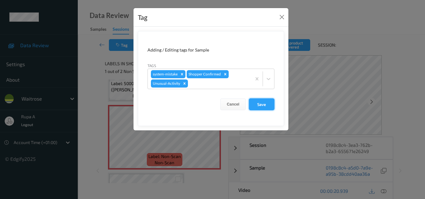
click at [265, 102] on button "Save" at bounding box center [262, 105] width 26 height 12
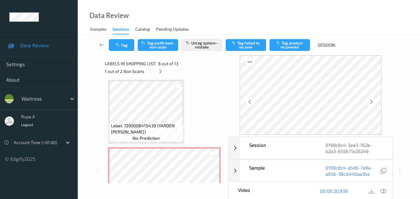
scroll to position [472, 0]
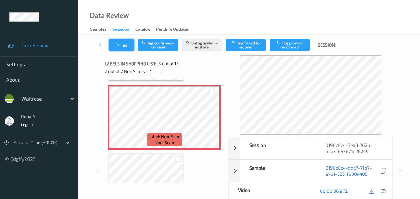
click at [130, 49] on button "Tag" at bounding box center [122, 45] width 26 height 12
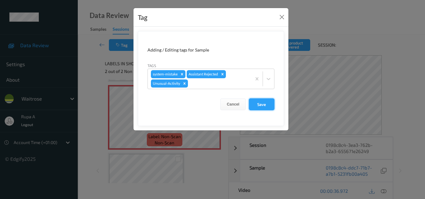
click at [269, 109] on button "Save" at bounding box center [262, 105] width 26 height 12
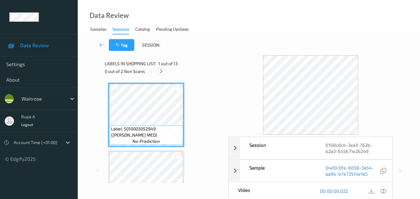
click at [163, 74] on icon at bounding box center [161, 72] width 5 height 6
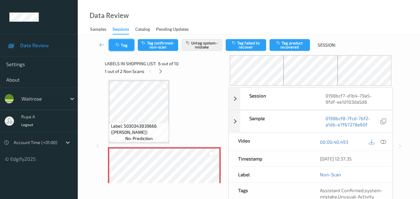
click at [125, 45] on button "Tag" at bounding box center [122, 45] width 26 height 12
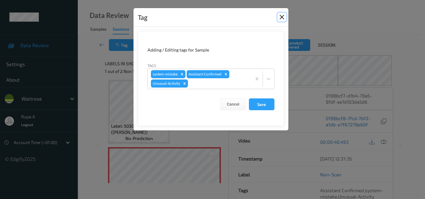
click at [283, 16] on button "Close" at bounding box center [281, 17] width 9 height 9
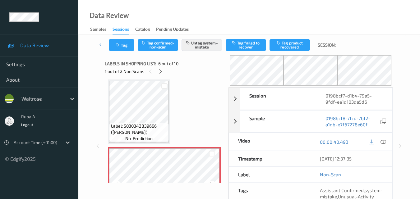
scroll to position [305, 0]
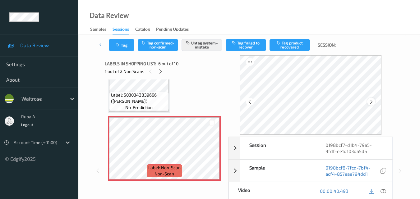
click at [369, 102] on div at bounding box center [371, 102] width 8 height 8
click at [371, 102] on icon at bounding box center [371, 102] width 5 height 6
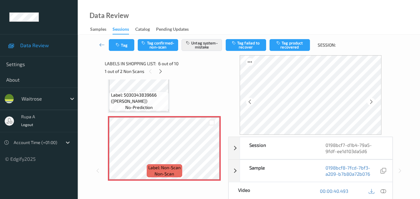
click at [371, 102] on icon at bounding box center [371, 102] width 5 height 6
click at [372, 102] on icon at bounding box center [371, 102] width 5 height 6
click at [384, 192] on icon at bounding box center [384, 191] width 6 height 6
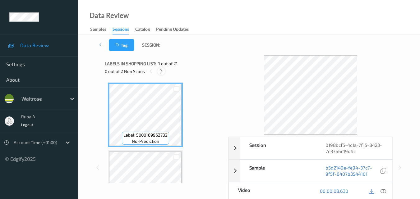
click at [160, 74] on icon at bounding box center [161, 72] width 5 height 6
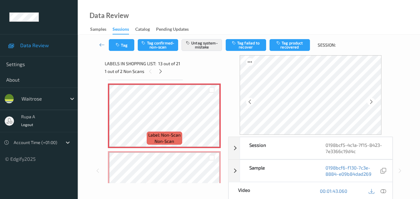
scroll to position [811, 0]
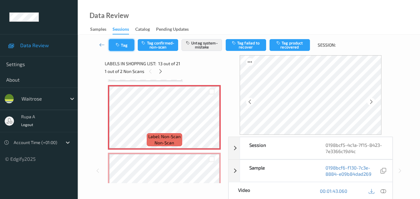
click at [124, 46] on button "Tag" at bounding box center [122, 45] width 26 height 12
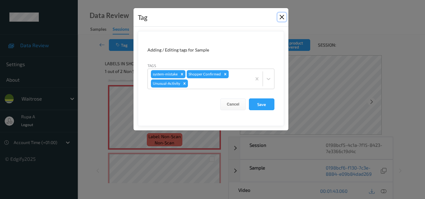
click at [279, 15] on button "Close" at bounding box center [281, 17] width 9 height 9
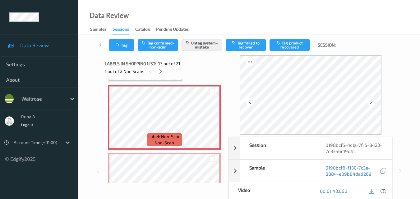
scroll to position [842, 0]
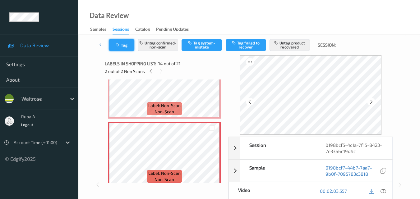
click at [127, 49] on button "Tag" at bounding box center [122, 45] width 26 height 12
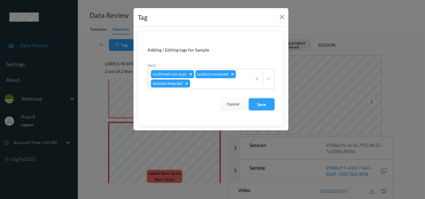
click at [267, 106] on button "Save" at bounding box center [262, 105] width 26 height 12
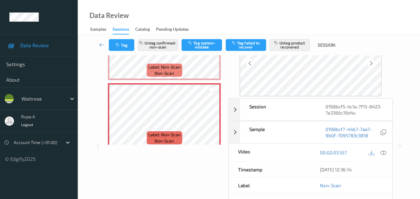
scroll to position [31, 0]
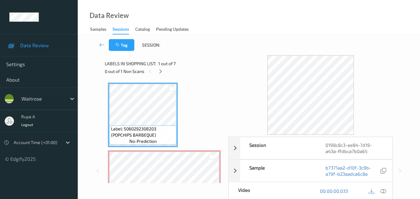
click at [195, 72] on div "0 out of 1 Non Scans" at bounding box center [164, 71] width 119 height 8
click at [155, 74] on div "0 out of 1 Non Scans" at bounding box center [164, 71] width 119 height 8
click at [161, 71] on icon at bounding box center [160, 72] width 5 height 6
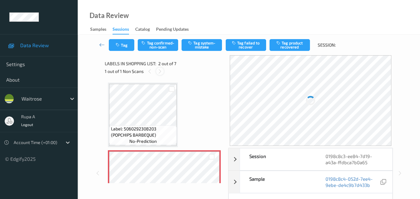
scroll to position [3, 0]
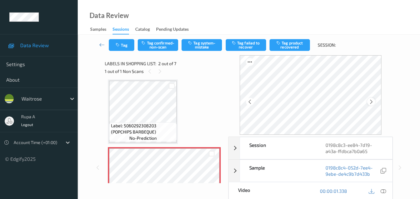
click at [372, 103] on icon at bounding box center [371, 102] width 5 height 6
click at [384, 189] on icon at bounding box center [384, 191] width 6 height 6
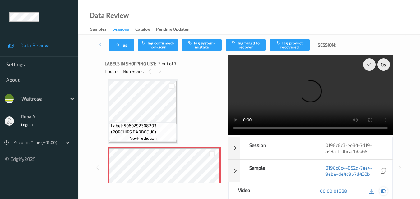
click at [383, 191] on icon at bounding box center [384, 191] width 6 height 6
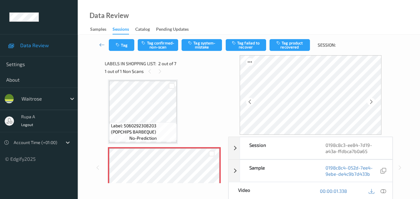
scroll to position [0, 0]
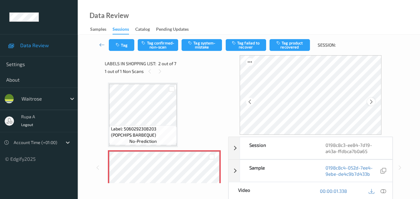
click at [374, 103] on icon at bounding box center [371, 102] width 5 height 6
click at [386, 191] on icon at bounding box center [384, 191] width 6 height 6
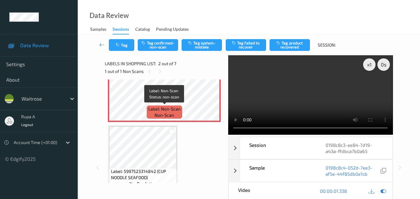
scroll to position [93, 0]
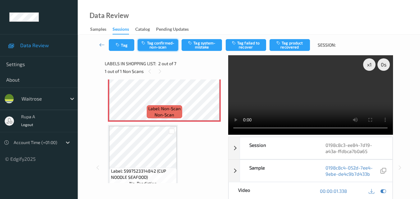
click at [166, 44] on button "Tag confirmed-non-scan" at bounding box center [158, 45] width 40 height 12
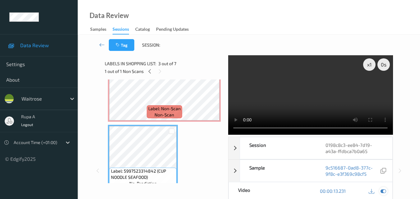
click at [381, 188] on icon at bounding box center [384, 191] width 6 height 6
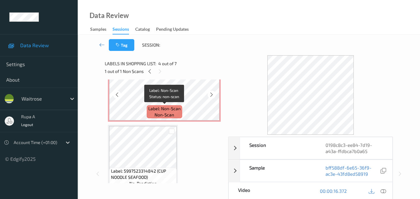
click at [147, 111] on div "Label: Non-Scan non-scan" at bounding box center [164, 111] width 35 height 13
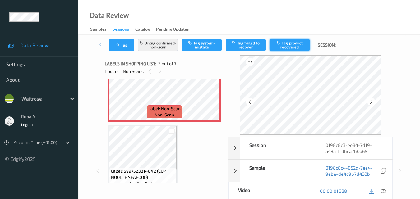
click at [295, 50] on button "Tag product recovered" at bounding box center [290, 45] width 40 height 12
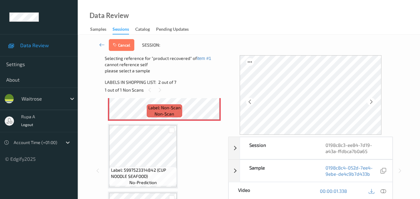
scroll to position [155, 0]
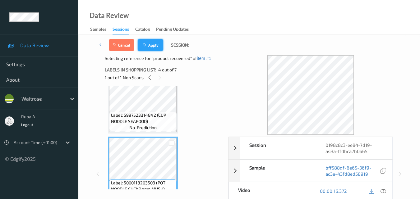
click at [159, 46] on button "Apply" at bounding box center [151, 45] width 26 height 12
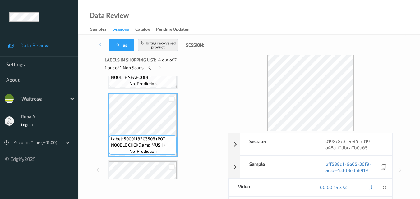
scroll to position [0, 0]
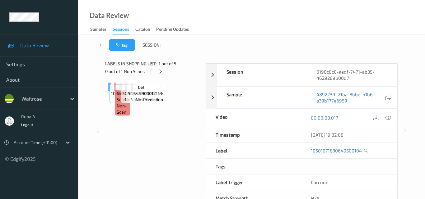
click at [209, 44] on div "Tag Session:" at bounding box center [251, 45] width 322 height 21
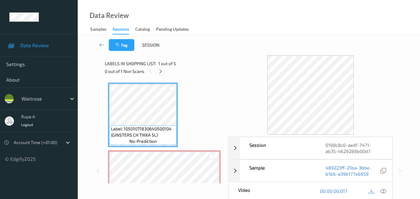
click at [159, 69] on icon at bounding box center [160, 72] width 5 height 6
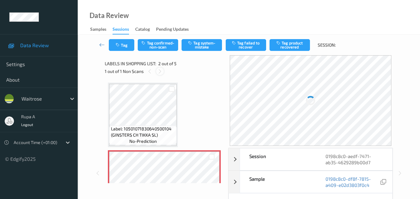
scroll to position [3, 0]
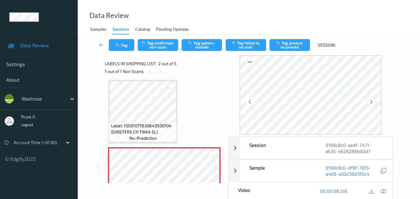
click at [371, 103] on icon at bounding box center [371, 102] width 5 height 6
click at [384, 193] on icon at bounding box center [384, 191] width 6 height 6
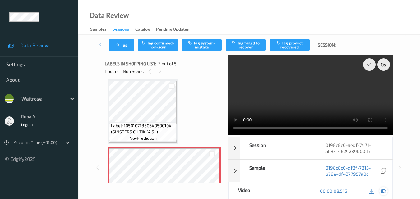
click at [385, 189] on icon at bounding box center [384, 191] width 6 height 6
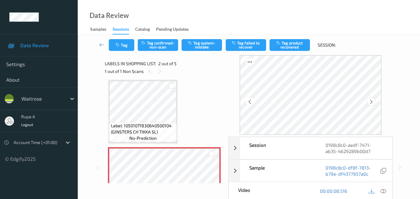
click at [374, 104] on icon at bounding box center [371, 102] width 5 height 6
click at [383, 189] on icon at bounding box center [384, 191] width 6 height 6
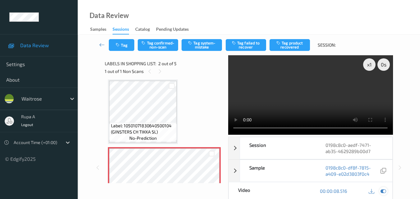
click at [386, 192] on icon at bounding box center [384, 191] width 6 height 6
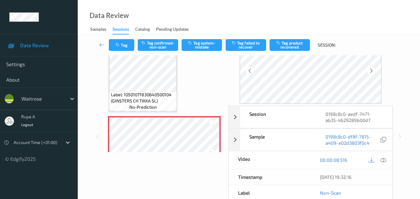
scroll to position [0, 0]
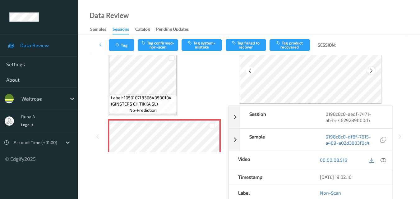
click at [372, 72] on icon at bounding box center [371, 71] width 5 height 6
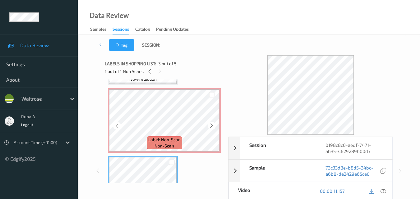
scroll to position [31, 0]
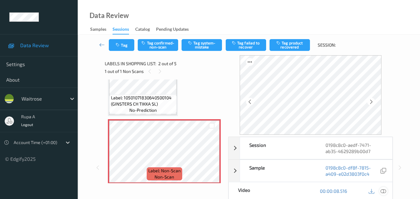
click at [386, 192] on icon at bounding box center [384, 191] width 6 height 6
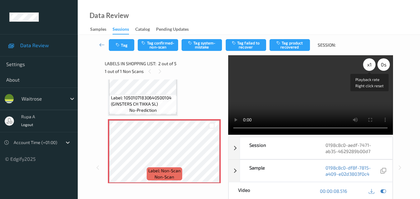
click at [368, 66] on div "x 1" at bounding box center [369, 64] width 12 height 12
click at [365, 66] on div "x 2" at bounding box center [369, 64] width 12 height 12
click at [365, 66] on div "x 4" at bounding box center [369, 64] width 12 height 12
click at [365, 66] on div "x 8" at bounding box center [369, 64] width 12 height 12
click at [365, 66] on div "x 1" at bounding box center [369, 64] width 12 height 12
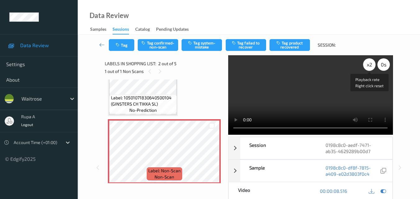
click at [365, 66] on div "x 2" at bounding box center [369, 64] width 12 height 12
click at [365, 66] on div "x 4" at bounding box center [369, 64] width 12 height 12
click at [365, 66] on div "x 8" at bounding box center [369, 64] width 12 height 12
click at [365, 66] on div "x 1" at bounding box center [369, 64] width 12 height 12
click at [365, 66] on div "x 2" at bounding box center [369, 64] width 12 height 12
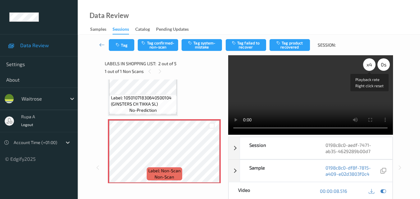
click at [365, 66] on div "x 4" at bounding box center [369, 64] width 12 height 12
click at [365, 66] on div "x 8" at bounding box center [369, 64] width 12 height 12
click at [387, 66] on div "0 s" at bounding box center [384, 64] width 12 height 12
click at [381, 66] on div "-0.5 s" at bounding box center [384, 64] width 12 height 12
click at [381, 66] on div "-1 s" at bounding box center [384, 64] width 12 height 12
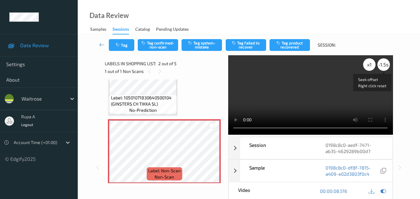
click at [381, 66] on div "-1.5 s" at bounding box center [384, 64] width 12 height 12
click at [381, 66] on div "-2 s" at bounding box center [384, 64] width 12 height 12
click at [381, 66] on div "-3 s" at bounding box center [384, 64] width 12 height 12
click at [387, 191] on div at bounding box center [383, 191] width 8 height 8
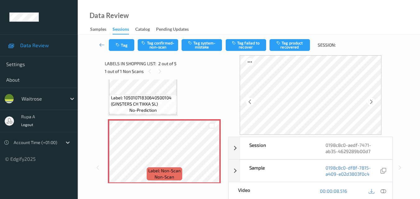
scroll to position [0, 0]
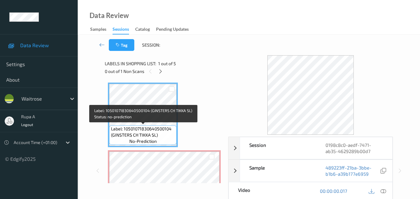
click at [142, 135] on span "Label: 10501071830640500104 (GINSTERS CH TIKKA SL)" at bounding box center [143, 132] width 64 height 12
click at [123, 136] on span "Label: 10501071830640500104 (GINSTERS CH TIKKA SL)" at bounding box center [143, 132] width 64 height 12
drag, startPoint x: 113, startPoint y: 134, endPoint x: 155, endPoint y: 135, distance: 42.6
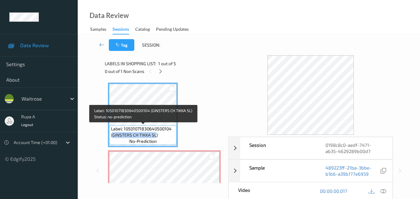
click at [155, 135] on span "Label: 10501071830640500104 (GINSTERS CH TIKKA SL)" at bounding box center [143, 132] width 64 height 12
copy span "GINSTERS CH TIKKA SL"
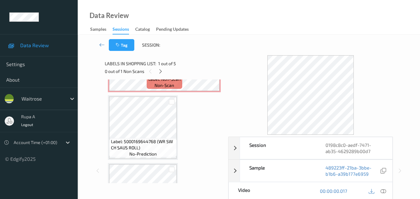
scroll to position [124, 0]
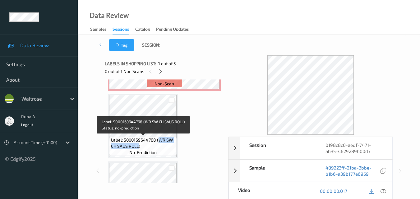
drag, startPoint x: 158, startPoint y: 140, endPoint x: 139, endPoint y: 146, distance: 20.5
click at [139, 146] on span "Label: 5000169644768 (WR SW CH SAUS ROLL)" at bounding box center [143, 143] width 64 height 12
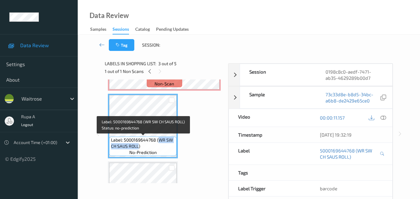
copy span "WR SW CH SAUS ROLL"
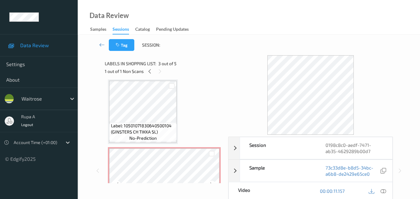
scroll to position [0, 0]
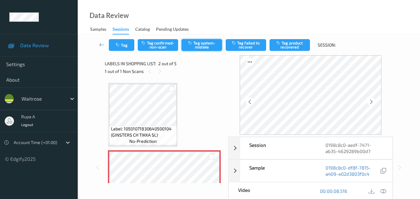
click at [212, 46] on button "Tag system-mistake" at bounding box center [202, 45] width 40 height 12
click at [121, 49] on button "Tag" at bounding box center [122, 45] width 26 height 12
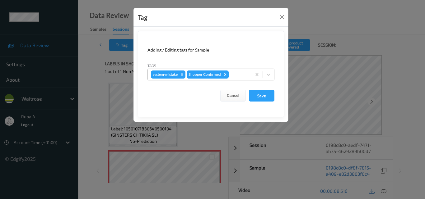
click at [245, 74] on div at bounding box center [239, 74] width 18 height 7
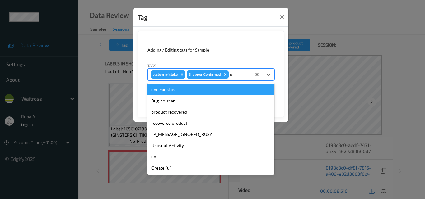
type input "un"
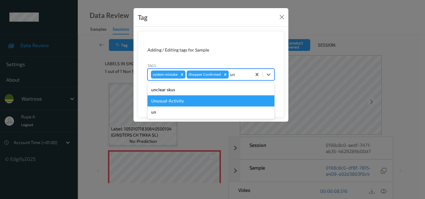
click at [188, 102] on div "Unusual-Activity" at bounding box center [210, 100] width 127 height 11
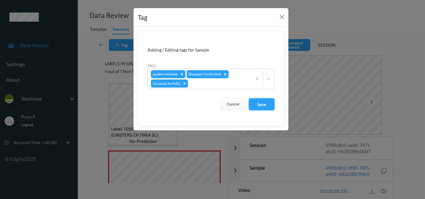
click at [250, 101] on button "Save" at bounding box center [262, 105] width 26 height 12
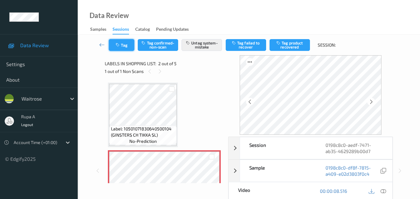
click at [132, 45] on button "Tag" at bounding box center [122, 45] width 26 height 12
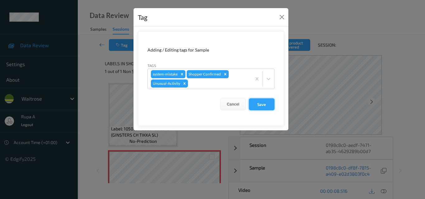
click at [258, 100] on button "Save" at bounding box center [262, 105] width 26 height 12
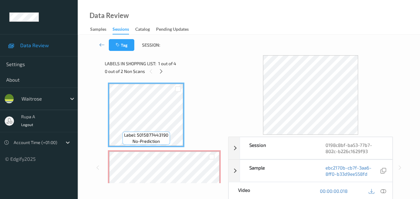
click at [214, 76] on div "Labels in shopping list: 1 out of 4 0 out of 2 Non Scans" at bounding box center [164, 67] width 119 height 24
click at [162, 72] on icon at bounding box center [161, 72] width 5 height 6
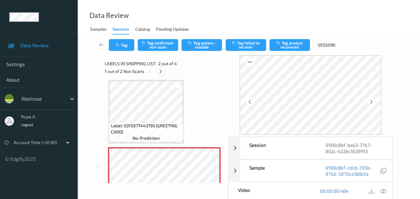
click at [160, 72] on icon at bounding box center [160, 72] width 5 height 6
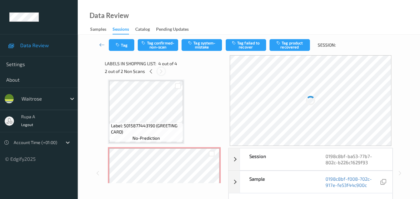
scroll to position [139, 0]
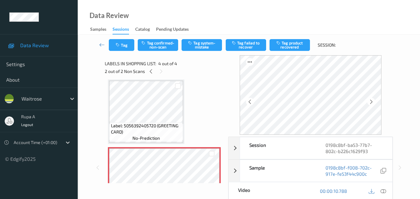
click at [155, 73] on div "2 out of 2 Non Scans" at bounding box center [164, 71] width 119 height 8
click at [153, 73] on icon at bounding box center [150, 72] width 5 height 6
click at [371, 100] on icon at bounding box center [371, 102] width 5 height 6
click at [373, 100] on icon at bounding box center [371, 102] width 5 height 6
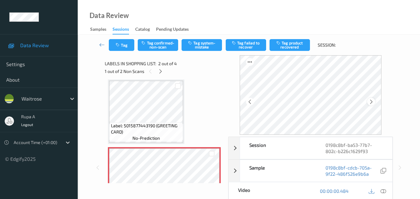
click at [373, 100] on icon at bounding box center [371, 102] width 5 height 6
click at [386, 190] on icon at bounding box center [384, 191] width 6 height 6
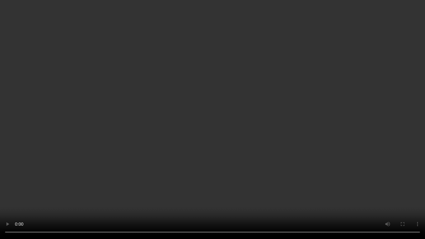
click at [1, 199] on video at bounding box center [212, 119] width 425 height 239
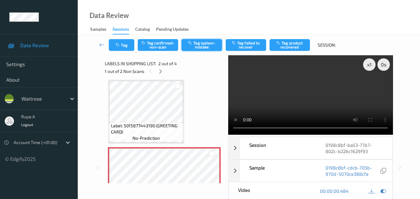
click at [202, 48] on button "Tag system-mistake" at bounding box center [202, 45] width 40 height 12
click at [117, 45] on icon "button" at bounding box center [118, 45] width 5 height 4
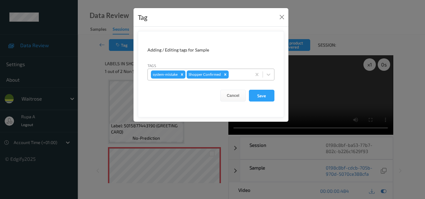
click at [234, 74] on div at bounding box center [239, 74] width 18 height 7
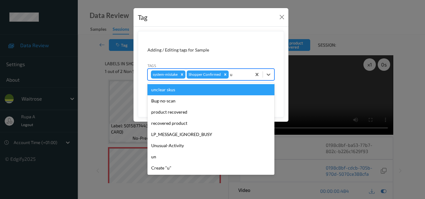
type input "un"
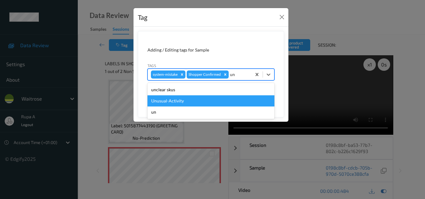
click at [200, 103] on div "Unusual-Activity" at bounding box center [210, 100] width 127 height 11
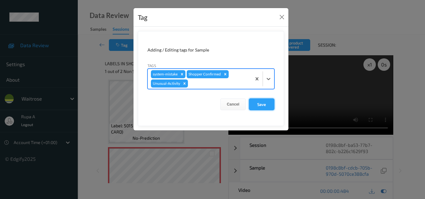
click at [261, 107] on button "Save" at bounding box center [262, 105] width 26 height 12
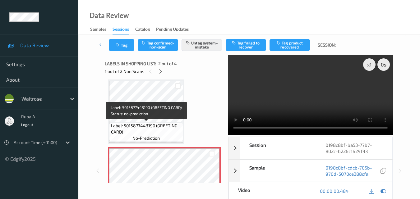
scroll to position [34, 0]
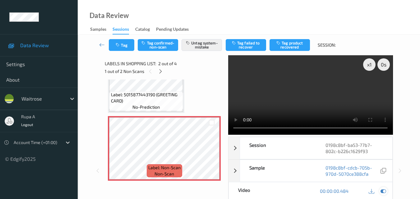
click at [386, 192] on icon at bounding box center [384, 191] width 6 height 6
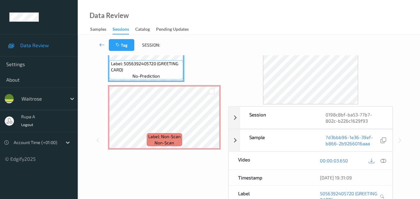
scroll to position [0, 0]
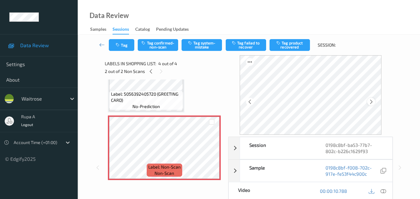
click at [374, 102] on icon at bounding box center [371, 102] width 5 height 6
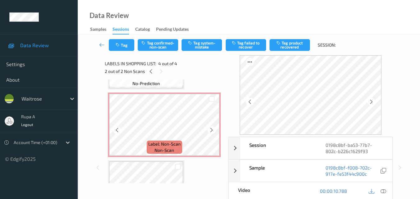
scroll to position [46, 0]
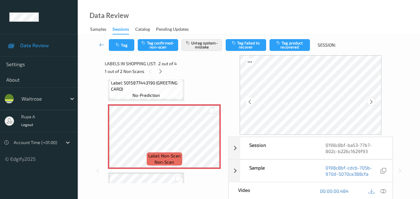
click at [374, 104] on icon at bounding box center [371, 102] width 5 height 6
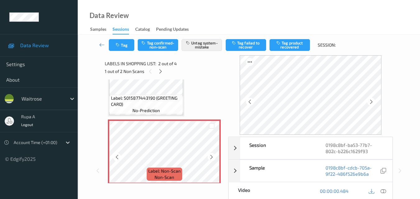
scroll to position [31, 0]
click at [382, 192] on icon at bounding box center [384, 191] width 6 height 6
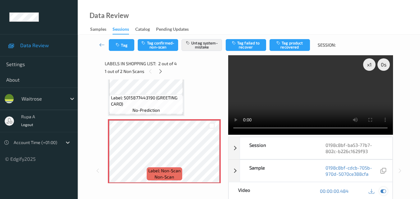
click at [382, 190] on icon at bounding box center [384, 191] width 6 height 6
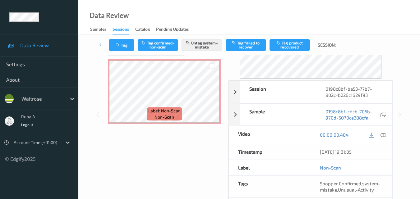
scroll to position [7, 0]
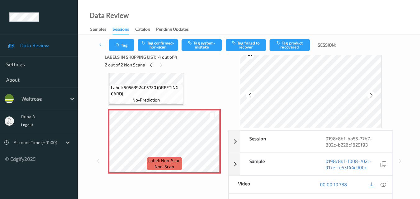
click at [383, 184] on icon at bounding box center [384, 185] width 6 height 6
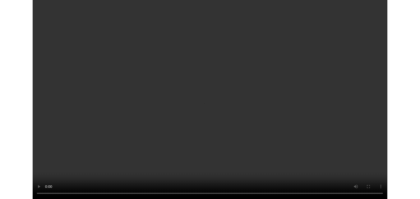
scroll to position [131, 0]
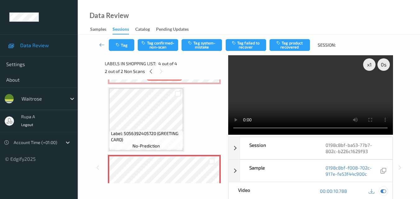
click at [382, 193] on icon at bounding box center [384, 191] width 6 height 6
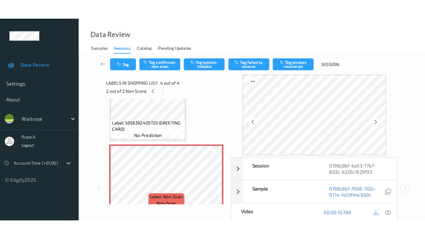
scroll to position [162, 0]
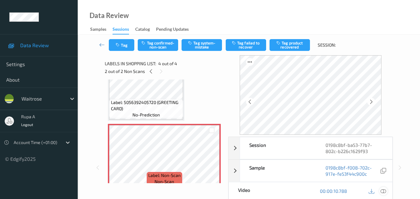
click at [386, 191] on icon at bounding box center [384, 191] width 6 height 6
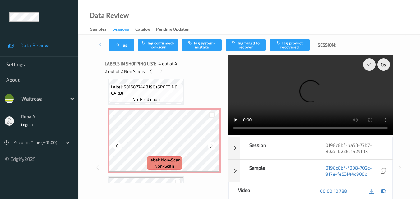
scroll to position [38, 0]
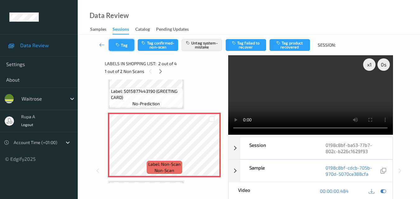
click at [133, 45] on button "Tag" at bounding box center [122, 45] width 26 height 12
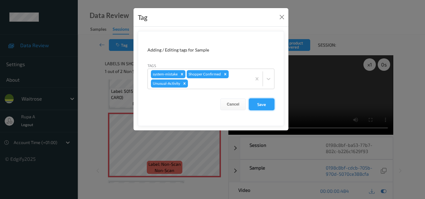
click at [265, 108] on button "Save" at bounding box center [262, 105] width 26 height 12
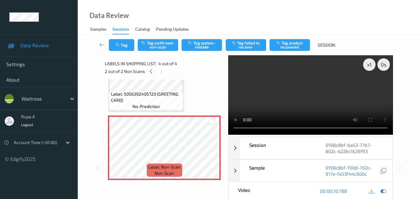
scroll to position [131, 0]
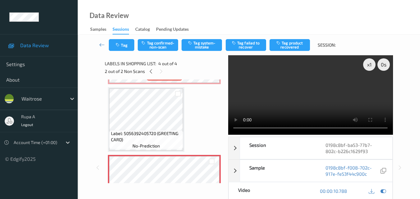
click at [197, 127] on div "x 1 0 s Session 0198c8bf-ba53-77b7-802c-b226c1629f93 Session ID 0198c8bf-ba53-7…" at bounding box center [249, 167] width 288 height 225
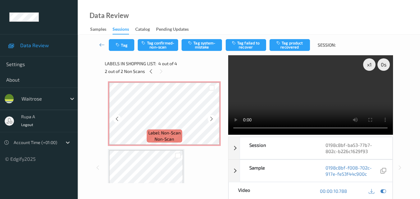
scroll to position [69, 0]
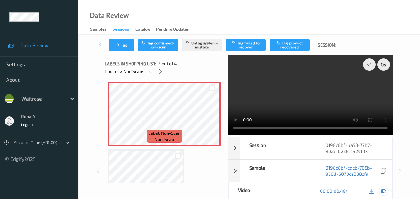
click at [385, 192] on icon at bounding box center [384, 191] width 6 height 6
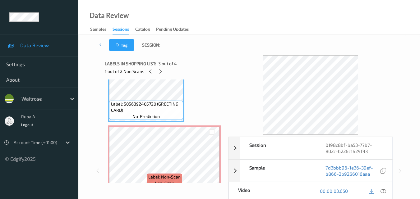
scroll to position [162, 0]
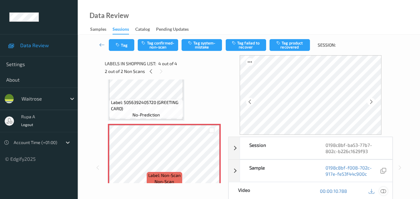
click at [384, 191] on icon at bounding box center [384, 191] width 6 height 6
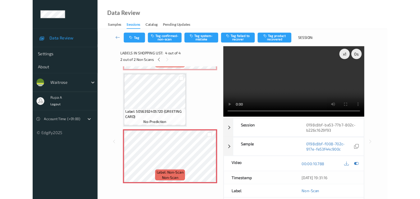
scroll to position [131, 0]
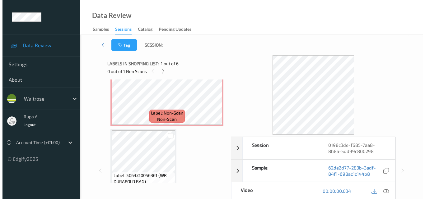
scroll to position [306, 0]
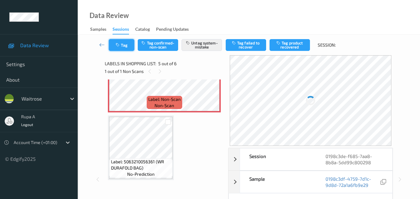
click at [126, 46] on button "Tag" at bounding box center [122, 45] width 26 height 12
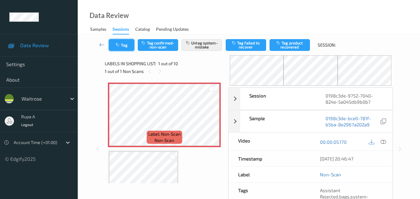
click at [121, 44] on icon "button" at bounding box center [118, 45] width 5 height 4
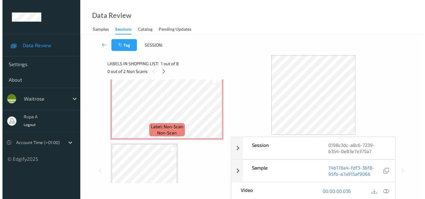
scroll to position [155, 0]
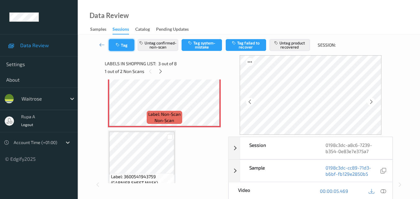
click at [118, 42] on button "Tag" at bounding box center [122, 45] width 26 height 12
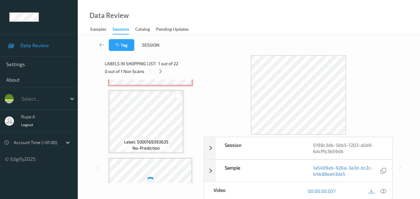
scroll to position [1175, 0]
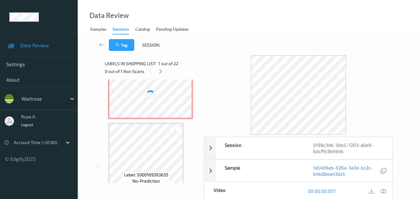
click at [130, 100] on div at bounding box center [150, 95] width 83 height 47
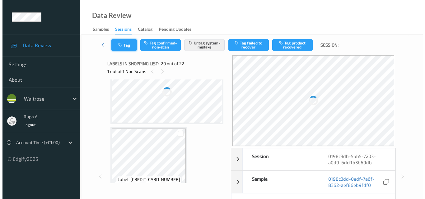
scroll to position [1175, 0]
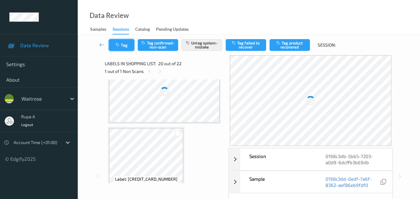
click at [126, 49] on button "Tag" at bounding box center [122, 45] width 26 height 12
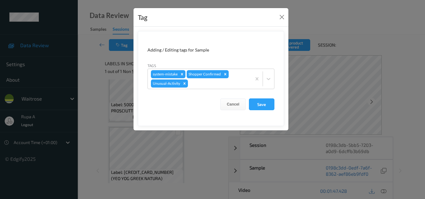
scroll to position [1171, 0]
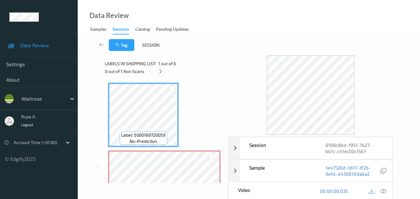
click at [162, 71] on icon at bounding box center [160, 72] width 5 height 6
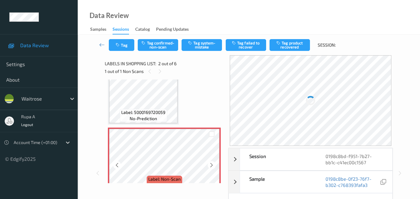
scroll to position [34, 0]
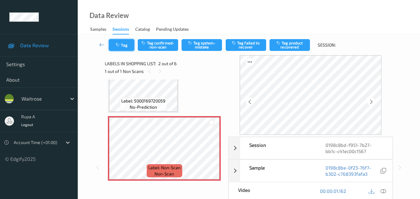
click at [120, 45] on icon "button" at bounding box center [118, 45] width 5 height 4
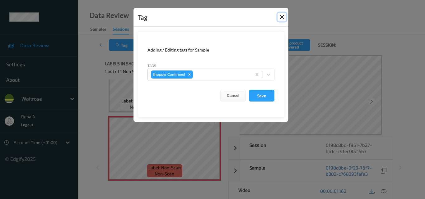
click at [282, 17] on button "Close" at bounding box center [281, 17] width 9 height 9
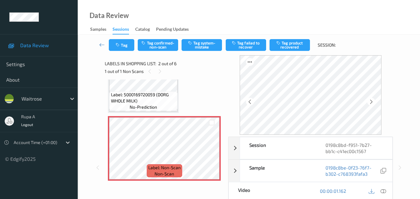
scroll to position [28, 0]
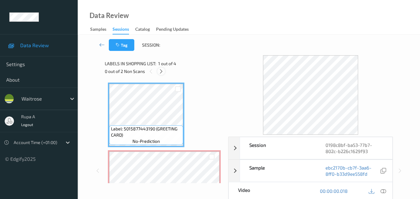
click at [164, 71] on icon at bounding box center [161, 72] width 5 height 6
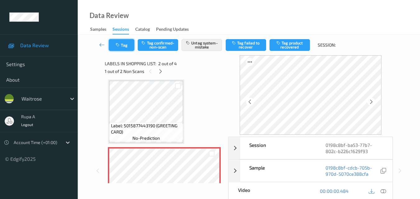
click at [123, 43] on button "Tag" at bounding box center [122, 45] width 26 height 12
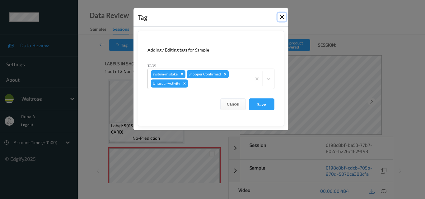
click at [284, 15] on button "Close" at bounding box center [281, 17] width 9 height 9
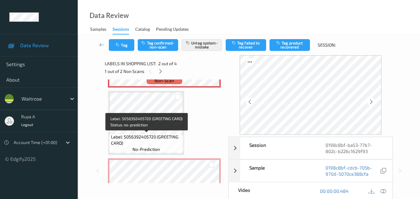
scroll to position [159, 0]
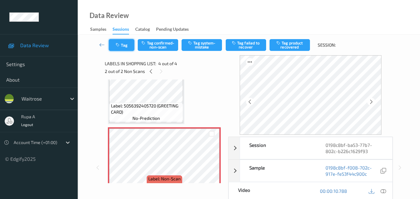
click at [114, 47] on button "Tag" at bounding box center [122, 45] width 26 height 12
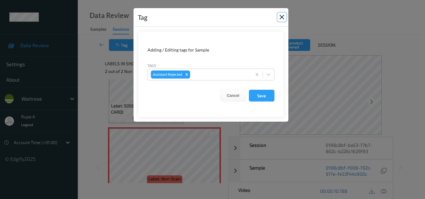
click at [280, 14] on button "Close" at bounding box center [281, 17] width 9 height 9
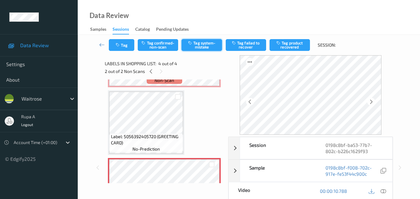
scroll to position [128, 0]
click at [206, 43] on button "Tag system-mistake" at bounding box center [202, 45] width 40 height 12
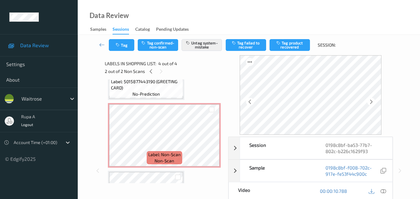
scroll to position [34, 0]
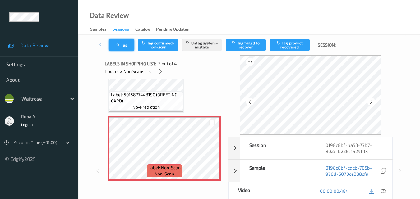
click at [129, 48] on button "Tag" at bounding box center [122, 45] width 26 height 12
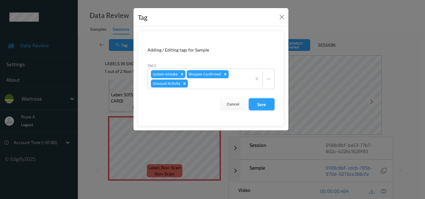
click at [262, 100] on button "Save" at bounding box center [262, 105] width 26 height 12
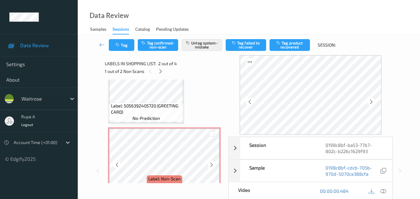
scroll to position [170, 0]
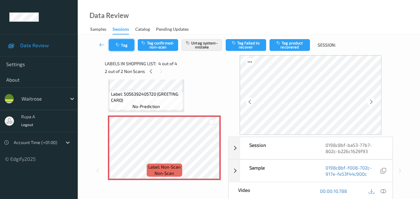
click at [132, 50] on button "Tag" at bounding box center [122, 45] width 26 height 12
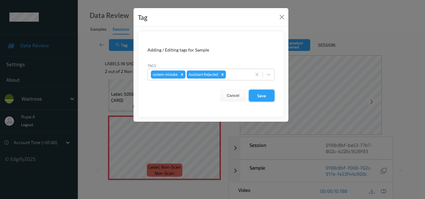
click at [263, 96] on button "Save" at bounding box center [262, 96] width 26 height 12
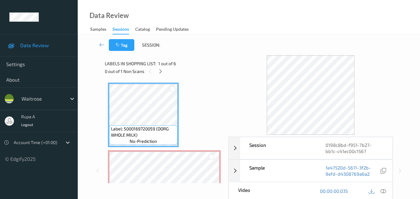
click at [163, 71] on div at bounding box center [161, 71] width 8 height 8
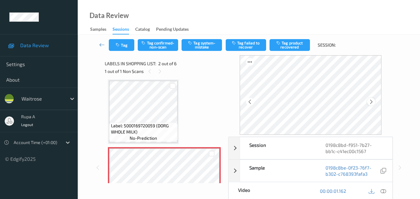
click at [375, 101] on div at bounding box center [371, 102] width 8 height 8
click at [375, 100] on div at bounding box center [371, 102] width 8 height 8
click at [383, 192] on icon at bounding box center [384, 191] width 6 height 6
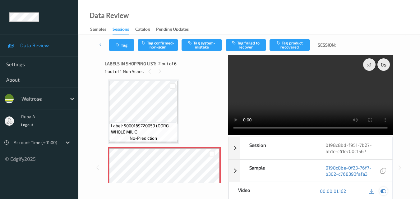
click at [381, 193] on icon at bounding box center [384, 191] width 6 height 6
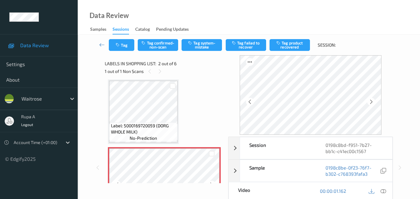
scroll to position [0, 0]
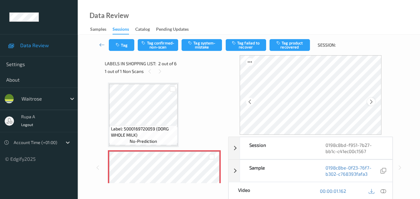
click at [374, 100] on icon at bounding box center [371, 102] width 5 height 6
click at [373, 101] on icon at bounding box center [371, 102] width 5 height 6
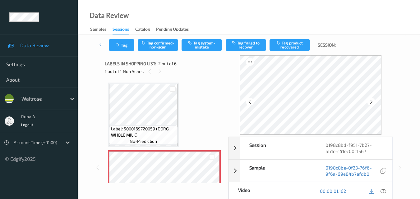
click at [373, 101] on icon at bounding box center [371, 102] width 5 height 6
click at [381, 186] on div "00:00:01.162" at bounding box center [352, 192] width 82 height 18
click at [382, 191] on icon at bounding box center [384, 191] width 6 height 6
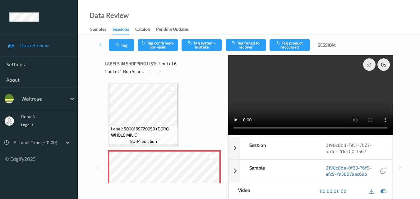
scroll to position [93, 0]
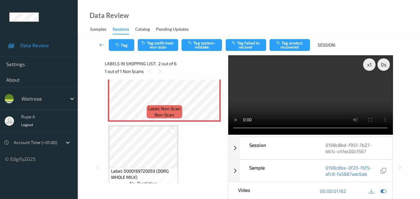
click at [382, 189] on icon at bounding box center [384, 191] width 6 height 6
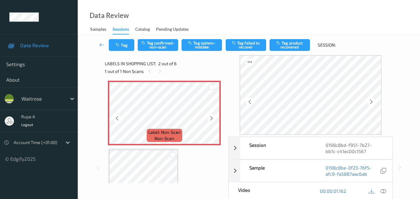
scroll to position [62, 0]
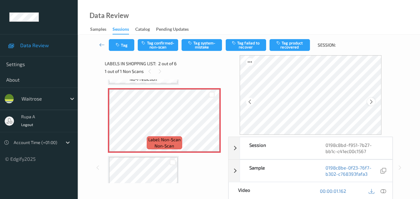
click at [373, 103] on icon at bounding box center [371, 102] width 5 height 6
click at [373, 104] on icon at bounding box center [371, 102] width 5 height 6
click at [382, 191] on icon at bounding box center [384, 191] width 6 height 6
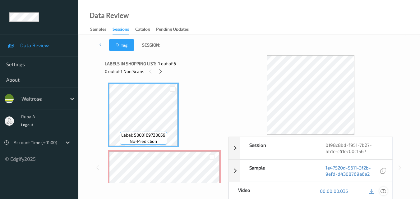
click at [387, 192] on div at bounding box center [383, 191] width 8 height 8
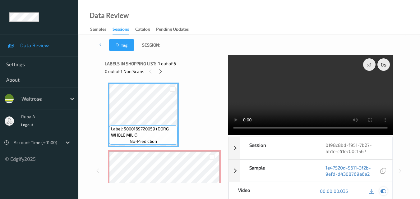
click at [381, 188] on icon at bounding box center [384, 191] width 6 height 6
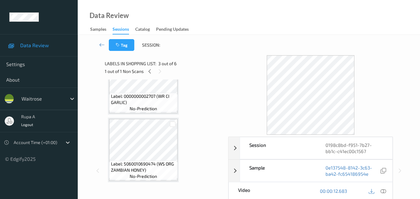
scroll to position [249, 0]
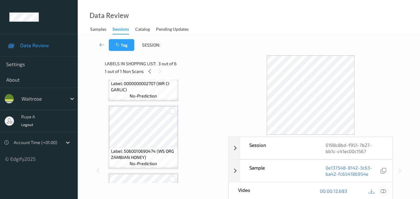
click at [381, 191] on icon at bounding box center [384, 191] width 6 height 6
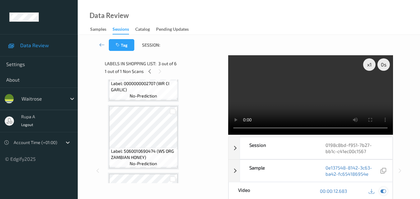
click at [386, 194] on div at bounding box center [383, 191] width 8 height 8
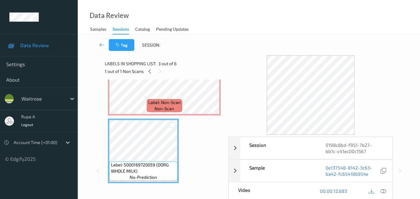
scroll to position [57, 0]
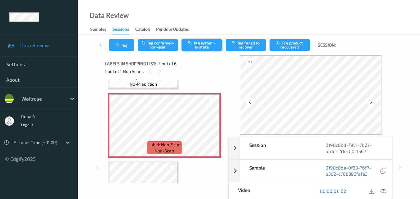
click at [195, 43] on button "Tag system-mistake" at bounding box center [202, 45] width 40 height 12
click at [123, 46] on button "Tag" at bounding box center [122, 45] width 26 height 12
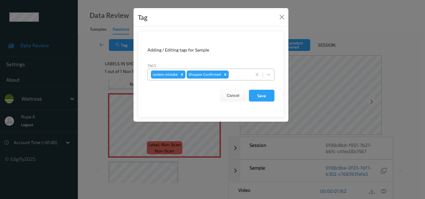
click at [239, 74] on div at bounding box center [239, 74] width 18 height 7
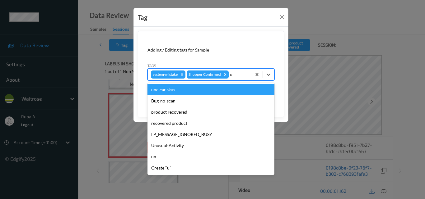
type input "un"
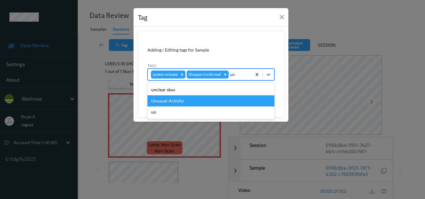
click at [174, 101] on div "Unusual-Activity" at bounding box center [210, 100] width 127 height 11
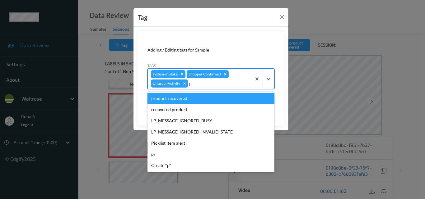
type input "pi"
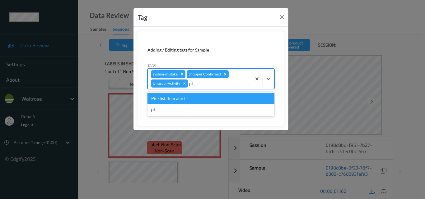
click at [175, 100] on div "Picklist item alert" at bounding box center [210, 98] width 127 height 11
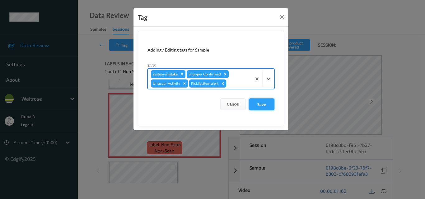
click at [262, 109] on button "Save" at bounding box center [262, 105] width 26 height 12
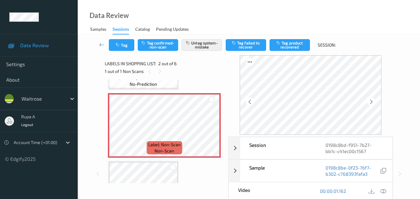
click at [121, 52] on div "Tag Tag confirmed-non-scan Untag system-mistake Tag failed to recover Tag produ…" at bounding box center [248, 45] width 317 height 21
click at [121, 46] on button "Tag" at bounding box center [122, 45] width 26 height 12
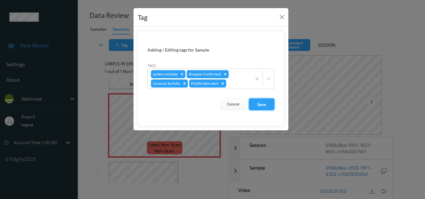
click at [253, 106] on button "Save" at bounding box center [262, 105] width 26 height 12
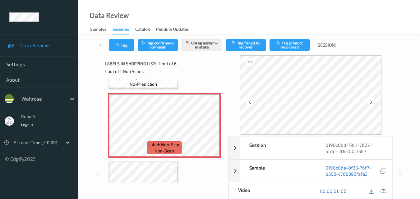
click at [125, 53] on div "Tag Tag confirmed-non-scan Untag system-mistake Tag failed to recover Tag produ…" at bounding box center [248, 45] width 317 height 21
click at [124, 49] on button "Tag" at bounding box center [122, 45] width 26 height 12
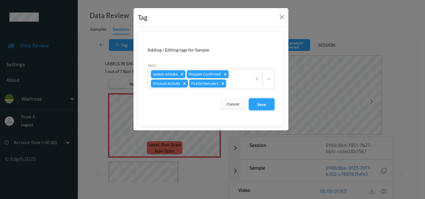
click at [258, 105] on button "Save" at bounding box center [262, 105] width 26 height 12
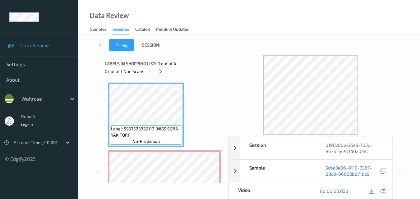
click at [199, 72] on div "0 out of 1 Non Scans" at bounding box center [164, 71] width 119 height 8
click at [161, 71] on icon at bounding box center [160, 72] width 5 height 6
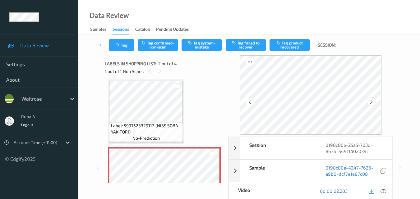
click at [373, 101] on icon at bounding box center [371, 102] width 5 height 6
click at [381, 190] on icon at bounding box center [384, 191] width 6 height 6
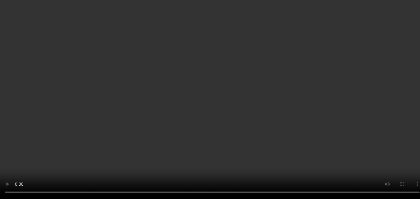
scroll to position [65, 0]
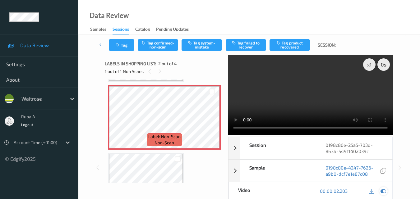
click at [381, 189] on div at bounding box center [383, 191] width 8 height 8
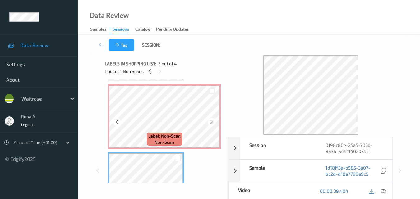
scroll to position [62, 0]
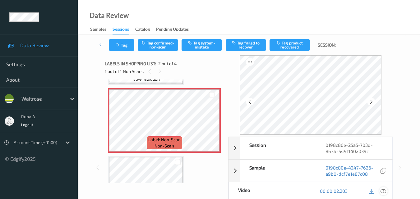
click at [383, 195] on div at bounding box center [383, 191] width 8 height 8
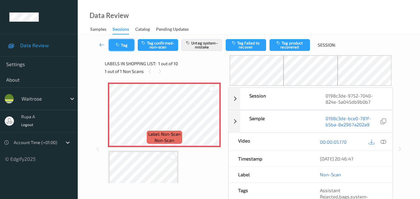
click at [121, 44] on icon "button" at bounding box center [118, 45] width 5 height 4
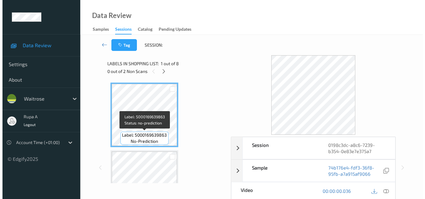
scroll to position [93, 0]
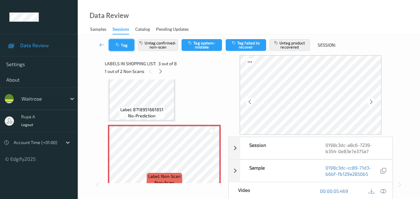
click at [123, 46] on button "Tag" at bounding box center [122, 45] width 26 height 12
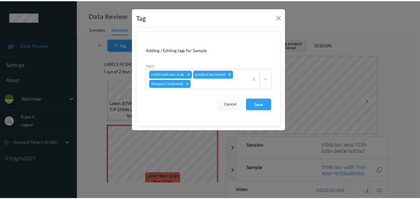
scroll to position [87, 0]
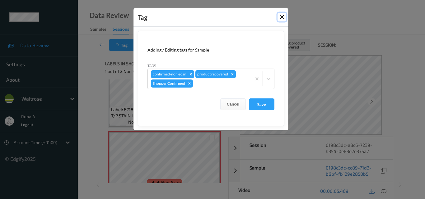
click at [283, 20] on button "Close" at bounding box center [281, 17] width 9 height 9
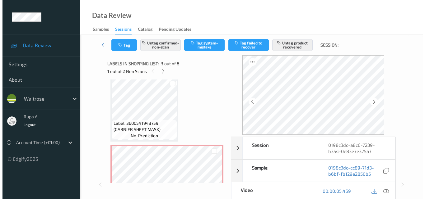
scroll to position [243, 0]
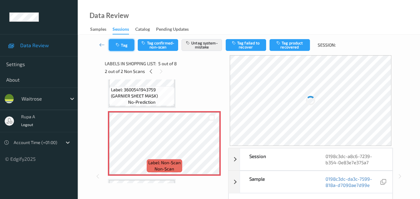
click at [129, 44] on button "Tag" at bounding box center [122, 45] width 26 height 12
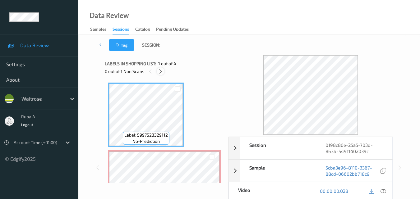
click at [159, 71] on icon at bounding box center [160, 72] width 5 height 6
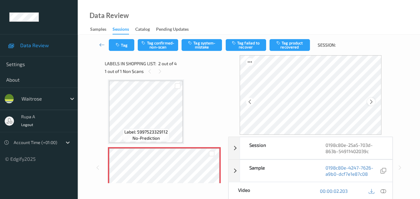
click at [374, 104] on icon at bounding box center [371, 102] width 5 height 6
click at [382, 192] on icon at bounding box center [384, 191] width 6 height 6
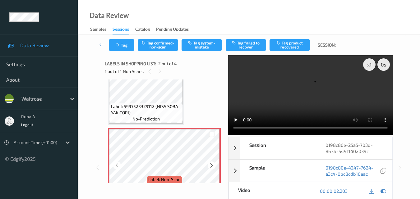
scroll to position [34, 0]
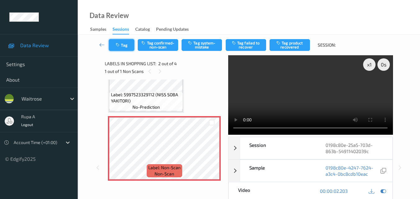
click at [121, 42] on button "Tag" at bounding box center [122, 45] width 26 height 12
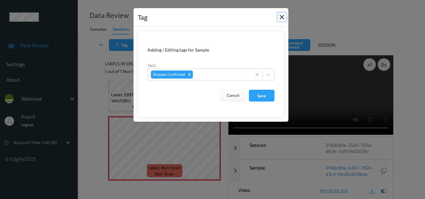
click at [283, 19] on button "Close" at bounding box center [281, 17] width 9 height 9
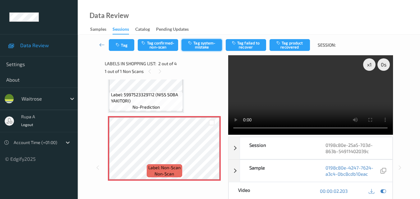
click at [210, 42] on button "Tag system-mistake" at bounding box center [202, 45] width 40 height 12
click at [122, 49] on button "Tag" at bounding box center [122, 45] width 26 height 12
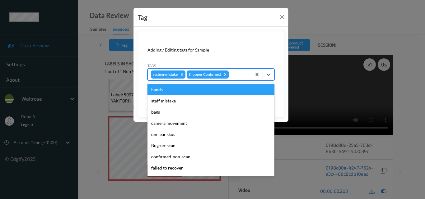
click at [241, 76] on div at bounding box center [239, 74] width 18 height 7
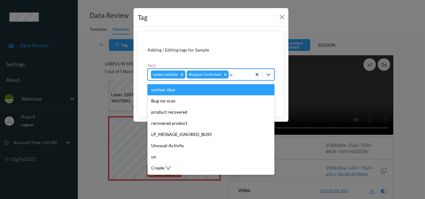
type input "un"
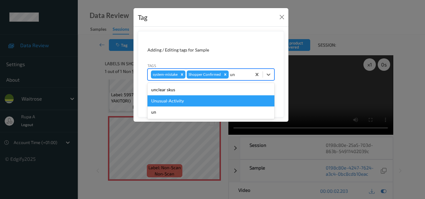
click at [207, 101] on div "Unusual-Activity" at bounding box center [210, 100] width 127 height 11
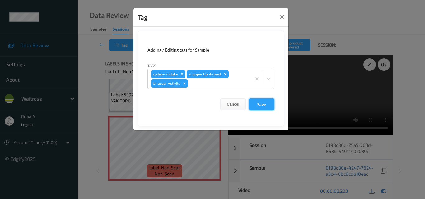
click at [269, 109] on button "Save" at bounding box center [262, 105] width 26 height 12
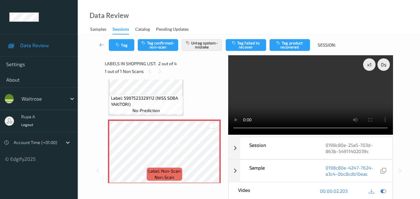
scroll to position [31, 0]
click at [116, 46] on icon "button" at bounding box center [118, 45] width 5 height 4
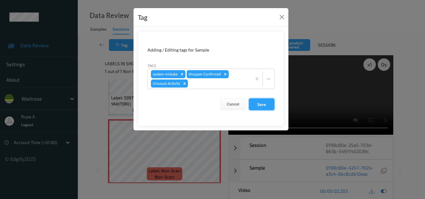
click at [257, 101] on button "Save" at bounding box center [262, 105] width 26 height 12
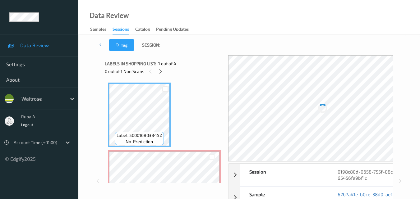
click at [241, 42] on div "Tag Session:" at bounding box center [248, 45] width 317 height 21
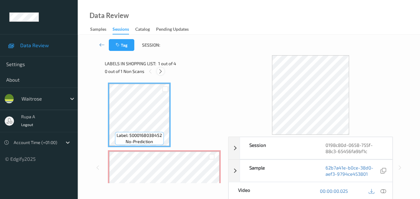
click at [160, 71] on icon at bounding box center [160, 72] width 5 height 6
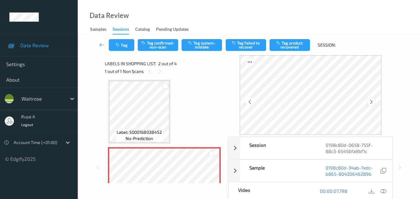
click at [372, 102] on icon at bounding box center [371, 102] width 5 height 6
click at [384, 192] on icon at bounding box center [384, 191] width 6 height 6
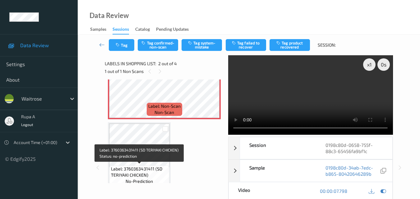
scroll to position [96, 0]
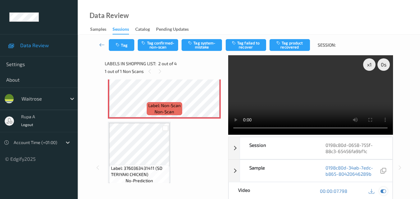
click at [384, 192] on icon at bounding box center [384, 191] width 6 height 6
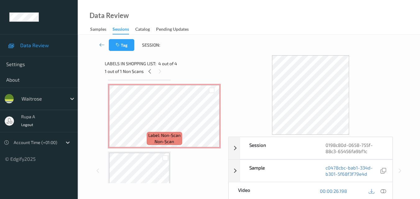
scroll to position [65, 0]
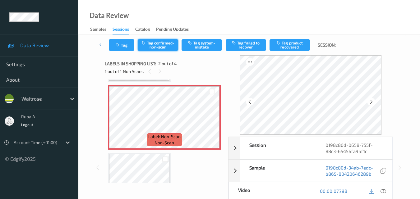
click at [148, 47] on button "Tag confirmed-non-scan" at bounding box center [158, 45] width 40 height 12
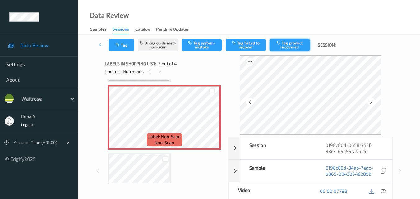
click at [287, 47] on button "Tag product recovered" at bounding box center [290, 45] width 40 height 12
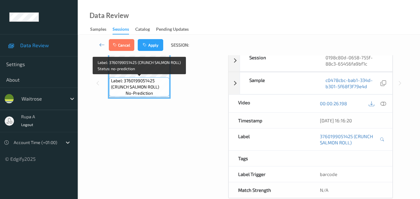
scroll to position [93, 0]
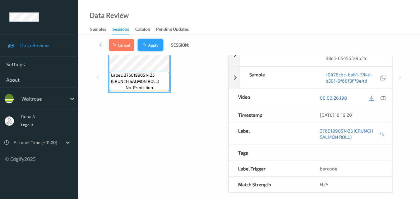
click at [156, 47] on button "Apply" at bounding box center [151, 45] width 26 height 12
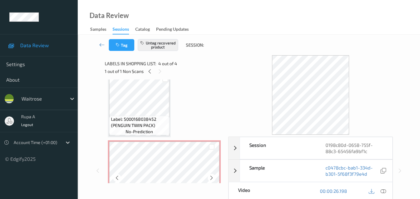
scroll to position [0, 0]
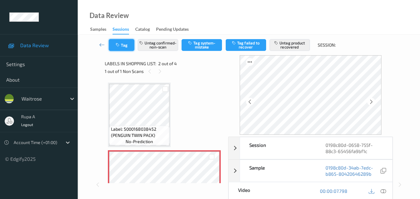
click at [125, 46] on button "Tag" at bounding box center [122, 45] width 26 height 12
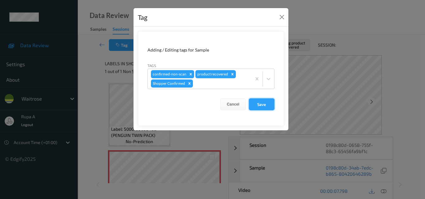
click at [260, 104] on button "Save" at bounding box center [262, 105] width 26 height 12
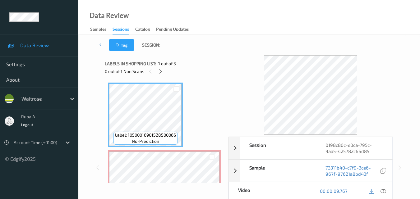
click at [209, 58] on div "Labels in shopping list: 1 out of 3 0 out of 1 Non Scans" at bounding box center [164, 67] width 119 height 24
click at [163, 73] on div at bounding box center [161, 71] width 8 height 8
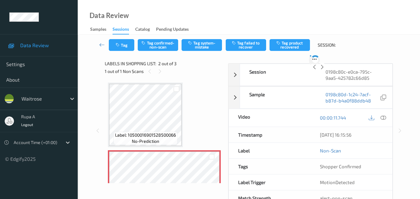
scroll to position [3, 0]
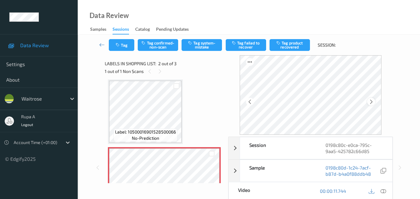
click at [369, 101] on div at bounding box center [371, 102] width 8 height 8
click at [383, 192] on icon at bounding box center [384, 191] width 6 height 6
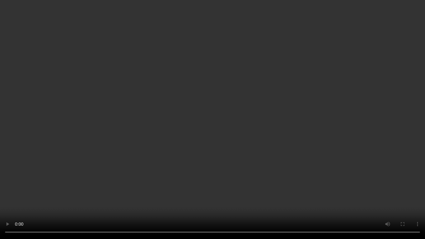
click at [424, 199] on video at bounding box center [212, 119] width 425 height 239
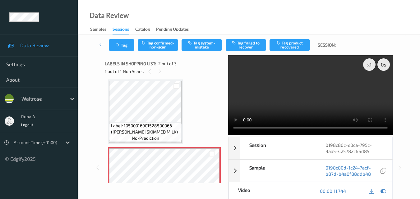
click at [189, 101] on div "Label: 10500016901528500066 (WR ESS SKIMMED MILK) no-prediction Label: Non-Scan…" at bounding box center [164, 180] width 113 height 200
click at [213, 47] on button "Tag system-mistake" at bounding box center [202, 45] width 40 height 12
click at [200, 21] on div "Data Review Samples Sessions Catalog Pending Updates" at bounding box center [249, 17] width 342 height 35
click at [123, 49] on button "Tag" at bounding box center [122, 45] width 26 height 12
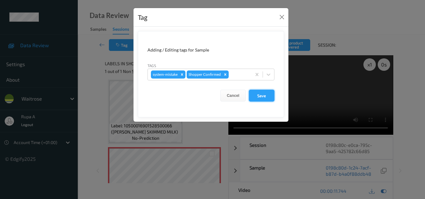
click at [274, 93] on button "Save" at bounding box center [262, 96] width 26 height 12
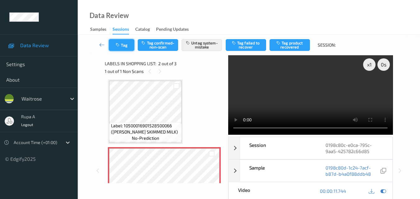
click at [132, 44] on button "Tag" at bounding box center [122, 45] width 26 height 12
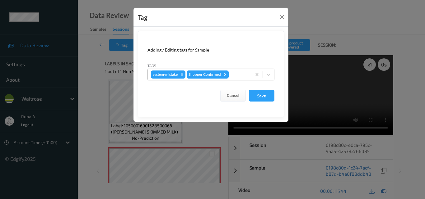
click at [251, 73] on div "system-mistake Shopper Confirmed" at bounding box center [200, 74] width 104 height 11
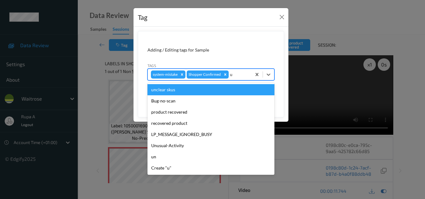
type input "un"
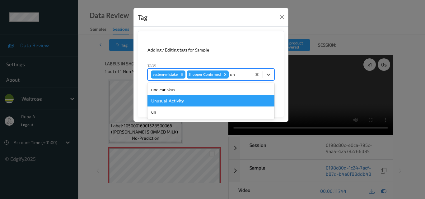
click at [152, 101] on div "Unusual-Activity" at bounding box center [210, 100] width 127 height 11
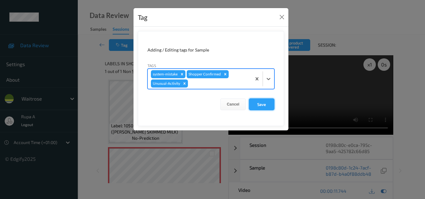
click at [255, 107] on button "Save" at bounding box center [262, 105] width 26 height 12
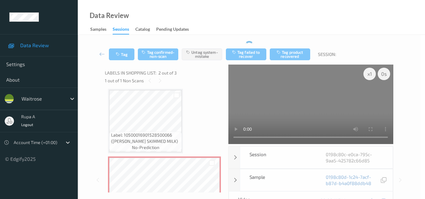
click at [257, 102] on form "Adding / Editing tags for Sample Tags system-mistake Shopper Confirmed Cancel S…" at bounding box center [211, 59] width 146 height 86
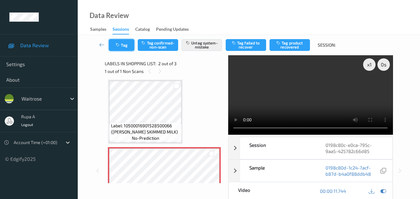
click at [130, 47] on button "Tag" at bounding box center [122, 45] width 26 height 12
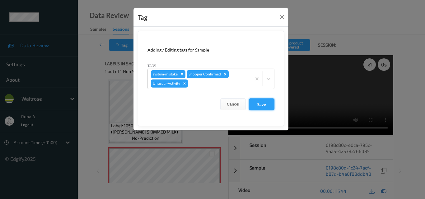
click at [259, 102] on button "Save" at bounding box center [262, 105] width 26 height 12
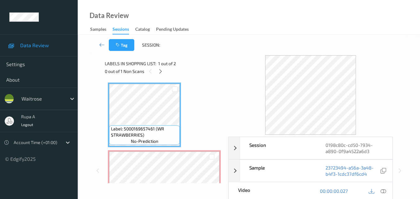
click at [213, 55] on div "Labels in shopping list: 1 out of 2 0 out of 1 Non Scans" at bounding box center [164, 67] width 119 height 24
click at [160, 72] on icon at bounding box center [160, 72] width 5 height 6
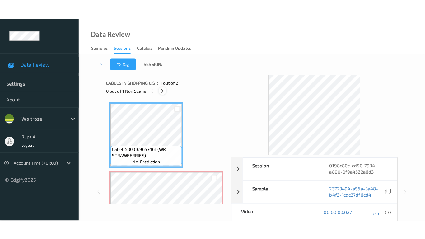
scroll to position [3, 0]
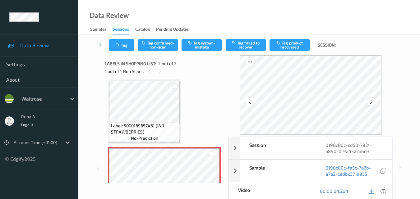
click at [374, 102] on icon at bounding box center [371, 102] width 5 height 6
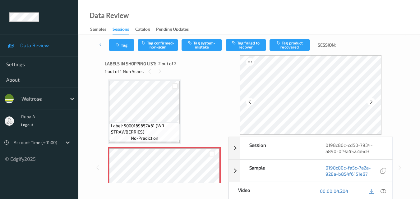
click at [374, 102] on icon at bounding box center [371, 102] width 5 height 6
click at [382, 189] on icon at bounding box center [384, 191] width 6 height 6
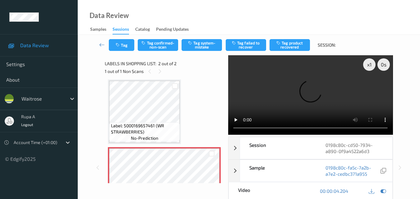
scroll to position [0, 0]
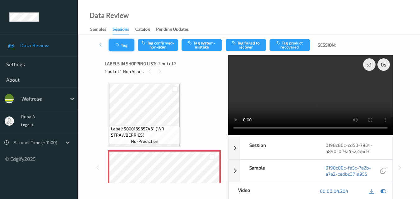
click at [116, 49] on button "Tag" at bounding box center [122, 45] width 26 height 12
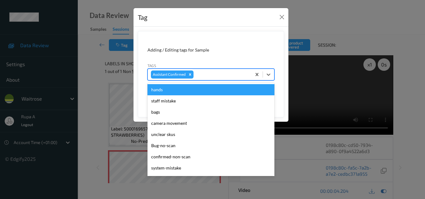
click at [216, 73] on div at bounding box center [221, 74] width 53 height 7
click at [283, 18] on button "Close" at bounding box center [281, 17] width 9 height 9
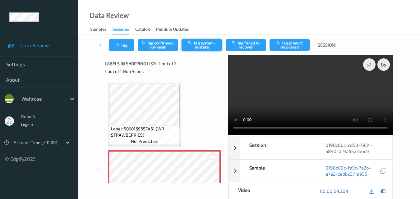
click at [204, 47] on button "Tag system-mistake" at bounding box center [202, 45] width 40 height 12
click at [122, 49] on button "Tag" at bounding box center [122, 45] width 26 height 12
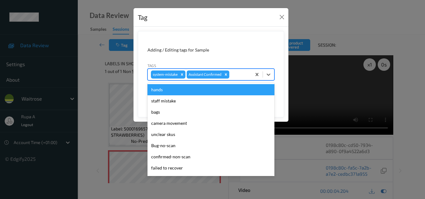
click at [240, 77] on div at bounding box center [239, 74] width 18 height 7
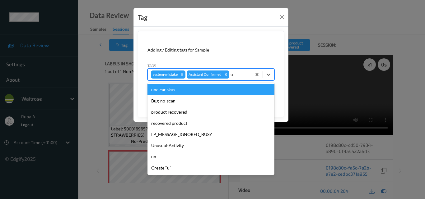
type input "un"
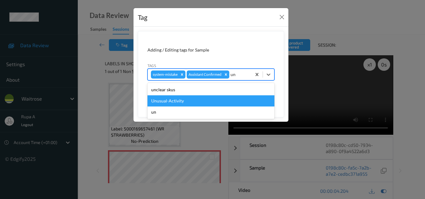
click at [187, 100] on div "Unusual-Activity" at bounding box center [210, 100] width 127 height 11
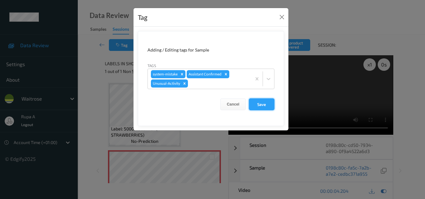
click at [263, 104] on button "Save" at bounding box center [262, 105] width 26 height 12
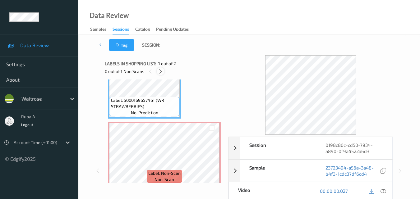
click at [163, 71] on icon at bounding box center [160, 72] width 5 height 6
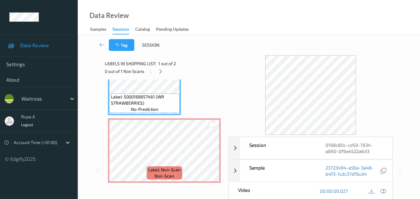
scroll to position [35, 0]
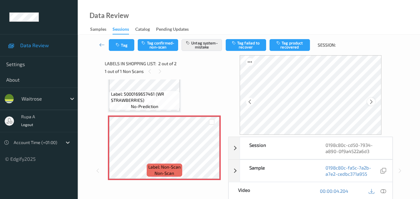
click at [374, 103] on icon at bounding box center [371, 102] width 5 height 6
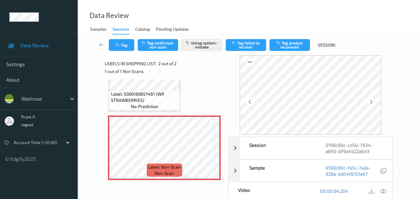
click at [374, 103] on icon at bounding box center [371, 102] width 5 height 6
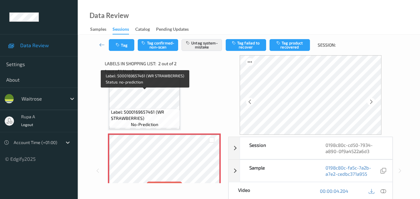
scroll to position [4, 0]
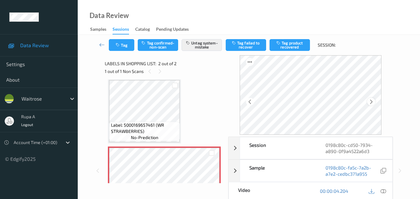
click at [370, 102] on icon at bounding box center [371, 102] width 5 height 6
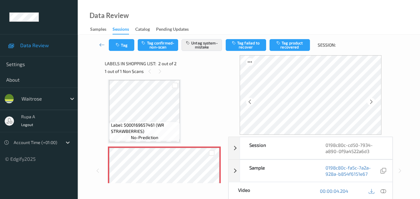
click at [370, 102] on icon at bounding box center [371, 102] width 5 height 6
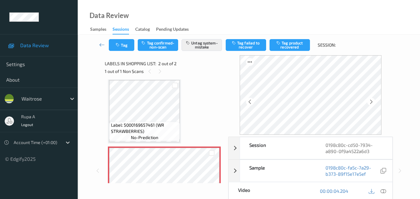
click at [370, 102] on icon at bounding box center [371, 102] width 5 height 6
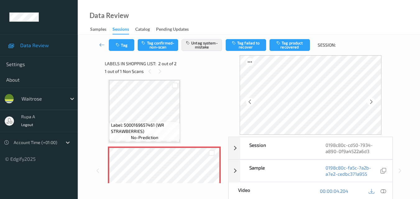
click at [370, 102] on icon at bounding box center [371, 102] width 5 height 6
click at [204, 9] on div "Data Review Samples Sessions Catalog Pending Updates" at bounding box center [249, 17] width 342 height 35
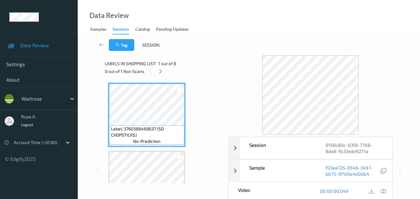
click at [160, 71] on icon at bounding box center [160, 72] width 5 height 6
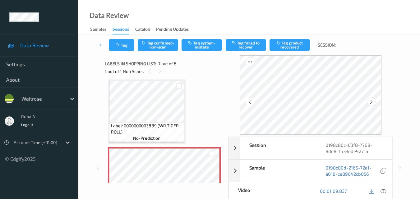
click at [372, 100] on icon at bounding box center [371, 102] width 5 height 6
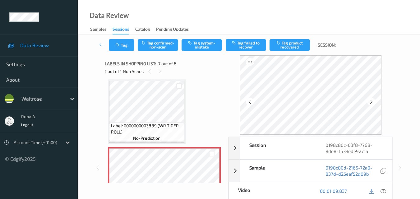
click at [372, 100] on icon at bounding box center [371, 102] width 5 height 6
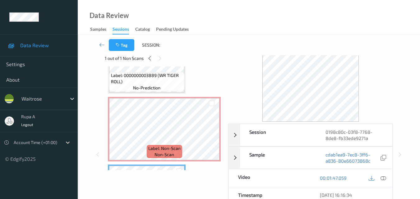
scroll to position [0, 0]
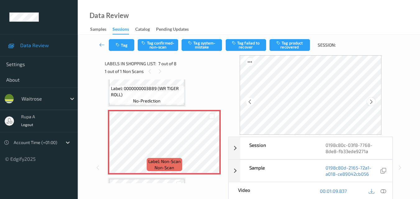
click at [372, 99] on icon at bounding box center [371, 102] width 5 height 6
click at [387, 192] on div at bounding box center [383, 191] width 8 height 8
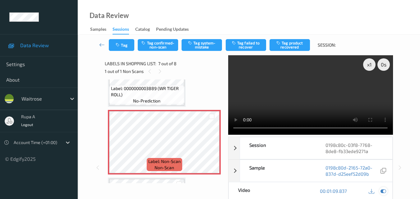
click at [382, 191] on icon at bounding box center [384, 191] width 6 height 6
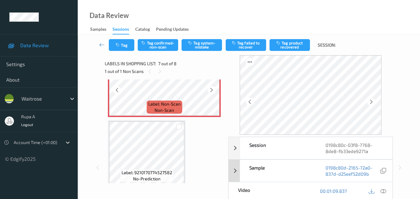
scroll to position [442, 0]
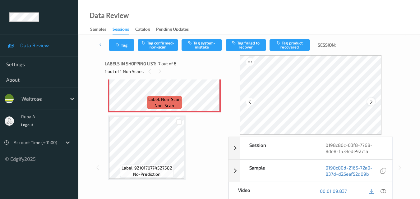
click at [372, 103] on icon at bounding box center [371, 102] width 5 height 6
click at [209, 47] on button "Tag system-mistake" at bounding box center [202, 45] width 40 height 12
click at [119, 46] on icon "button" at bounding box center [118, 45] width 5 height 4
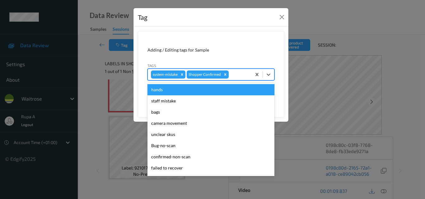
click at [243, 77] on div at bounding box center [239, 74] width 18 height 7
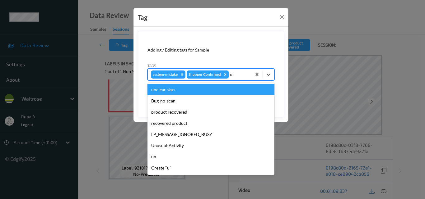
type input "un"
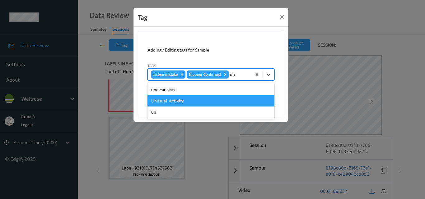
click at [190, 106] on div "Unusual-Activity" at bounding box center [210, 100] width 127 height 11
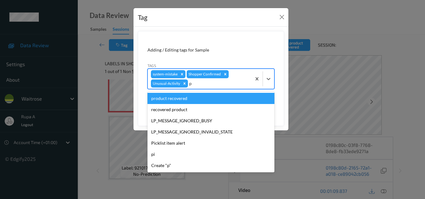
type input "pi"
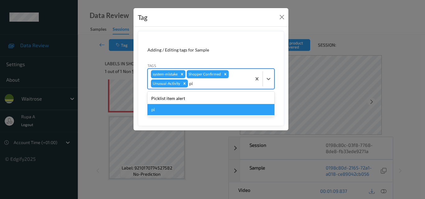
click at [190, 99] on div "Picklist item alert" at bounding box center [210, 98] width 127 height 11
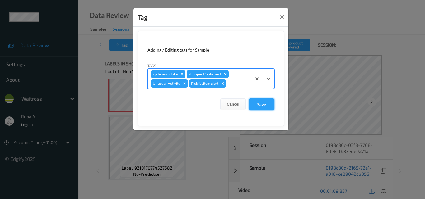
click at [260, 105] on button "Save" at bounding box center [262, 105] width 26 height 12
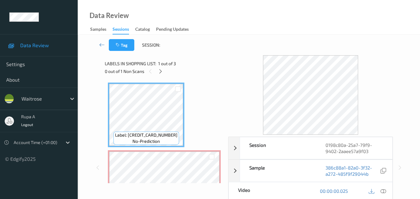
click at [206, 62] on div "Labels in shopping list: 1 out of 3" at bounding box center [164, 64] width 119 height 8
click at [162, 74] on div at bounding box center [161, 71] width 8 height 8
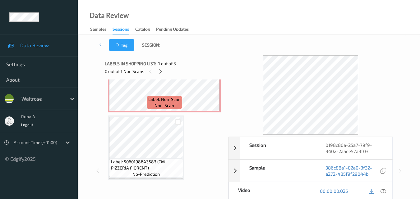
scroll to position [9, 0]
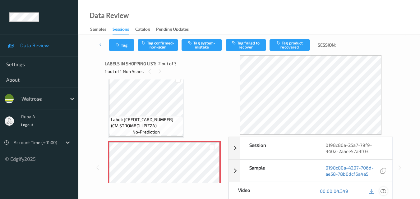
click at [387, 194] on div at bounding box center [383, 191] width 8 height 8
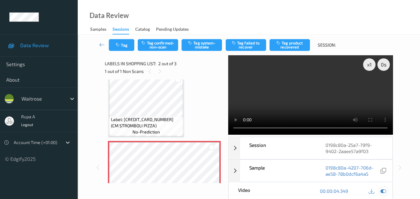
click at [384, 192] on icon at bounding box center [384, 191] width 6 height 6
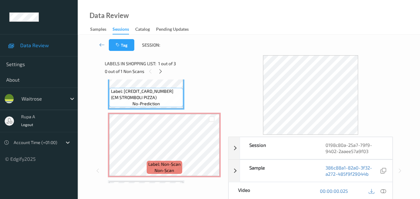
scroll to position [103, 0]
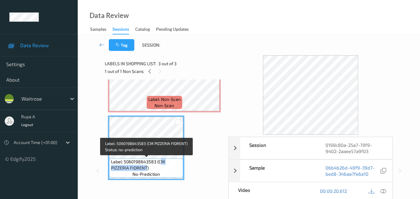
drag, startPoint x: 159, startPoint y: 163, endPoint x: 146, endPoint y: 167, distance: 13.7
click at [146, 167] on span "Label: 5060198643583 (CM PIZZERIA FIORENT)" at bounding box center [146, 165] width 71 height 12
copy span "M PIZZERIA FIORENT"
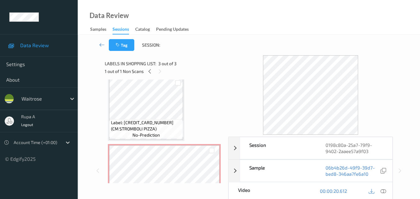
scroll to position [0, 0]
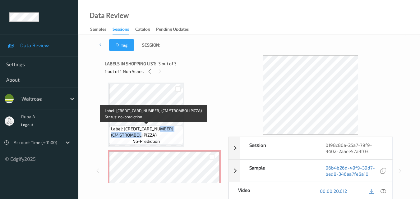
drag, startPoint x: 158, startPoint y: 128, endPoint x: 146, endPoint y: 137, distance: 15.5
click at [146, 137] on span "Label: 5060198644238 (CM STROMBOLI PIZZA)" at bounding box center [146, 132] width 71 height 12
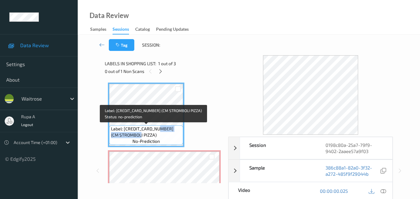
click at [130, 136] on span "Label: 5060198644238 (CM STROMBOLI PIZZA)" at bounding box center [146, 132] width 71 height 12
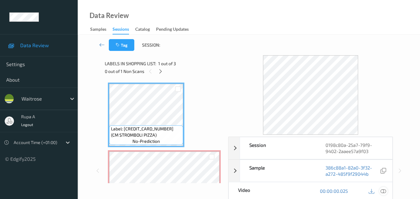
click at [384, 190] on icon at bounding box center [384, 191] width 6 height 6
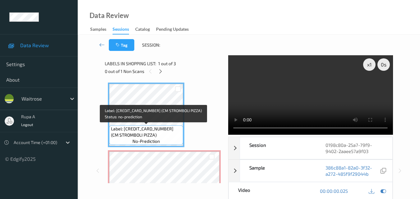
scroll to position [62, 0]
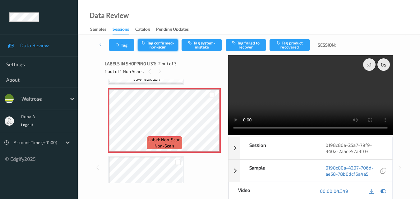
click at [164, 47] on button "Tag confirmed-non-scan" at bounding box center [158, 45] width 40 height 12
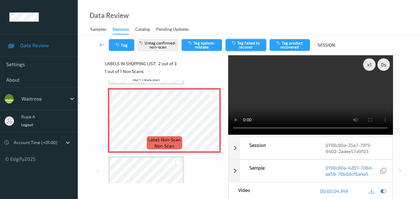
click at [254, 45] on button "Tag failed to recover" at bounding box center [246, 45] width 40 height 12
click at [201, 76] on div "Labels in shopping list: 2 out of 3 1 out of 1 Non Scans" at bounding box center [164, 67] width 119 height 24
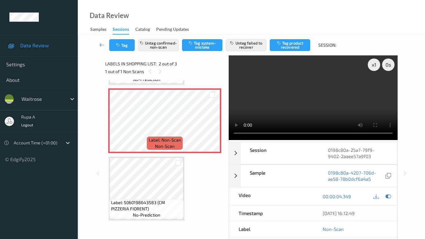
click at [229, 140] on video at bounding box center [313, 97] width 169 height 85
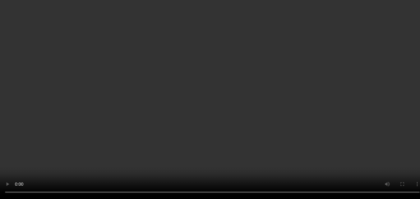
scroll to position [0, 0]
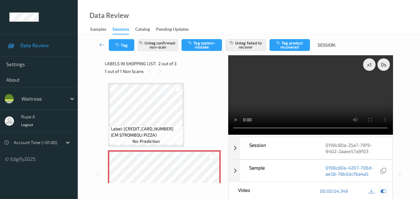
click at [383, 191] on icon at bounding box center [384, 191] width 6 height 6
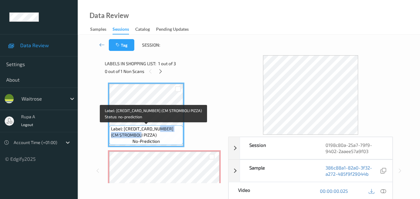
drag, startPoint x: 158, startPoint y: 128, endPoint x: 146, endPoint y: 135, distance: 13.5
click at [146, 135] on span "Label: 5060198644238 (CM STROMBOLI PIZZA)" at bounding box center [146, 132] width 71 height 12
copy span "CM STROMBOLI PIZZA"
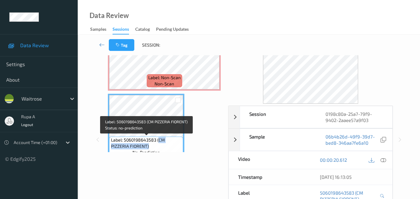
scroll to position [103, 0]
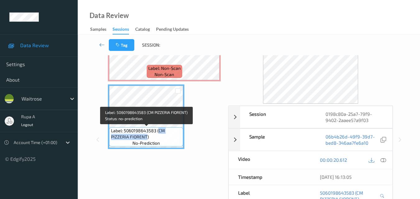
drag, startPoint x: 159, startPoint y: 146, endPoint x: 146, endPoint y: 135, distance: 16.8
click at [146, 135] on span "Label: 5060198643583 (CM PIZZERIA FIORENT)" at bounding box center [146, 134] width 71 height 12
copy span "CM PIZZERIA FIORENT"
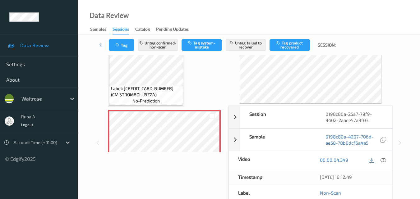
scroll to position [0, 0]
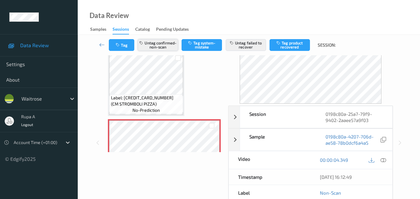
click at [154, 48] on button "Untag confirmed-non-scan" at bounding box center [158, 45] width 40 height 12
click at [257, 48] on button "Untag failed to recover" at bounding box center [246, 45] width 40 height 12
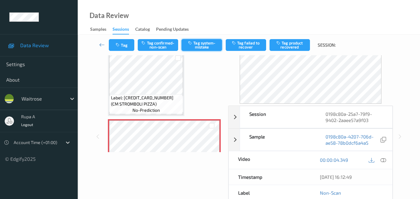
click at [206, 44] on button "Tag system-mistake" at bounding box center [202, 45] width 40 height 12
click at [129, 48] on button "Tag" at bounding box center [122, 45] width 26 height 12
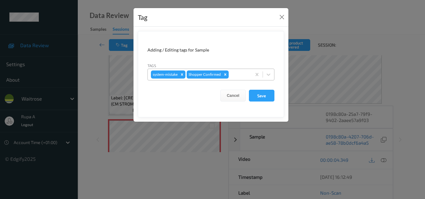
click at [239, 74] on div at bounding box center [239, 74] width 18 height 7
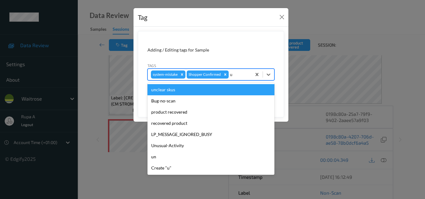
type input "un"
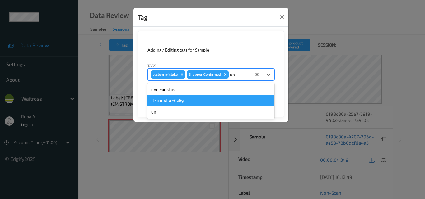
click at [193, 97] on div "Unusual-Activity" at bounding box center [210, 100] width 127 height 11
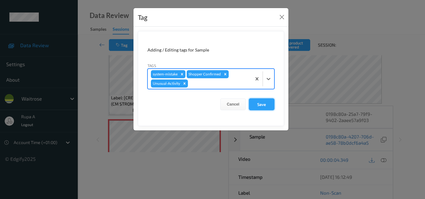
click at [266, 107] on button "Save" at bounding box center [262, 105] width 26 height 12
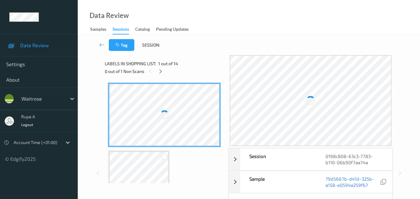
click at [200, 59] on div "Labels in shopping list: 1 out of 14 0 out of 1 Non Scans" at bounding box center [164, 67] width 119 height 24
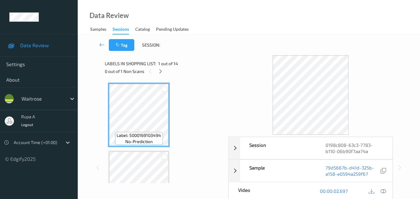
click at [162, 76] on div "Labels in shopping list: 1 out of 14 0 out of 1 Non Scans" at bounding box center [164, 67] width 119 height 24
click at [162, 72] on icon at bounding box center [160, 72] width 5 height 6
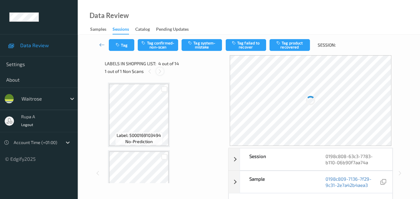
scroll to position [139, 0]
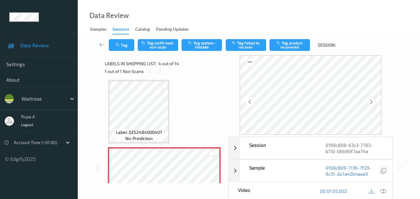
click at [369, 102] on div at bounding box center [371, 102] width 8 height 8
drag, startPoint x: 370, startPoint y: 102, endPoint x: 172, endPoint y: 128, distance: 199.8
click at [370, 102] on div at bounding box center [371, 102] width 8 height 8
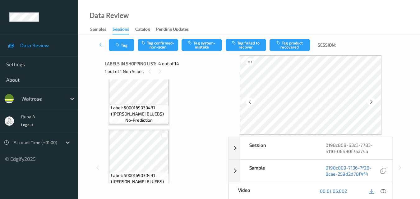
scroll to position [294, 0]
click at [386, 191] on icon at bounding box center [384, 191] width 6 height 6
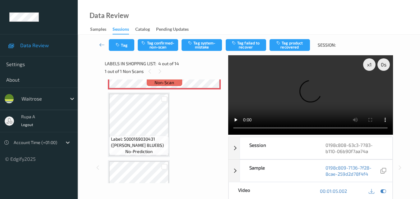
scroll to position [201, 0]
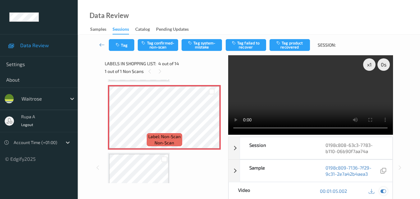
click at [384, 192] on icon at bounding box center [384, 191] width 6 height 6
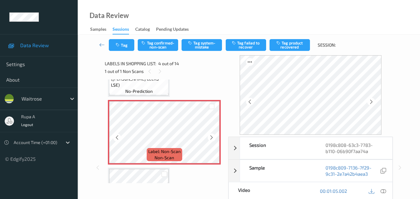
scroll to position [187, 0]
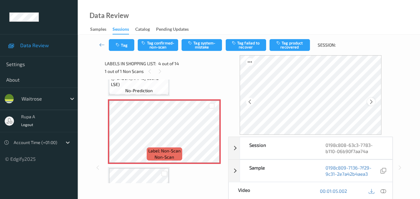
click at [374, 103] on icon at bounding box center [371, 102] width 5 height 6
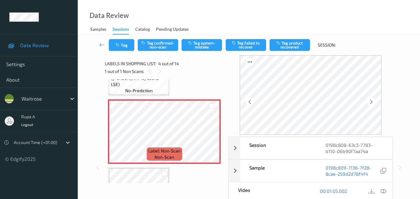
click at [374, 103] on icon at bounding box center [371, 102] width 5 height 6
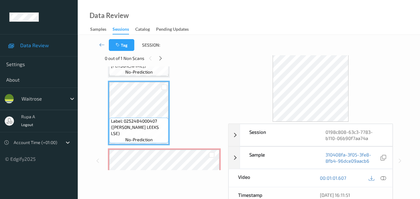
scroll to position [0, 0]
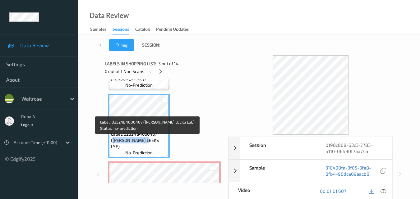
drag, startPoint x: 161, startPoint y: 140, endPoint x: 138, endPoint y: 148, distance: 24.7
click at [138, 148] on span "Label: 0252484000407 (WR ESS LEEKS LSE)" at bounding box center [139, 140] width 56 height 19
copy span "WR ESS LEEKS LS"
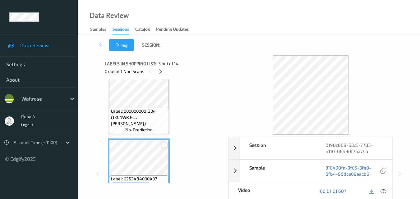
scroll to position [62, 0]
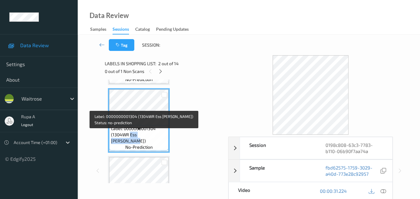
drag, startPoint x: 130, startPoint y: 141, endPoint x: 162, endPoint y: 142, distance: 32.4
click at [162, 142] on span "Label: 0000000001304 (1304WR Ess Loose Leeks)" at bounding box center [139, 135] width 56 height 19
copy span "Ess Loose Leeks"
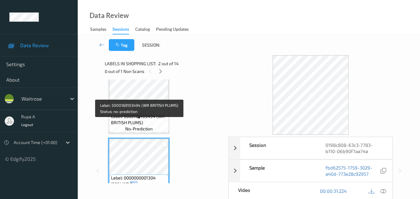
scroll to position [0, 0]
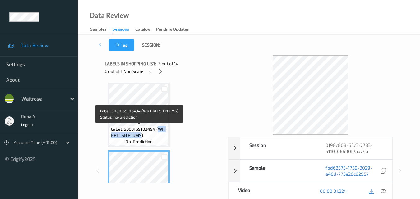
drag, startPoint x: 157, startPoint y: 128, endPoint x: 140, endPoint y: 137, distance: 19.1
click at [140, 137] on span "Label: 5000169103494 (WR BRITISH PLUMS)" at bounding box center [139, 132] width 56 height 12
copy span "WR BRITISH PLUMS"
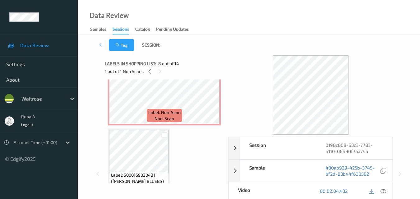
scroll to position [187, 0]
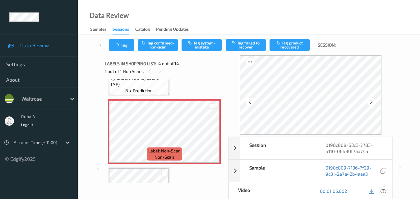
click at [382, 190] on icon at bounding box center [384, 191] width 6 height 6
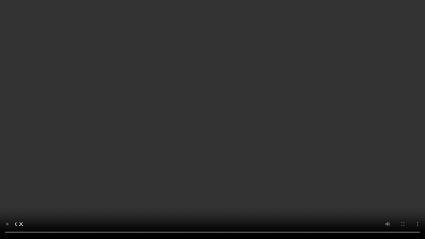
click at [316, 199] on video at bounding box center [212, 119] width 425 height 239
click at [392, 199] on video at bounding box center [212, 119] width 425 height 239
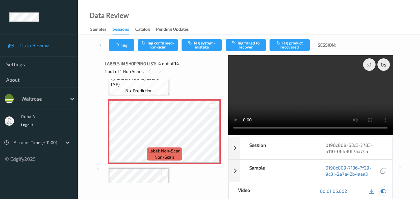
click at [381, 192] on icon at bounding box center [384, 191] width 6 height 6
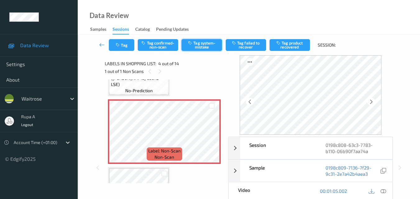
click at [197, 45] on button "Tag system-mistake" at bounding box center [202, 45] width 40 height 12
click at [120, 51] on button "Tag" at bounding box center [122, 45] width 26 height 12
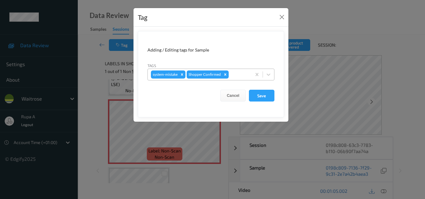
click at [242, 76] on div at bounding box center [239, 74] width 18 height 7
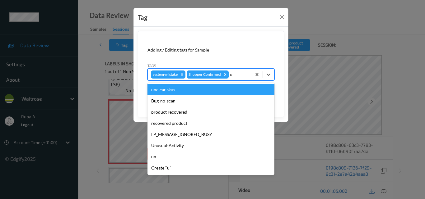
type input "un"
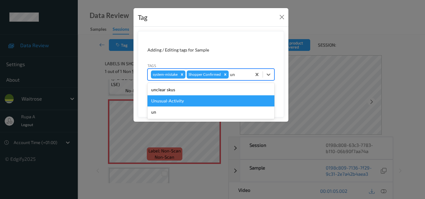
click at [183, 103] on div "Unusual-Activity" at bounding box center [210, 100] width 127 height 11
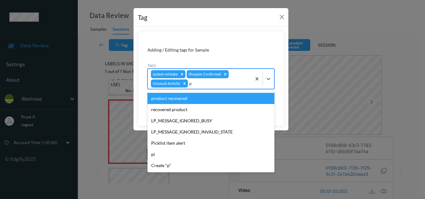
type input "pi"
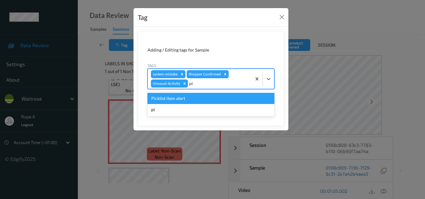
click at [196, 98] on div "Picklist item alert" at bounding box center [210, 98] width 127 height 11
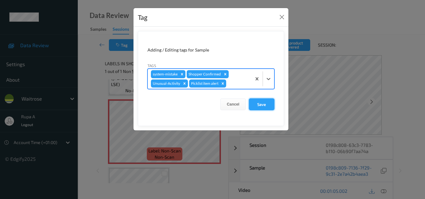
click at [260, 104] on button "Save" at bounding box center [262, 105] width 26 height 12
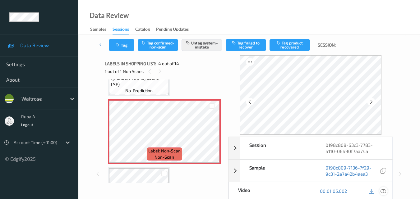
click at [385, 193] on icon at bounding box center [384, 191] width 6 height 6
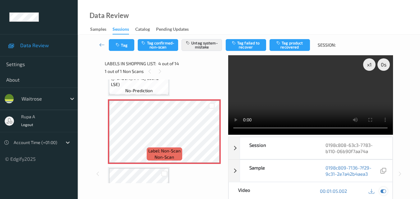
click at [381, 191] on icon at bounding box center [384, 191] width 6 height 6
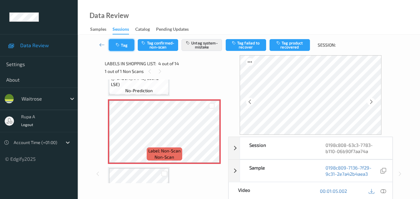
click at [116, 44] on icon "button" at bounding box center [118, 45] width 5 height 4
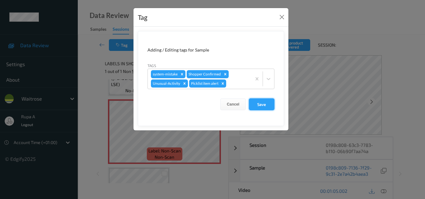
click at [258, 106] on button "Save" at bounding box center [262, 105] width 26 height 12
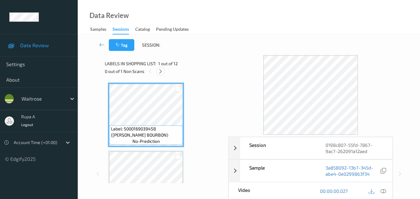
click at [160, 70] on icon at bounding box center [160, 72] width 5 height 6
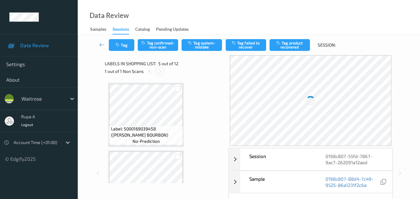
scroll to position [206, 0]
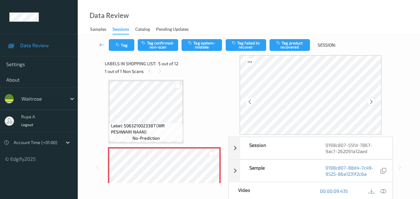
click at [375, 103] on div at bounding box center [371, 102] width 8 height 8
click at [383, 190] on icon at bounding box center [384, 191] width 6 height 6
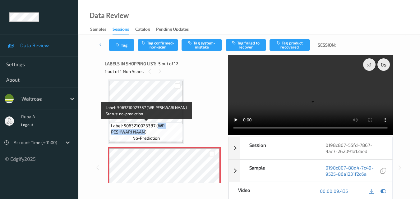
drag, startPoint x: 159, startPoint y: 124, endPoint x: 144, endPoint y: 133, distance: 17.4
click at [144, 133] on span "Label: 5063210023387 (WR PESHWARI NAAN)" at bounding box center [146, 129] width 71 height 12
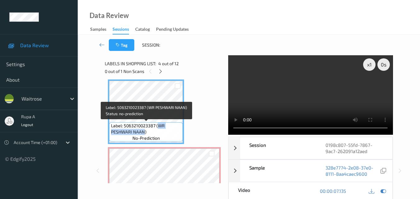
copy span "WR PESHWARI NAAN"
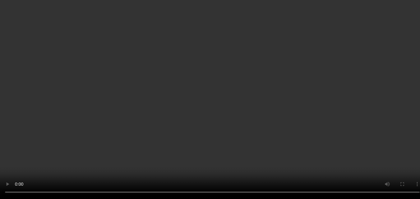
scroll to position [238, 0]
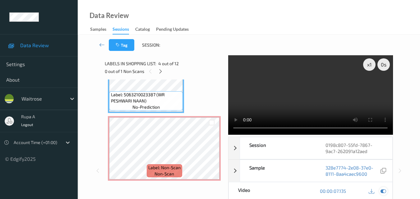
click at [382, 190] on icon at bounding box center [384, 191] width 6 height 6
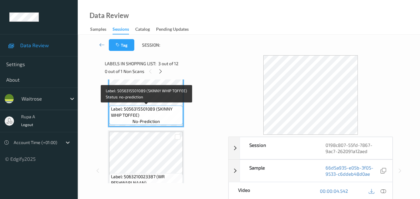
scroll to position [280, 0]
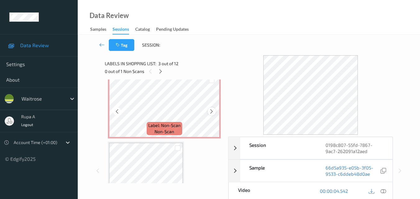
click at [211, 109] on icon at bounding box center [211, 112] width 5 height 6
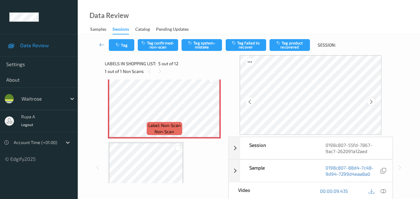
click at [375, 104] on div at bounding box center [371, 102] width 8 height 8
click at [372, 104] on icon at bounding box center [371, 102] width 5 height 6
click at [387, 196] on div "00:00:09.435" at bounding box center [352, 192] width 82 height 18
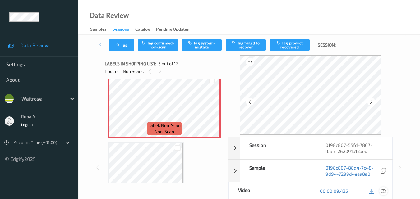
click at [384, 192] on icon at bounding box center [384, 191] width 6 height 6
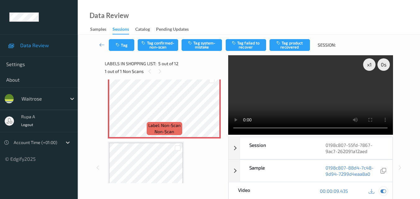
click at [384, 189] on icon at bounding box center [384, 191] width 6 height 6
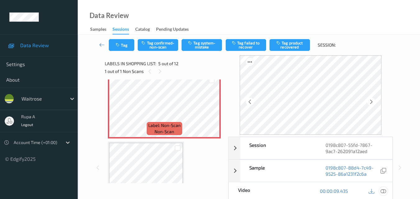
click at [384, 192] on icon at bounding box center [384, 191] width 6 height 6
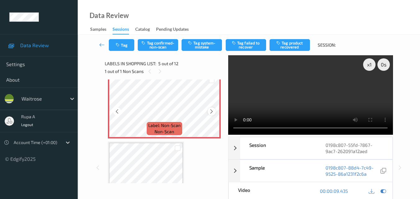
click at [212, 111] on icon at bounding box center [211, 112] width 5 height 6
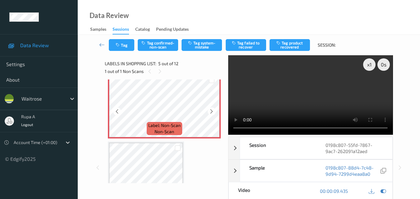
click at [212, 111] on icon at bounding box center [211, 112] width 5 height 6
click at [214, 109] on icon at bounding box center [211, 112] width 5 height 6
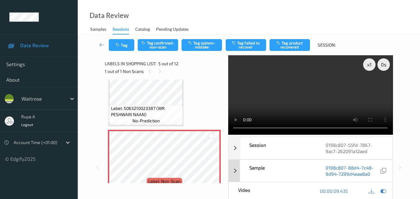
scroll to position [218, 0]
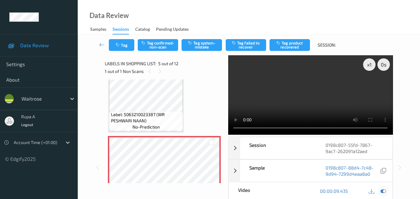
click at [383, 189] on icon at bounding box center [384, 191] width 6 height 6
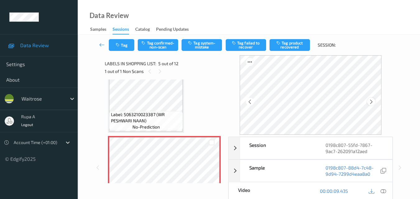
click at [372, 102] on icon at bounding box center [371, 102] width 5 height 6
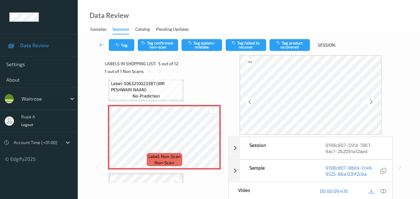
click at [387, 192] on div at bounding box center [383, 191] width 8 height 8
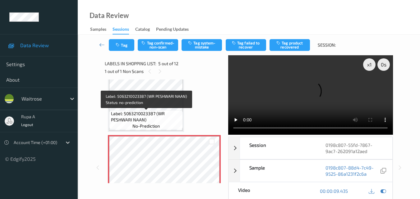
scroll to position [218, 0]
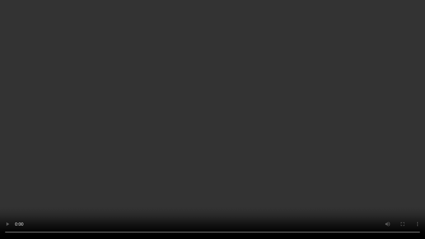
click at [140, 199] on video at bounding box center [212, 119] width 425 height 239
click at [401, 127] on video at bounding box center [212, 119] width 425 height 239
click at [258, 111] on video at bounding box center [212, 119] width 425 height 239
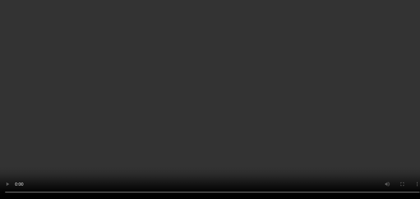
scroll to position [466, 0]
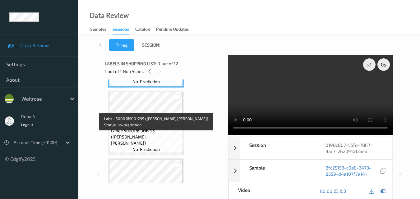
click at [163, 133] on div "Label: 5000169001295 ([PERSON_NAME] [PERSON_NAME]) no-prediction" at bounding box center [146, 141] width 74 height 26
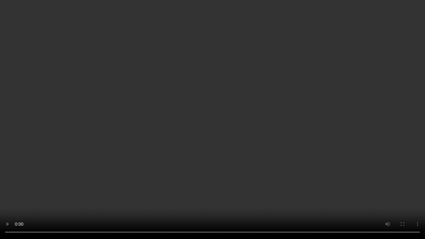
click at [288, 127] on video at bounding box center [212, 119] width 425 height 239
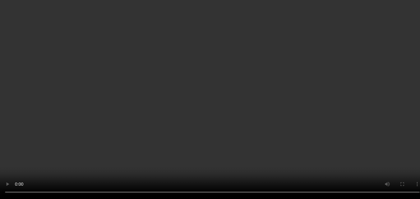
scroll to position [311, 0]
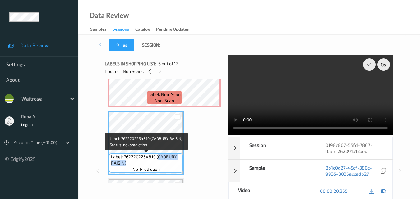
drag, startPoint x: 157, startPoint y: 156, endPoint x: 149, endPoint y: 166, distance: 12.8
click at [149, 166] on span "Label: 7622202254819 (CADBURY RAISIN)" at bounding box center [146, 160] width 71 height 12
copy span "CADBURY RAISIN)"
click at [116, 157] on span "Label: 7622202254819 (CADBURY RAISIN)" at bounding box center [146, 160] width 71 height 12
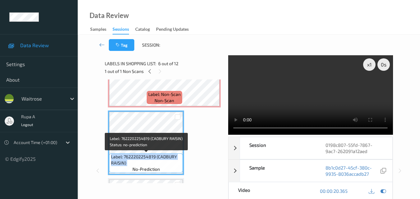
click at [116, 157] on span "Label: 7622202254819 (CADBURY RAISIN)" at bounding box center [146, 160] width 71 height 12
copy span "Label: 7622202254819 (CADBURY RAISIN)"
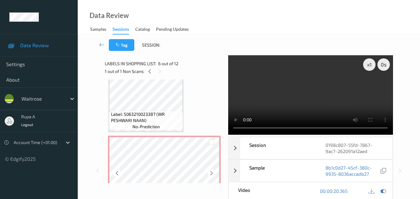
scroll to position [218, 0]
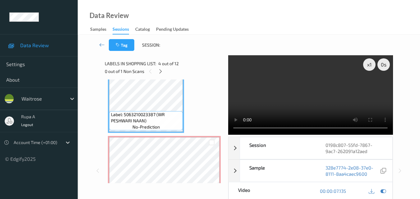
click at [309, 96] on video at bounding box center [310, 95] width 165 height 80
click at [327, 104] on video at bounding box center [310, 95] width 165 height 80
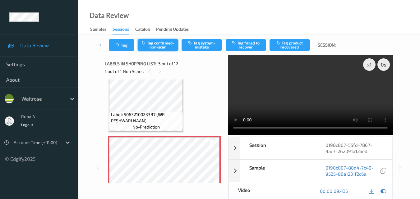
click at [156, 44] on button "Tag confirmed-non-scan" at bounding box center [158, 45] width 40 height 12
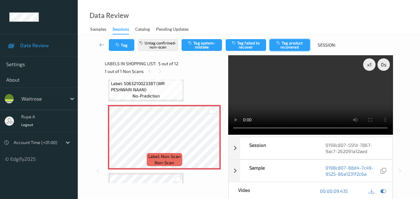
click at [295, 50] on button "Tag product recovered" at bounding box center [290, 45] width 40 height 12
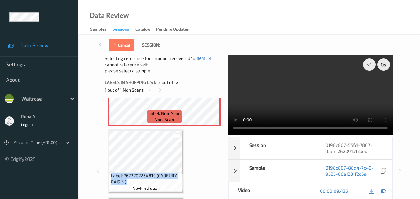
scroll to position [311, 0]
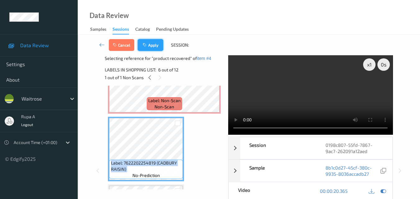
click at [155, 49] on button "Apply" at bounding box center [151, 45] width 26 height 12
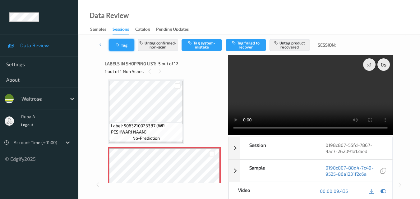
click at [114, 43] on button "Tag" at bounding box center [122, 45] width 26 height 12
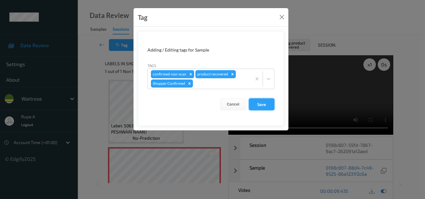
click at [264, 104] on button "Save" at bounding box center [262, 105] width 26 height 12
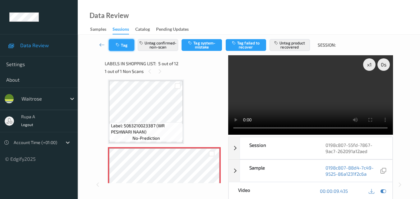
click at [123, 48] on button "Tag" at bounding box center [122, 45] width 26 height 12
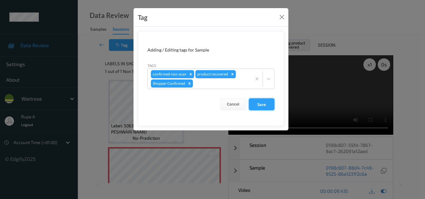
click at [262, 104] on button "Save" at bounding box center [262, 105] width 26 height 12
